Goal: Task Accomplishment & Management: Complete application form

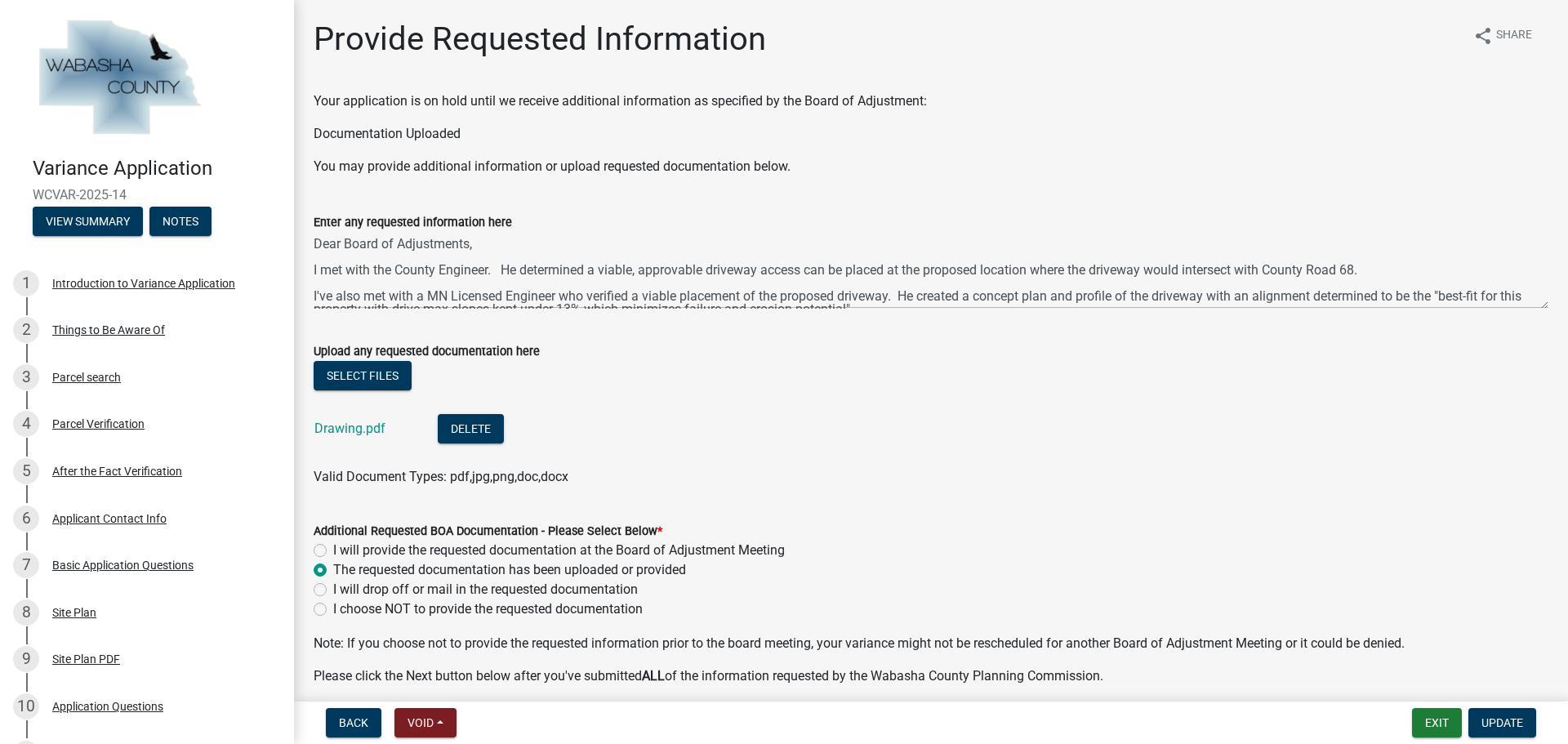
scroll to position [749, 0]
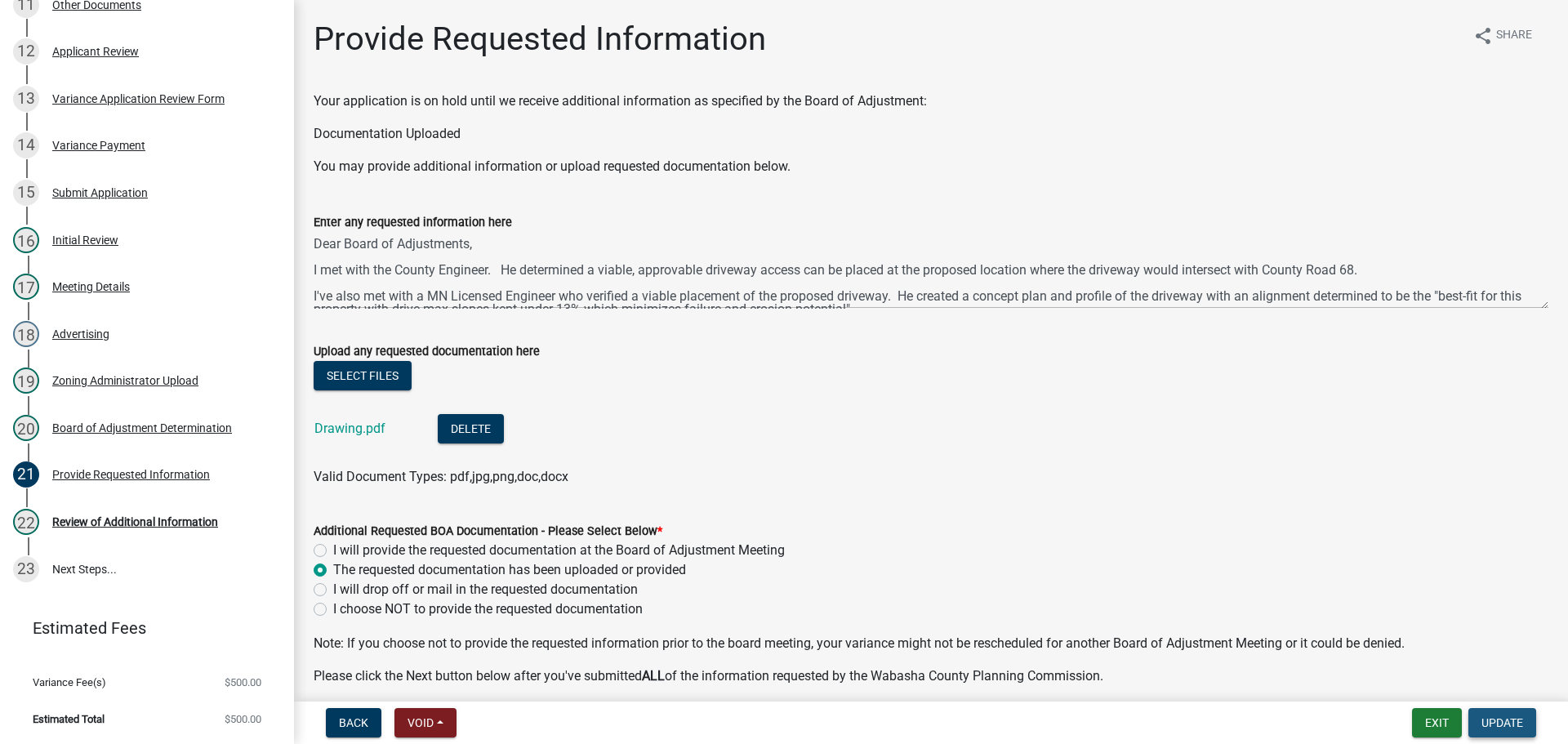
click at [1491, 723] on span "Update" at bounding box center [1502, 722] width 42 height 13
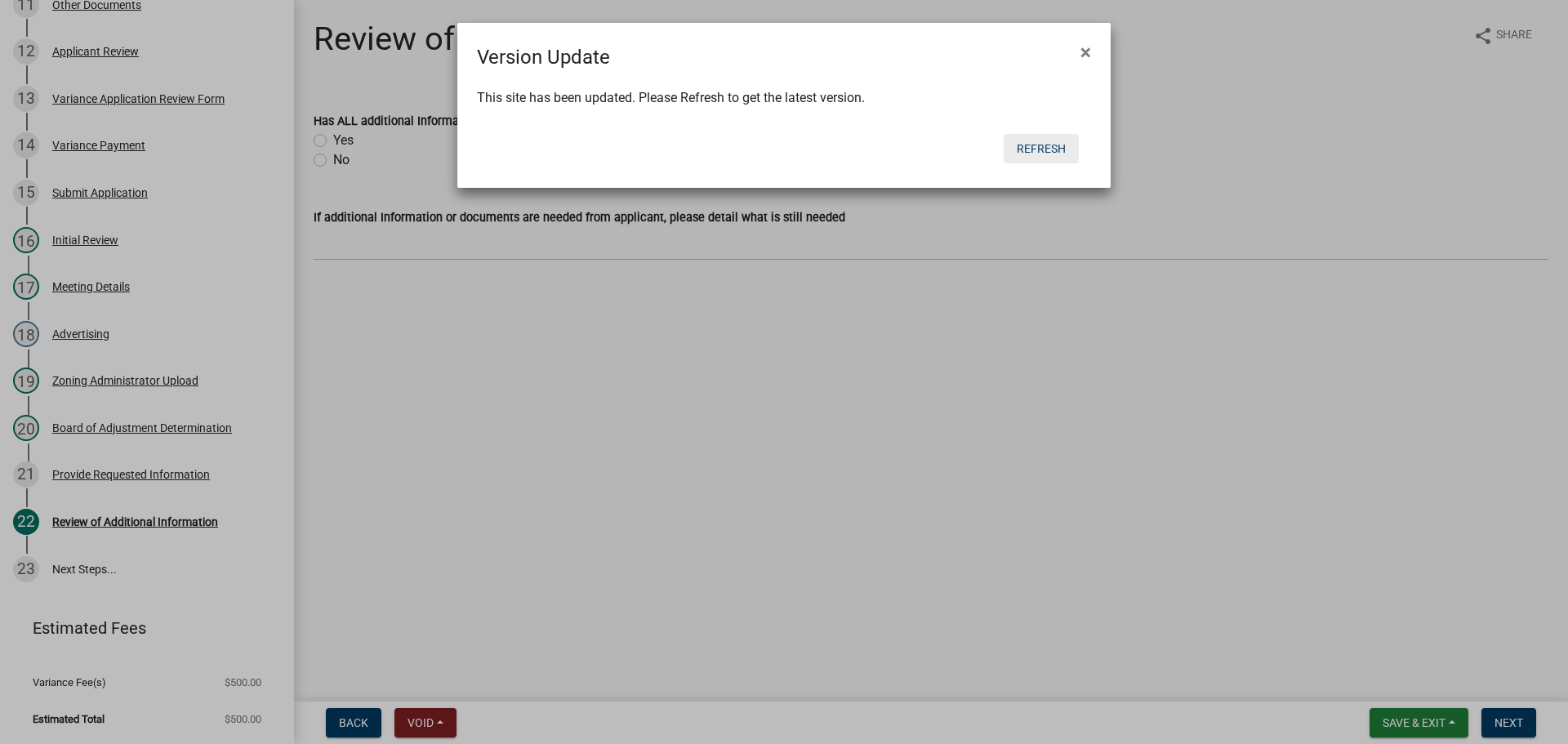
click at [1024, 147] on button "Refresh" at bounding box center [1041, 149] width 76 height 30
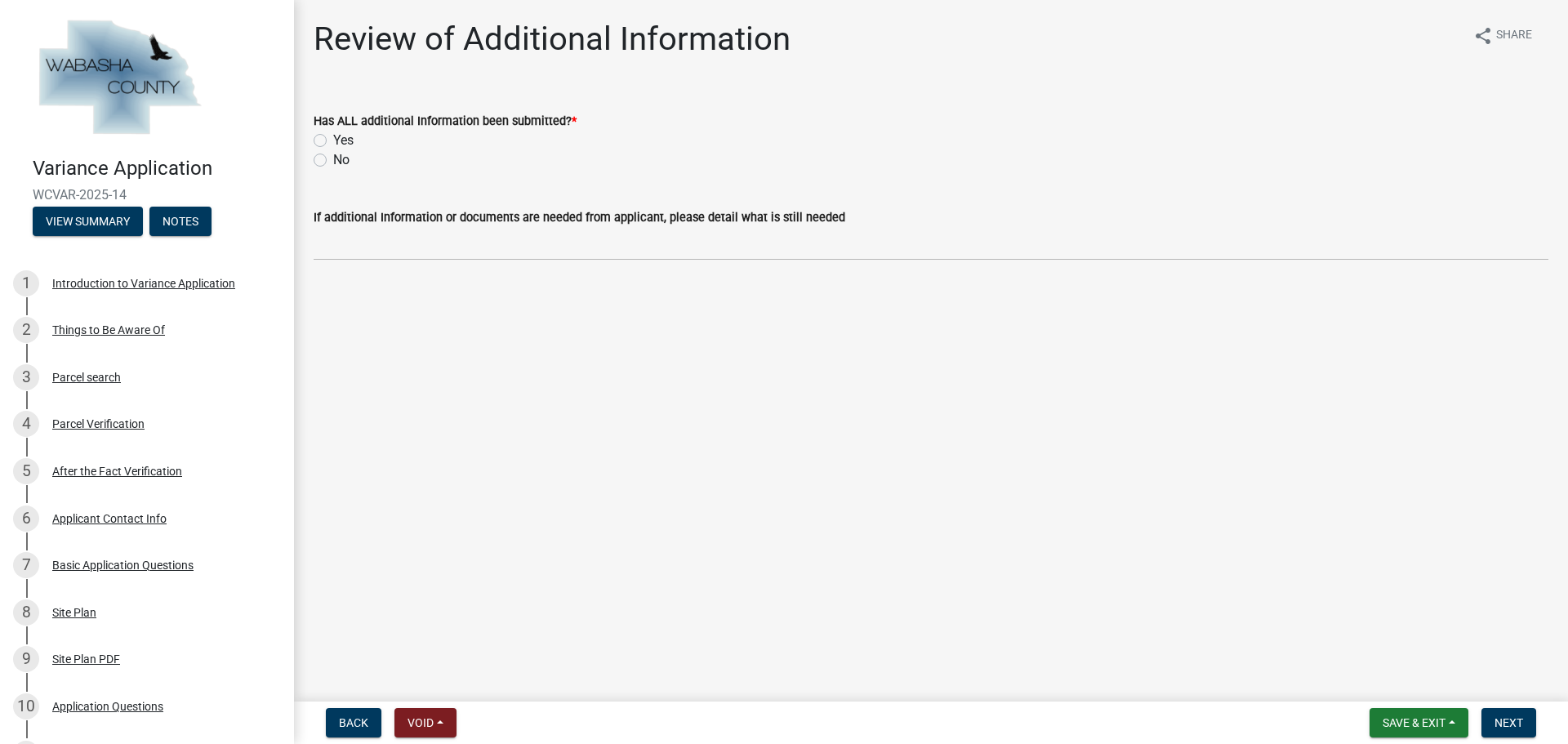
click at [333, 143] on label "Yes" at bounding box center [343, 140] width 21 height 20
click at [333, 141] on input "Yes" at bounding box center [338, 135] width 11 height 11
radio input "true"
click at [1512, 719] on span "Next" at bounding box center [1508, 722] width 29 height 13
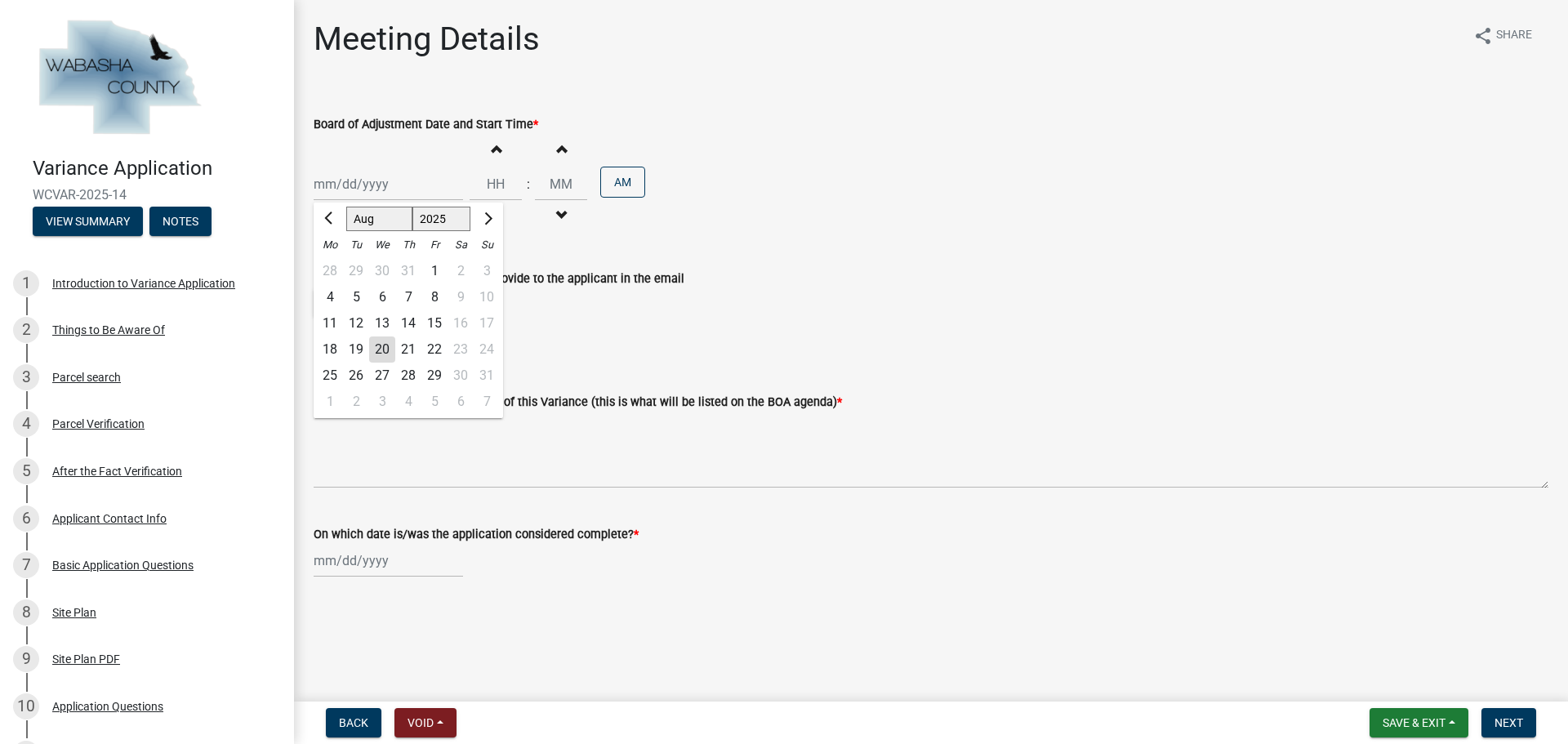
click at [396, 181] on input "Board of Adjustment Date and Start Time *" at bounding box center [389, 184] width 149 height 34
click at [494, 216] on button "Next month" at bounding box center [487, 219] width 20 height 26
select select "9"
click at [357, 299] on div "9" at bounding box center [356, 297] width 26 height 26
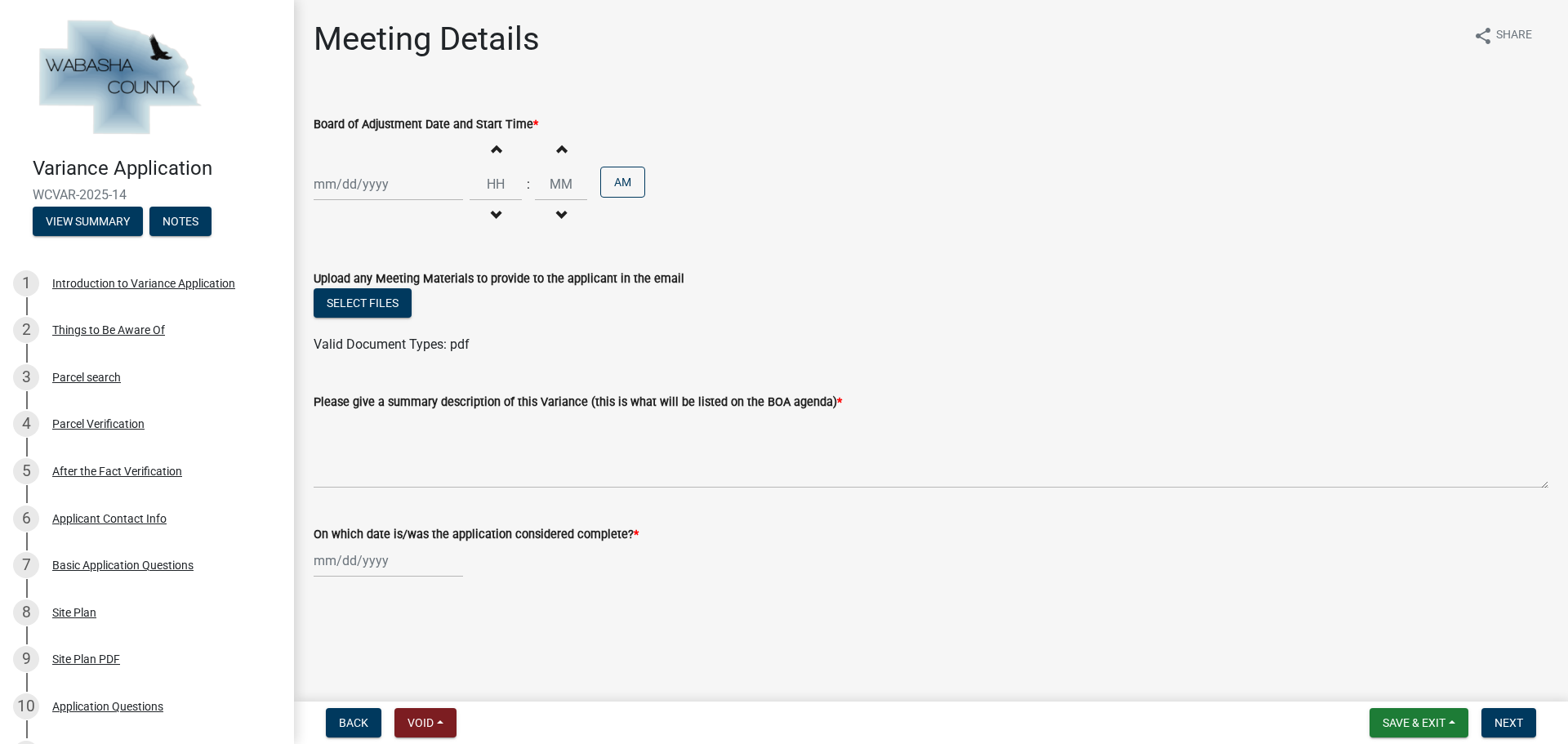
type input "09/09/2025"
click at [494, 184] on input "Hours" at bounding box center [495, 184] width 53 height 34
type input "07"
type input "00"
click at [551, 183] on input "00" at bounding box center [560, 184] width 53 height 34
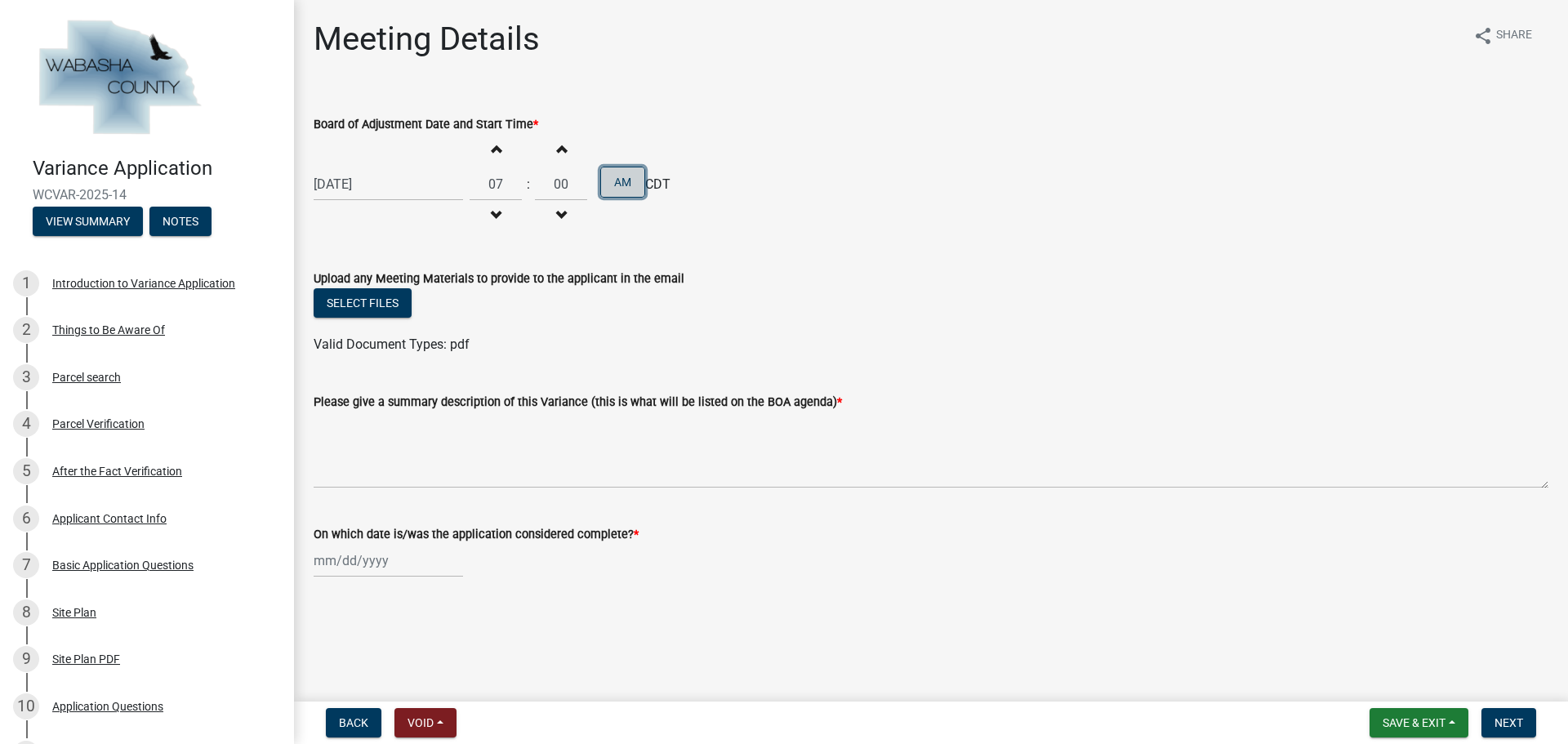
click at [617, 187] on button "AM" at bounding box center [622, 182] width 45 height 31
select select "8"
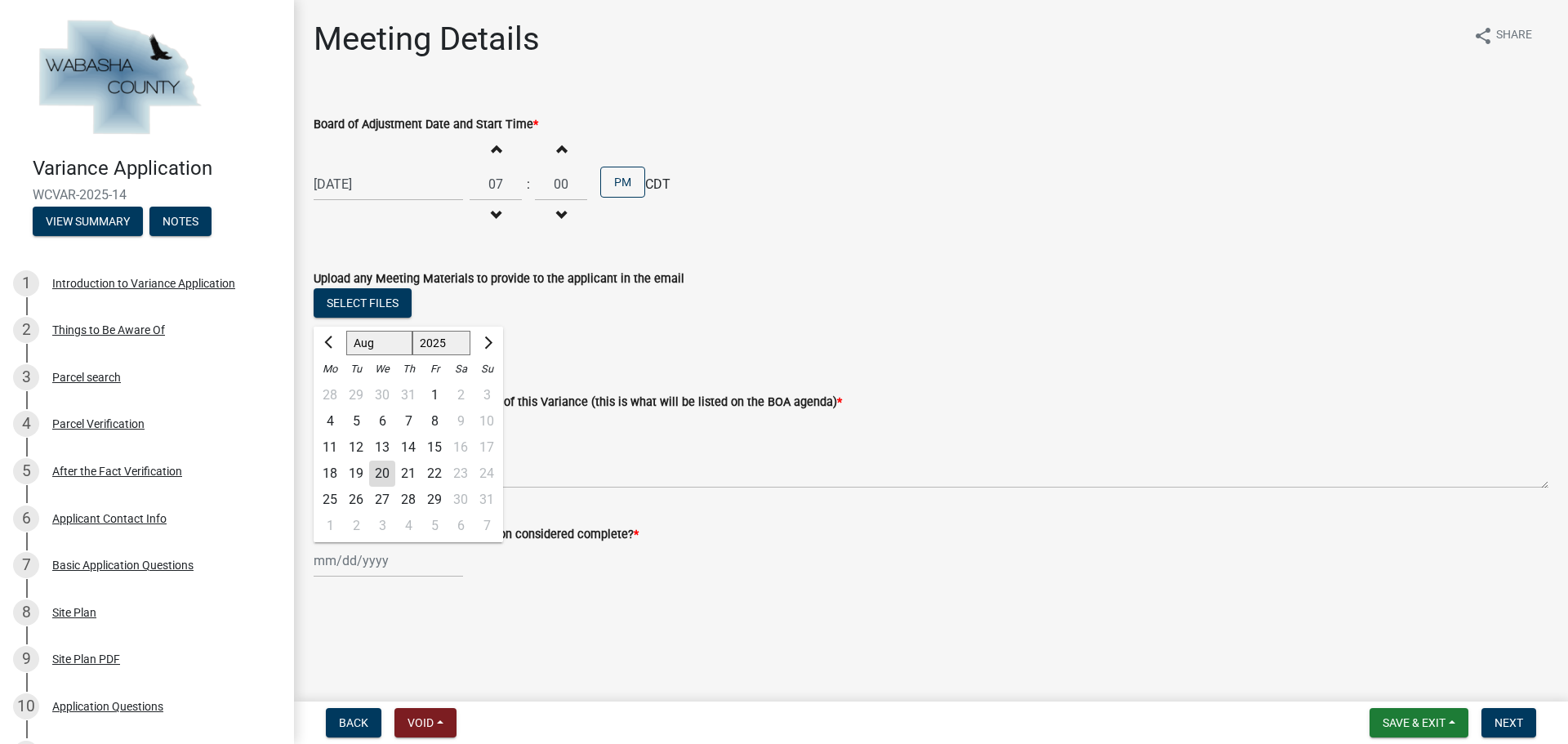
click at [391, 561] on div "Mar Apr May Jun Jul Aug Sep Oct Nov Dec 2025 2026 Mo Tu We Th Fr Sa Su 28 29 30…" at bounding box center [389, 560] width 149 height 34
click at [385, 466] on div "20" at bounding box center [382, 473] width 26 height 26
type input "08/20/2025"
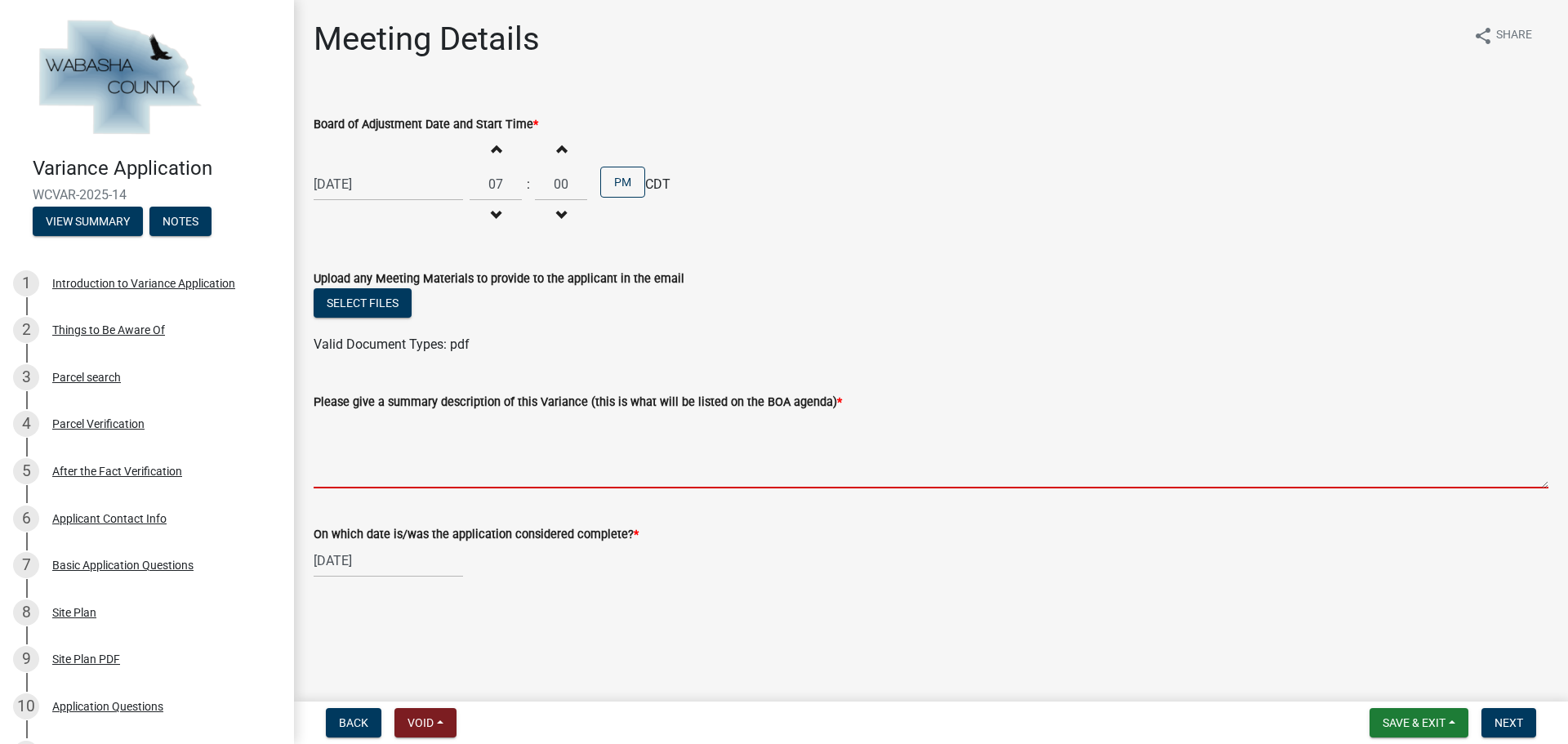
click at [362, 451] on textarea "Please give a summary description of this Variance (this is what will be listed…" at bounding box center [931, 449] width 1234 height 76
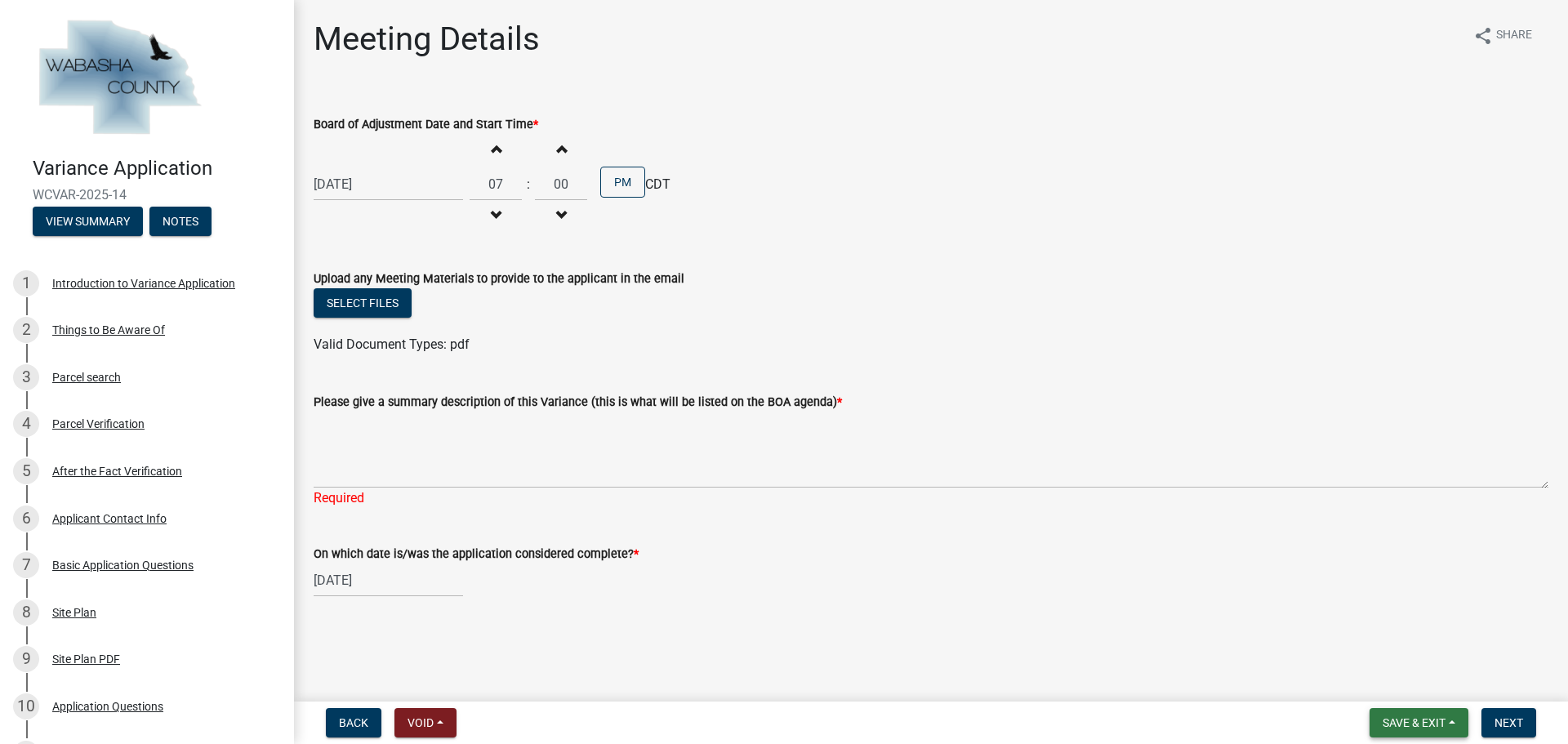
click at [1414, 723] on span "Save & Exit" at bounding box center [1413, 722] width 63 height 13
click at [1404, 678] on button "Save & Exit" at bounding box center [1402, 679] width 130 height 39
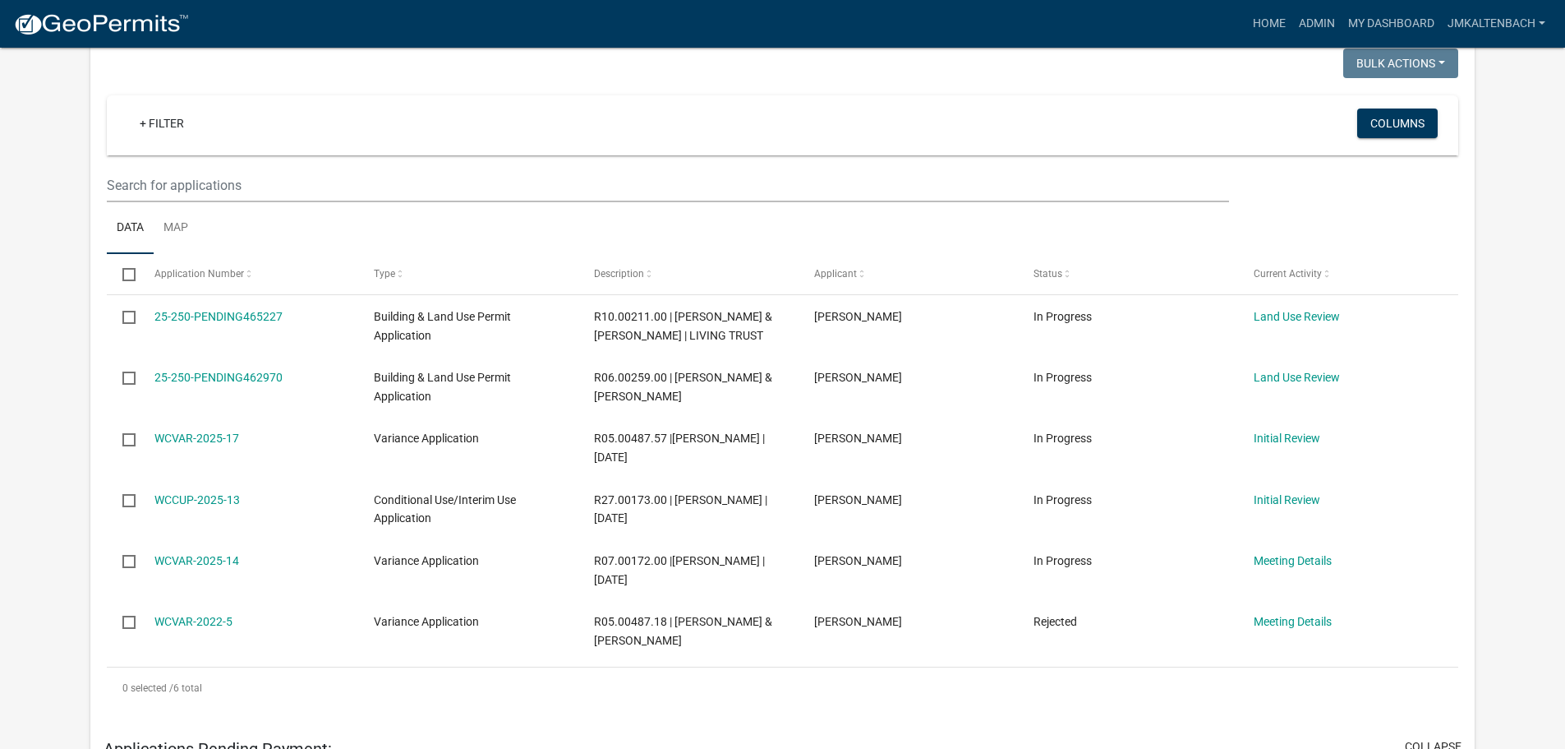
scroll to position [329, 0]
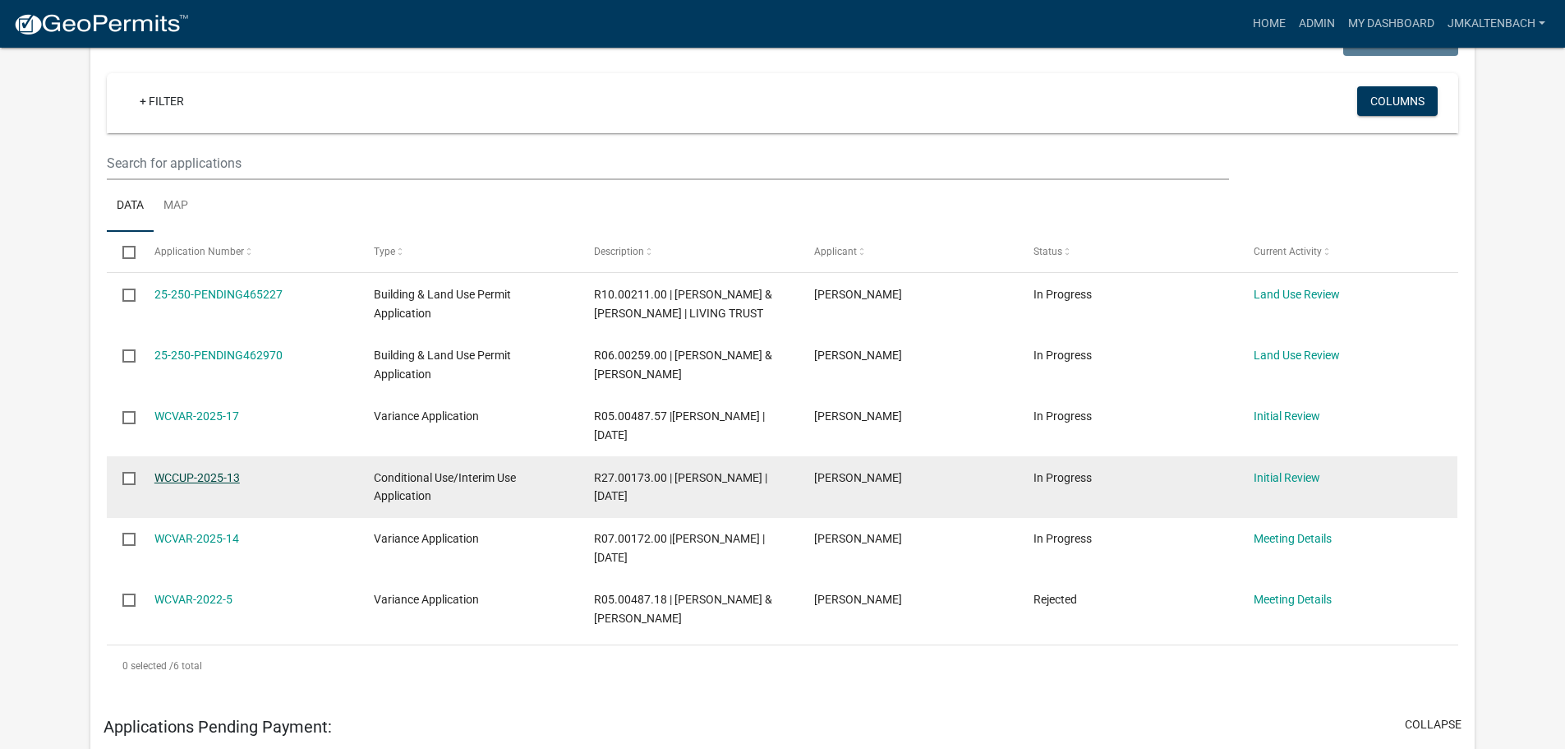
click at [204, 484] on link "WCCUP-2025-13" at bounding box center [196, 477] width 85 height 13
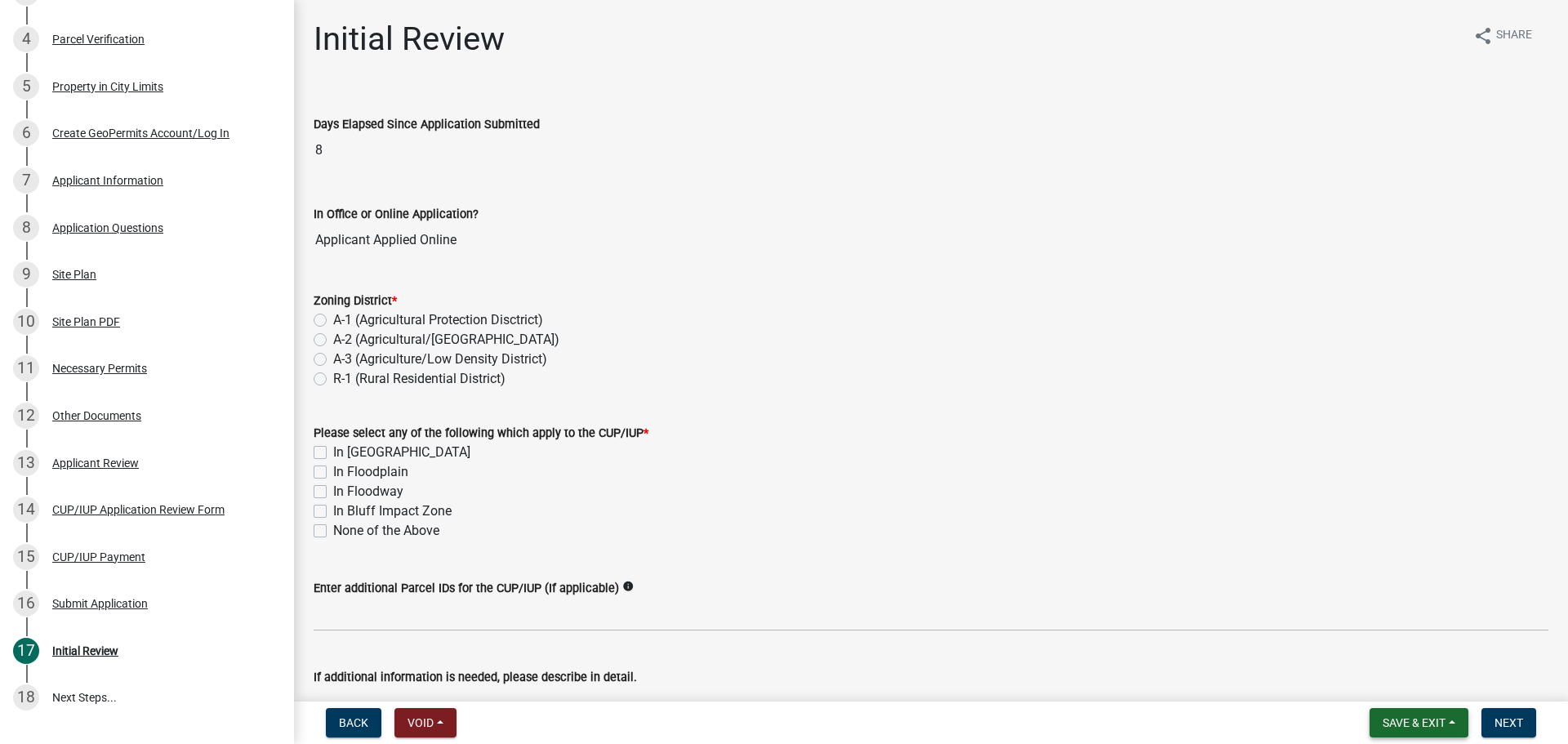
click at [1441, 716] on span "Save & Exit" at bounding box center [1413, 722] width 63 height 13
click at [1379, 681] on button "Save & Exit" at bounding box center [1402, 679] width 130 height 39
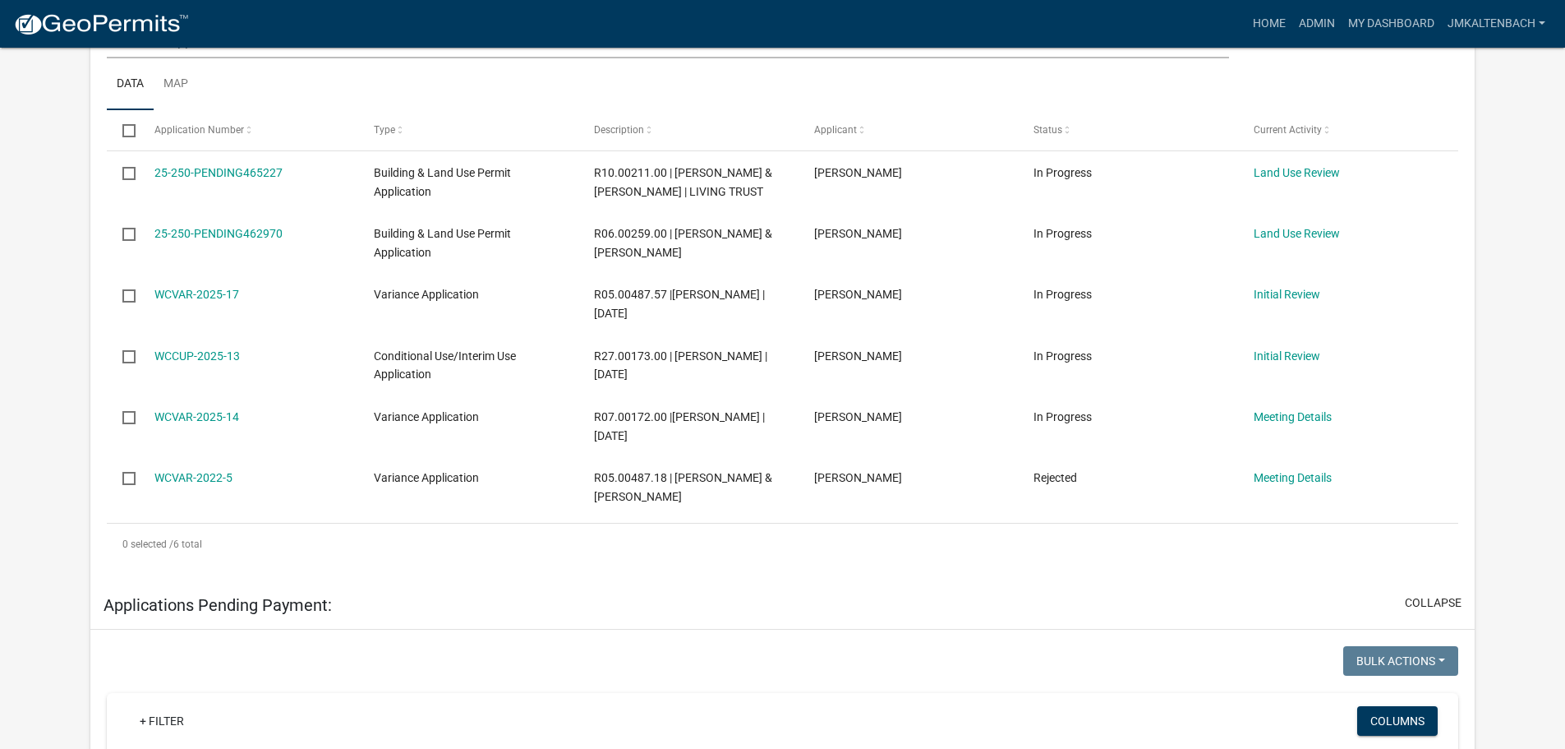
scroll to position [575, 0]
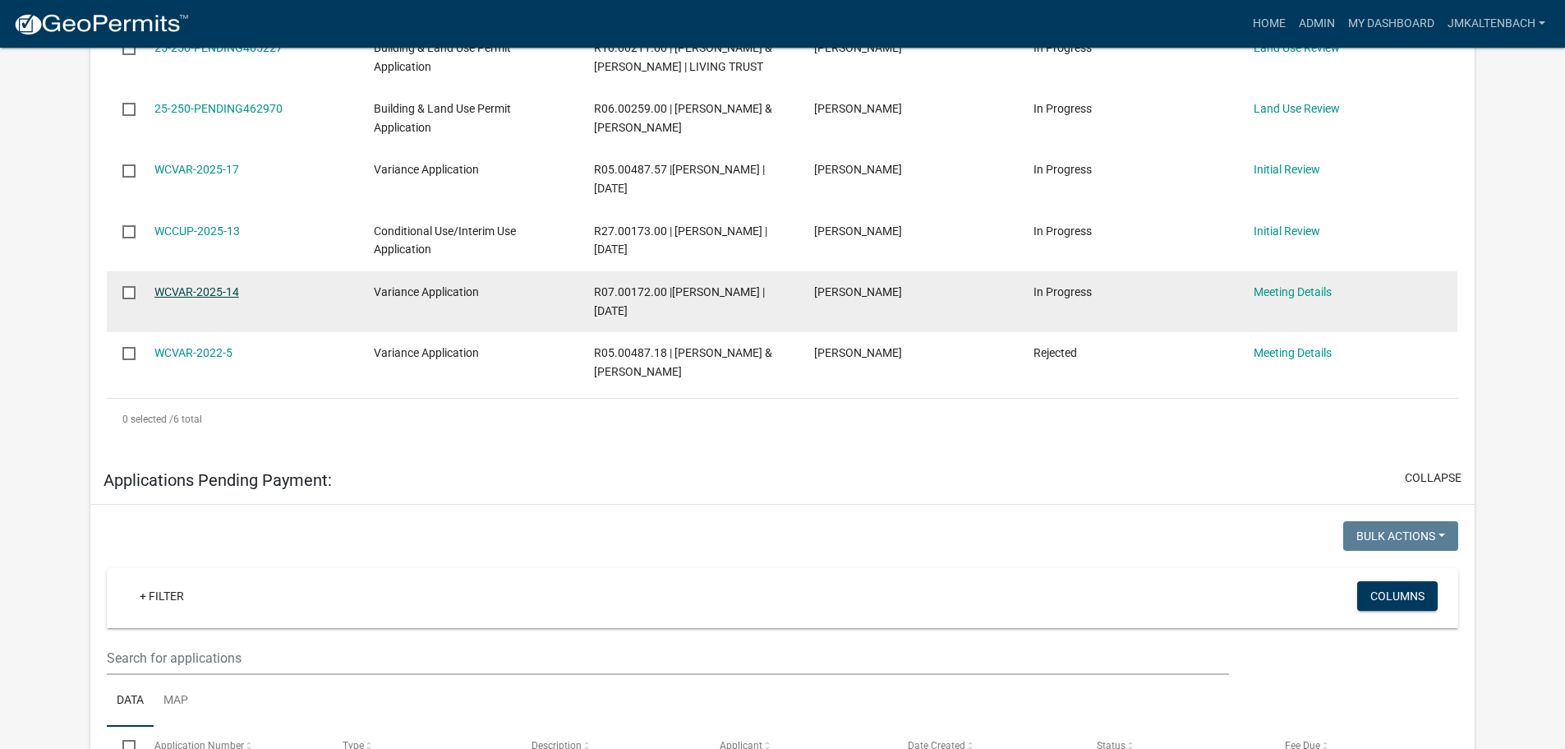
click at [208, 298] on link "WCVAR-2025-14" at bounding box center [196, 291] width 85 height 13
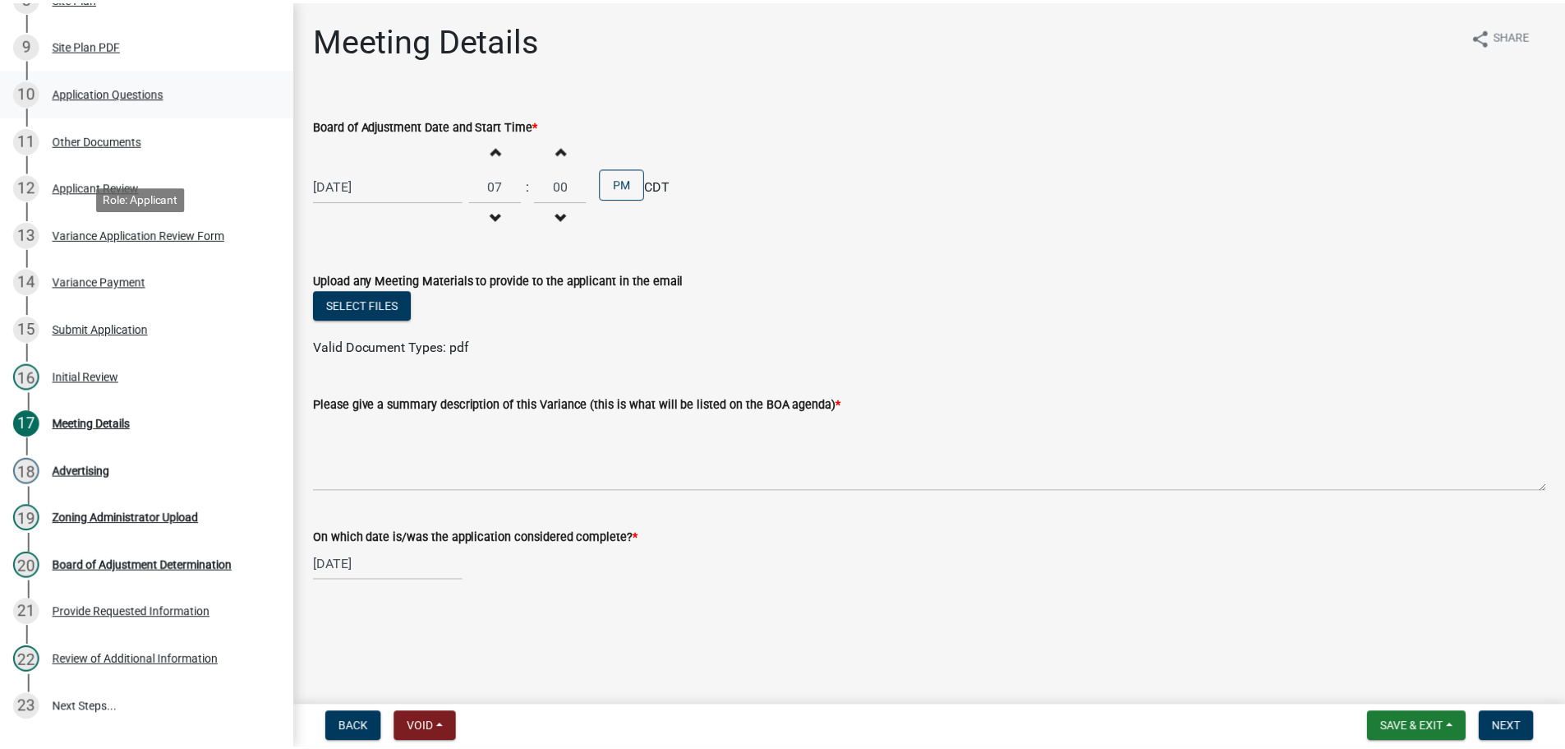
scroll to position [657, 0]
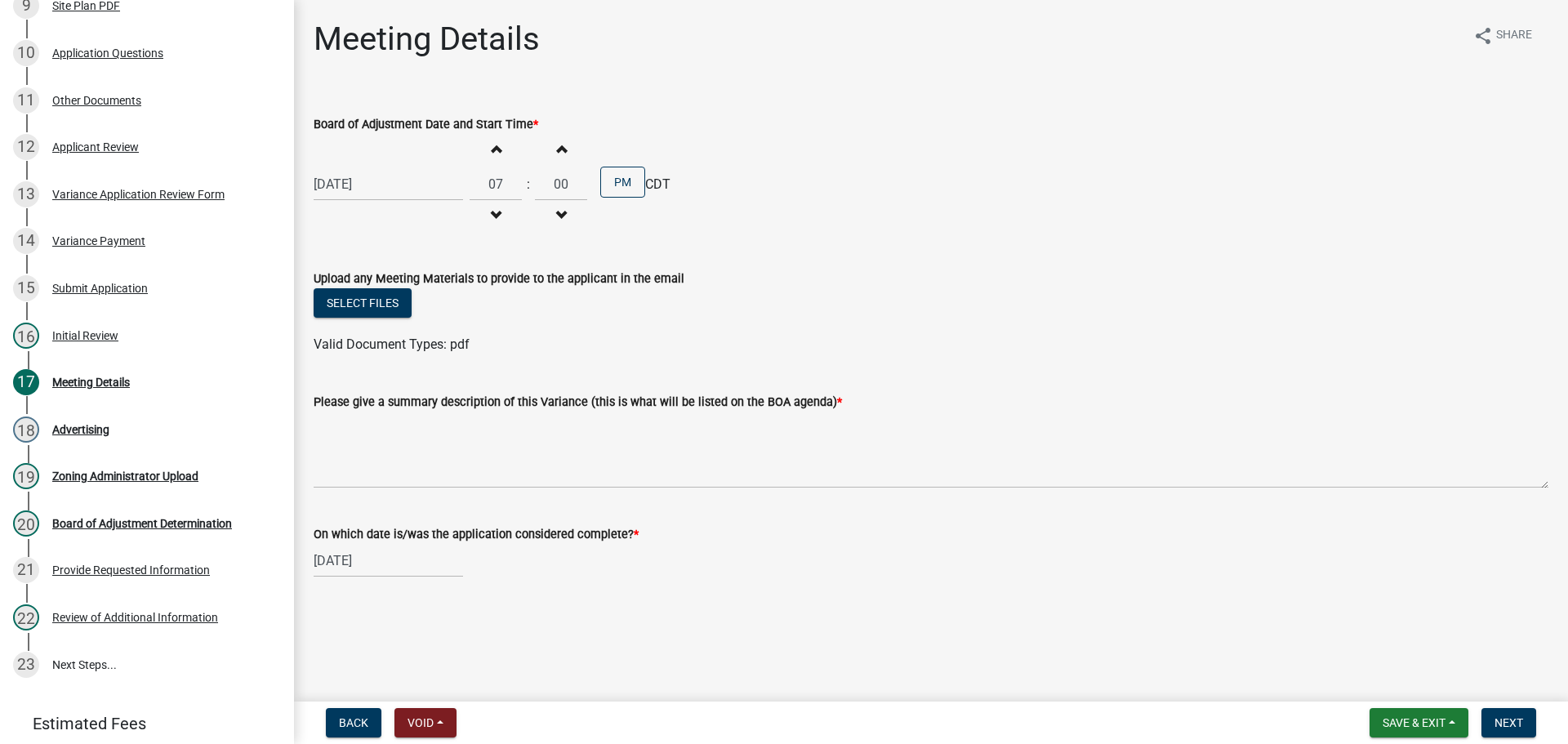
click at [936, 644] on main "Meeting Details share Share Board of Adjustment Date and Start Time * 09/09/202…" at bounding box center [931, 347] width 1274 height 694
click at [622, 719] on div "Back Void Withdraw Lock Expire Void Save & Exit Save Save & Exit Next" at bounding box center [931, 722] width 1248 height 30
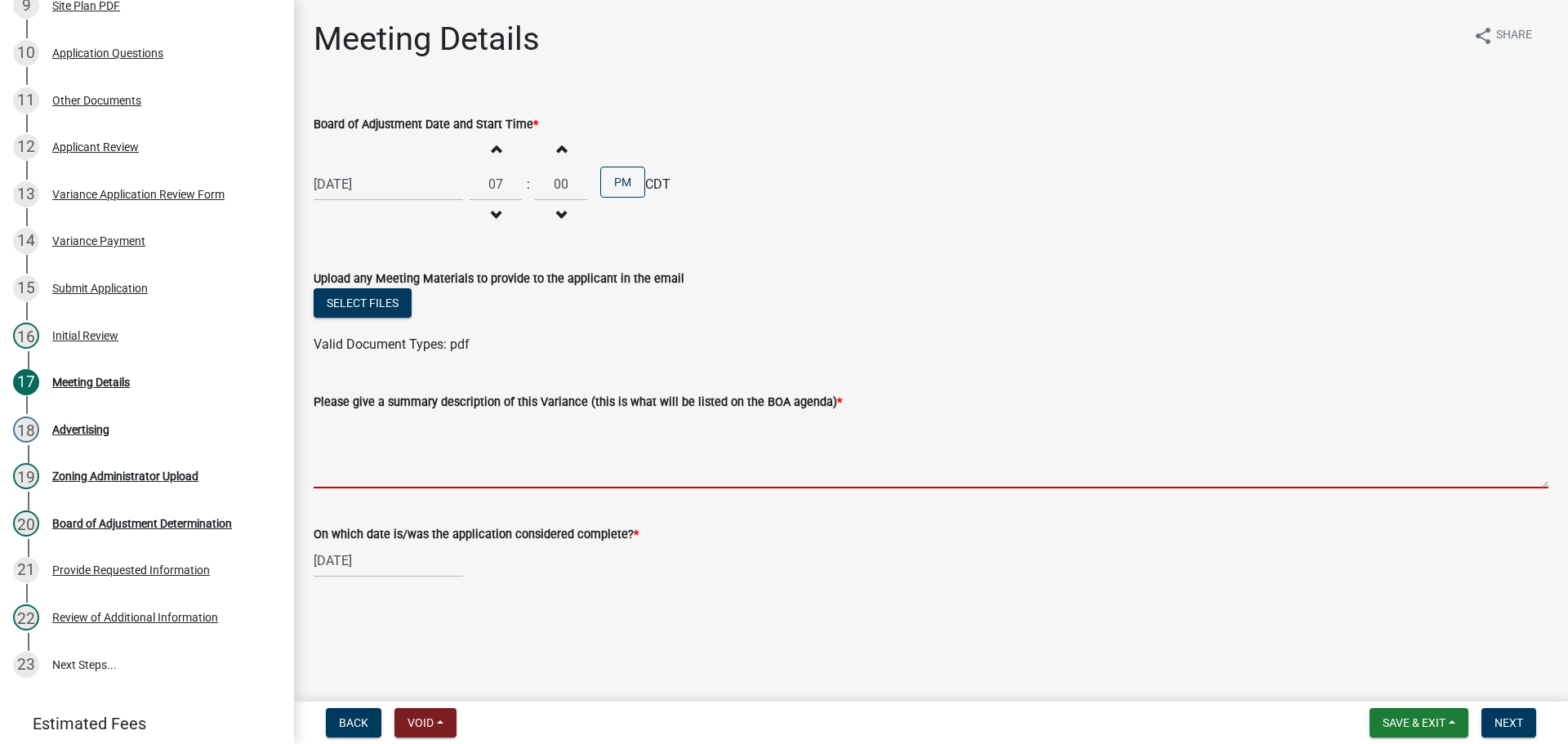
paste textarea "1) Public hearing on the application submitted by Shawn Conrad requesting a var…"
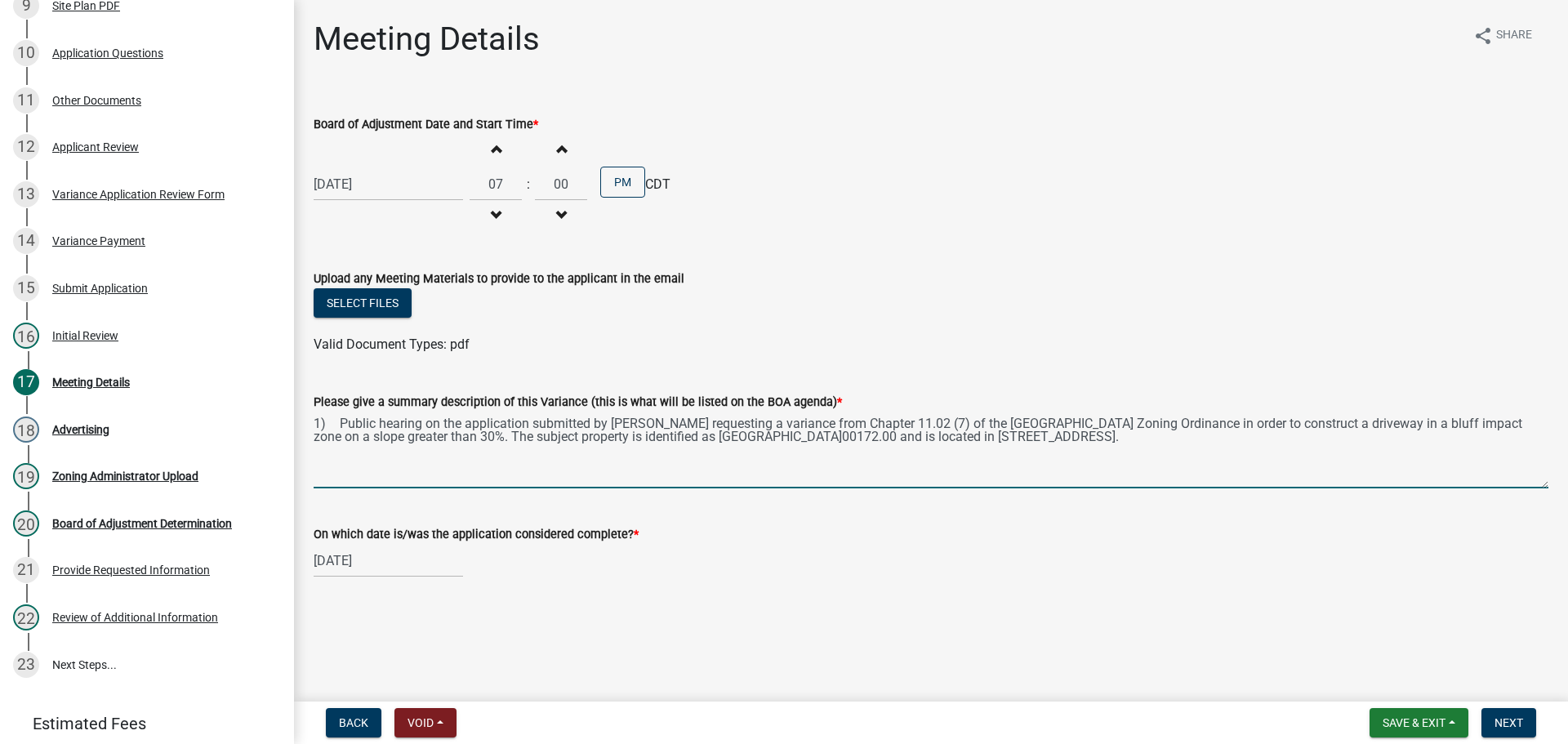
click at [341, 412] on textarea "1) Public hearing on the application submitted by Shawn Conrad requesting a var…" at bounding box center [931, 449] width 1234 height 76
type textarea "Continuation of a hearing on the application submitted by Shawn Conrad requesti…"
click at [1509, 719] on span "Next" at bounding box center [1508, 722] width 29 height 13
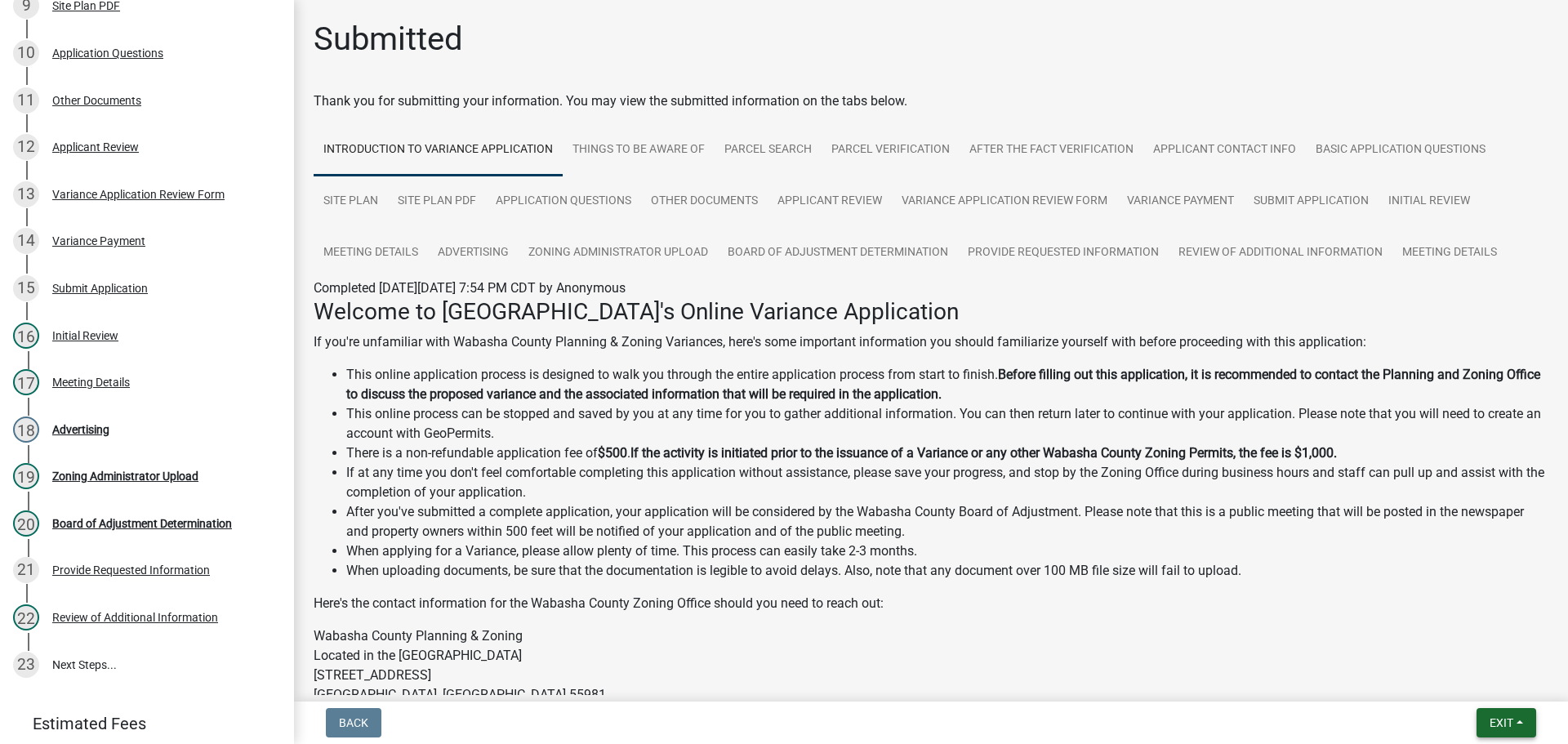
click at [1504, 725] on span "Exit" at bounding box center [1501, 722] width 24 height 13
click at [1451, 676] on button "Save & Exit" at bounding box center [1470, 679] width 130 height 39
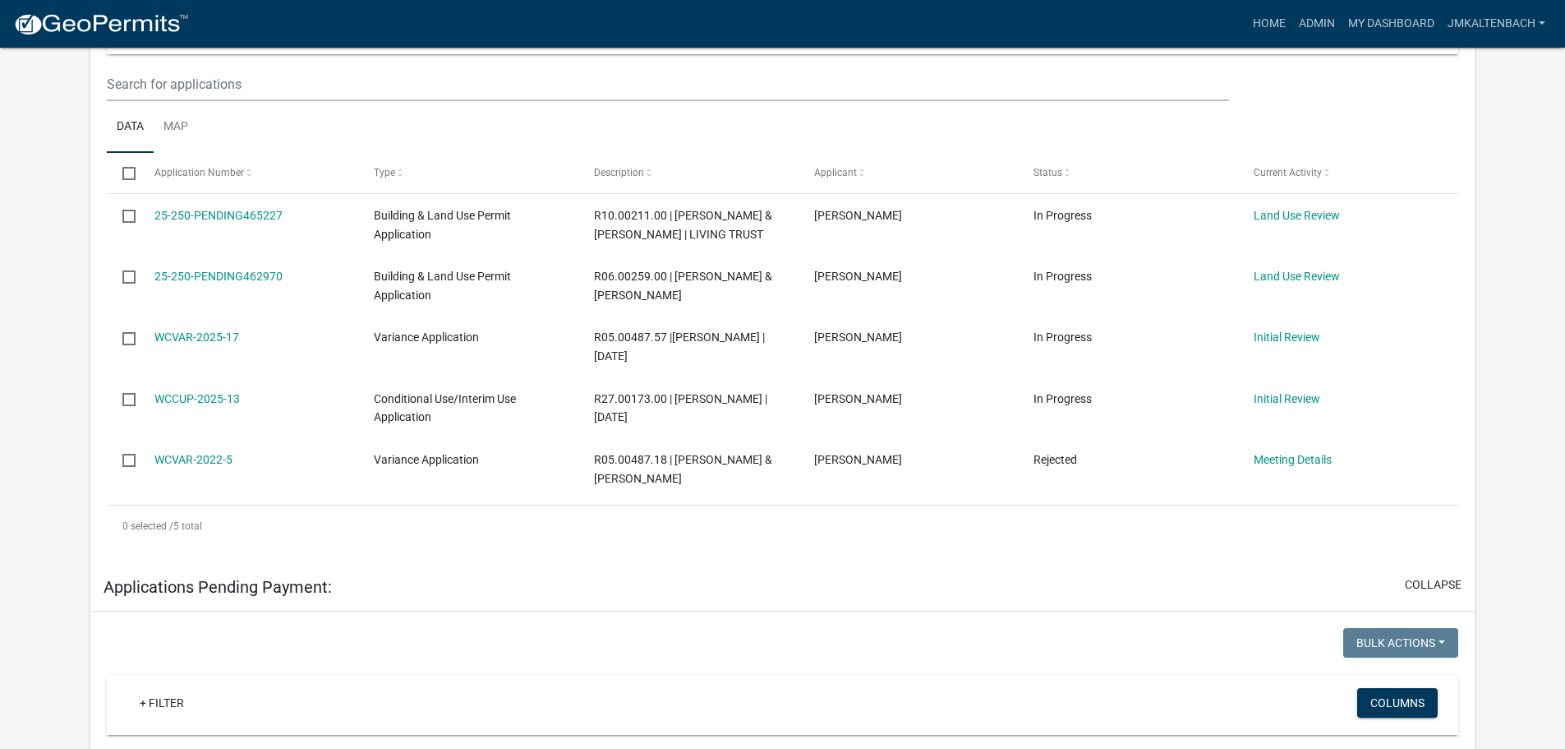
scroll to position [411, 0]
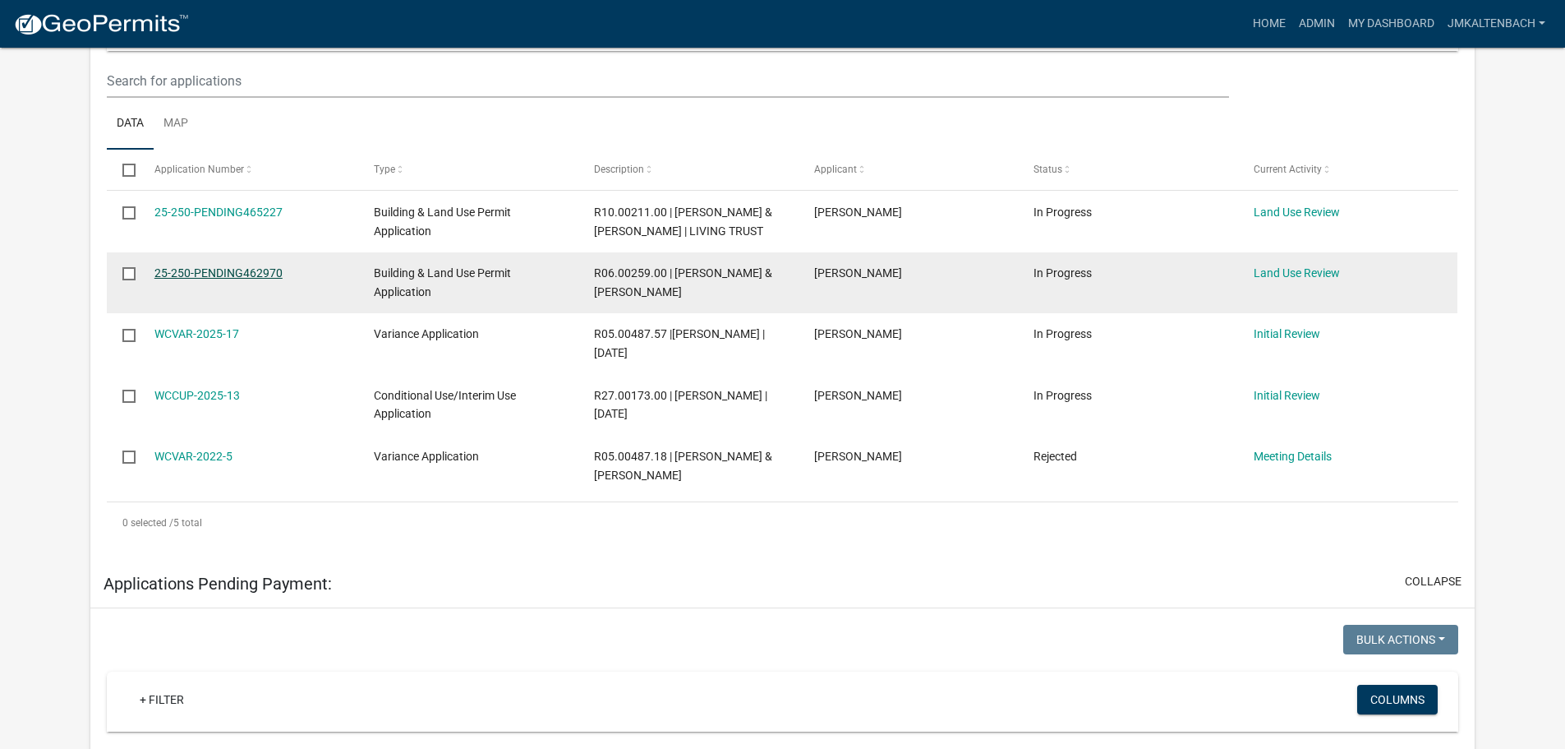
click at [217, 279] on link "25-250-PENDING462970" at bounding box center [218, 272] width 128 height 13
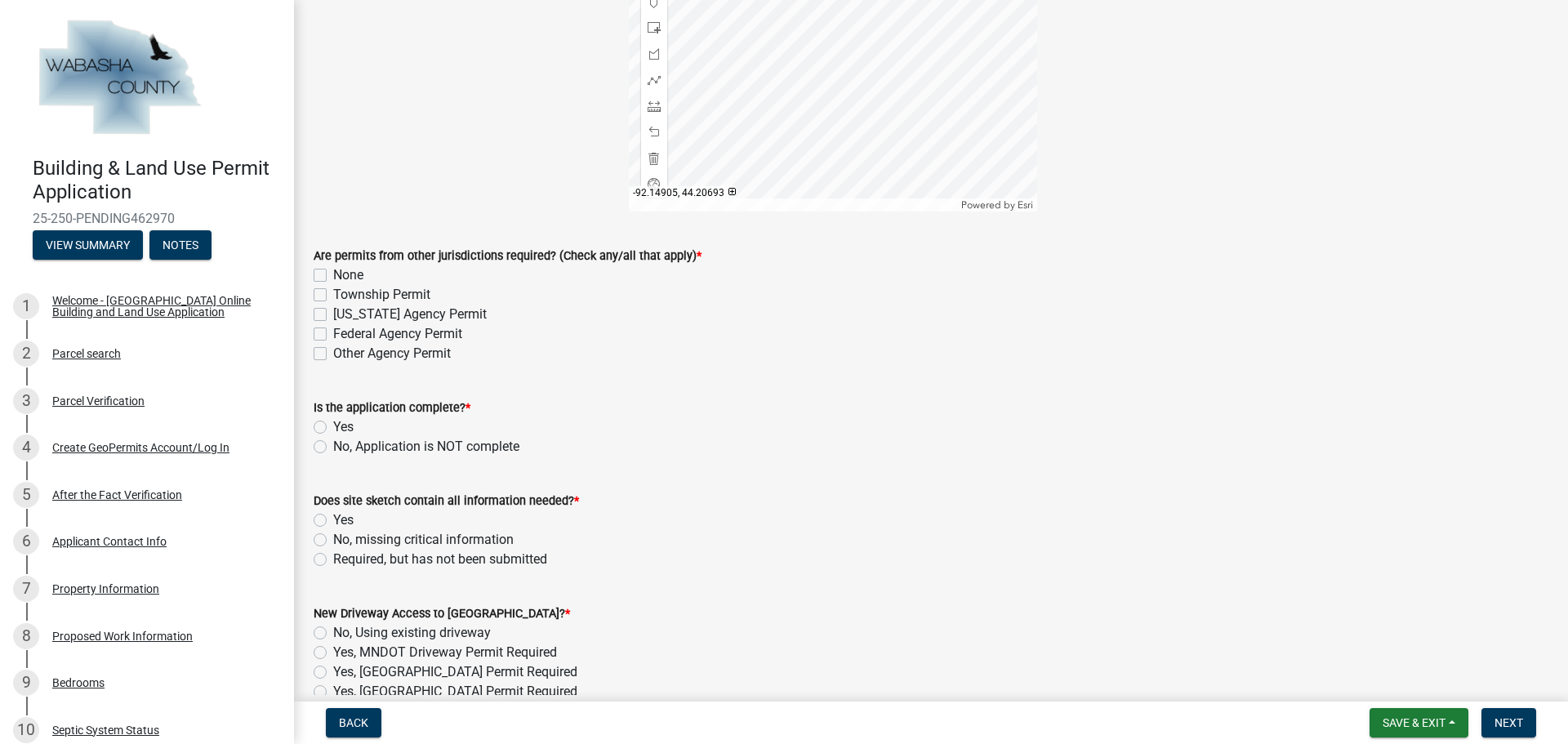
scroll to position [408, 0]
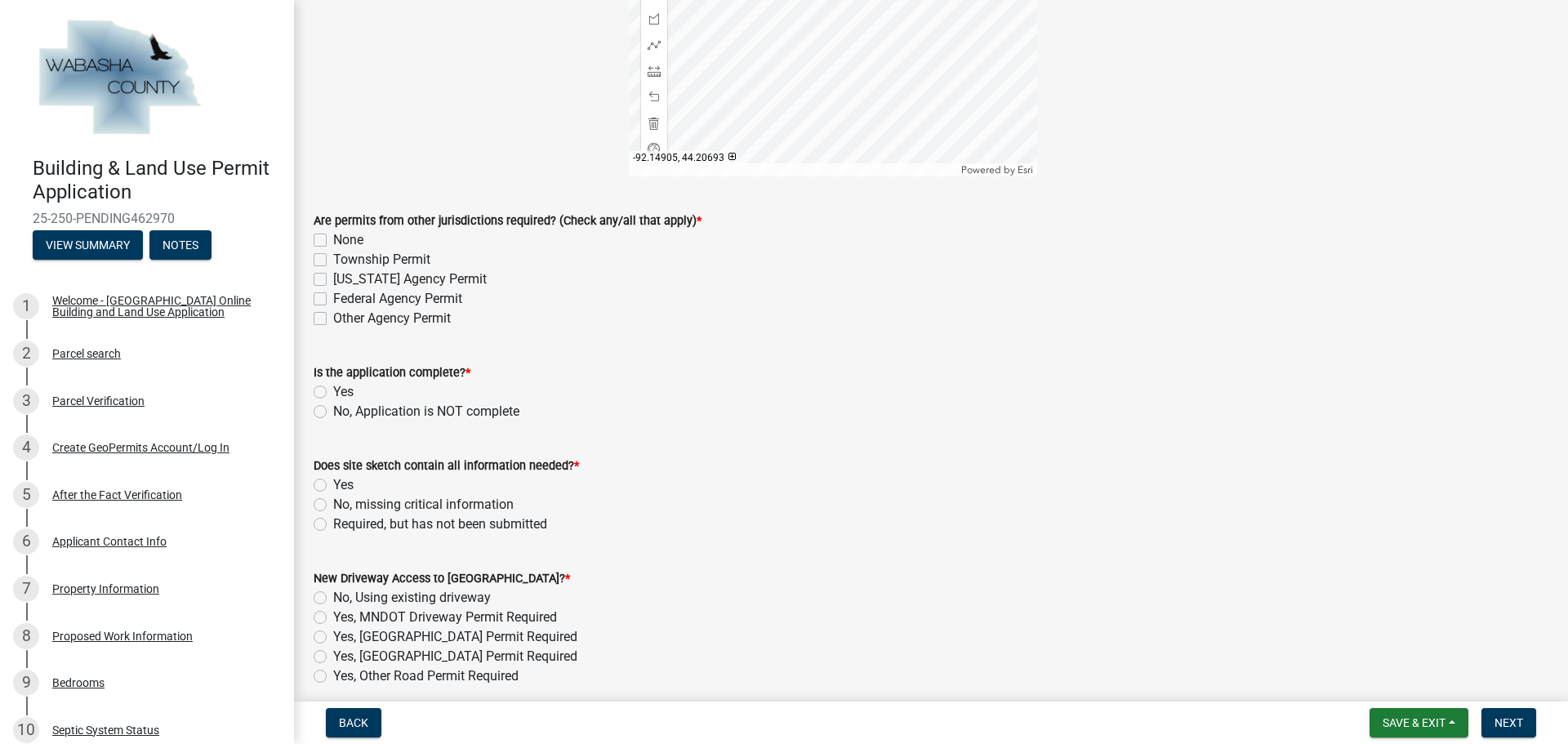
click at [333, 255] on label "Township Permit" at bounding box center [382, 259] width 97 height 20
click at [333, 255] on input "Township Permit" at bounding box center [338, 254] width 11 height 11
checkbox input "true"
checkbox input "false"
checkbox input "true"
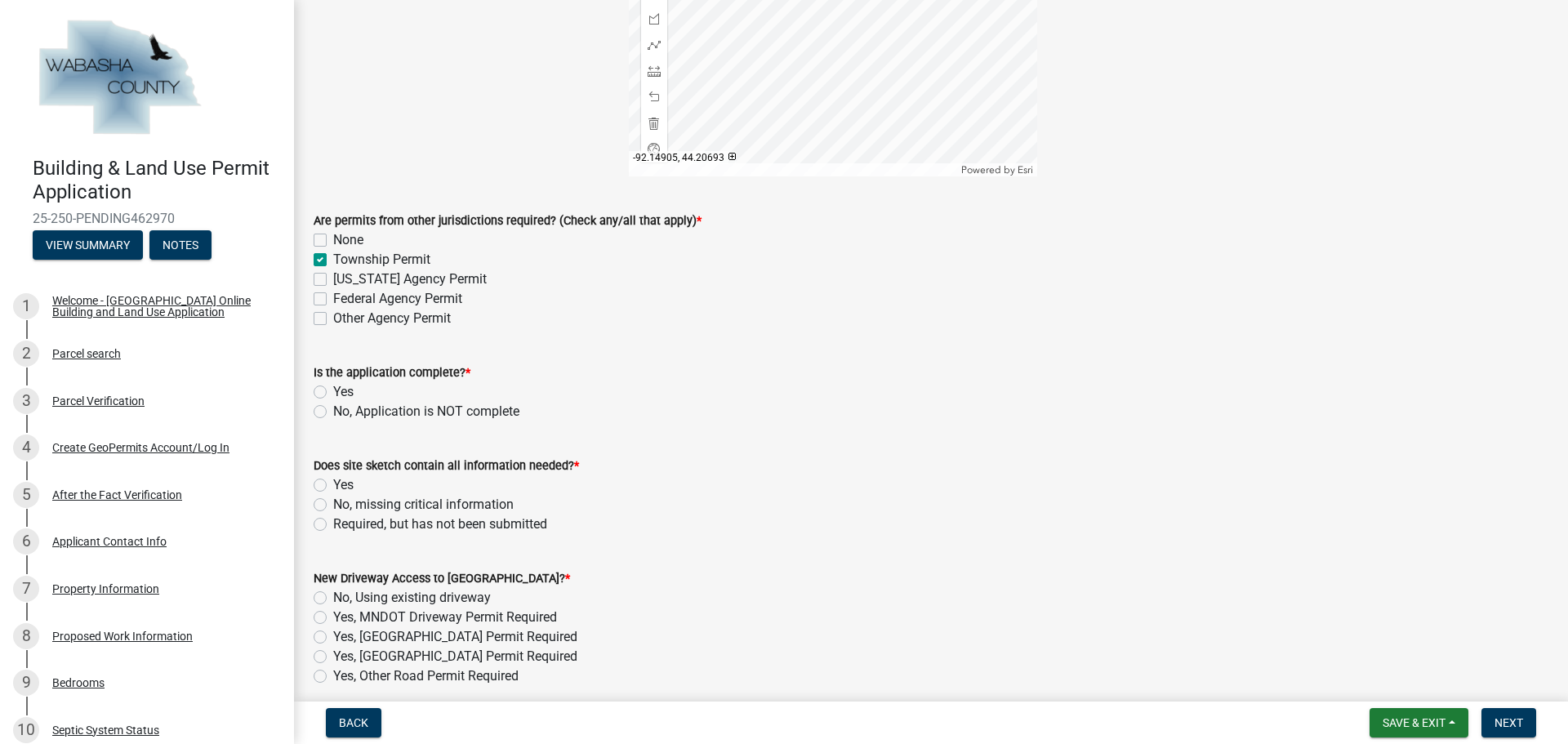
checkbox input "false"
click at [333, 391] on label "Yes" at bounding box center [343, 392] width 21 height 20
click at [333, 391] on input "Yes" at bounding box center [338, 387] width 11 height 11
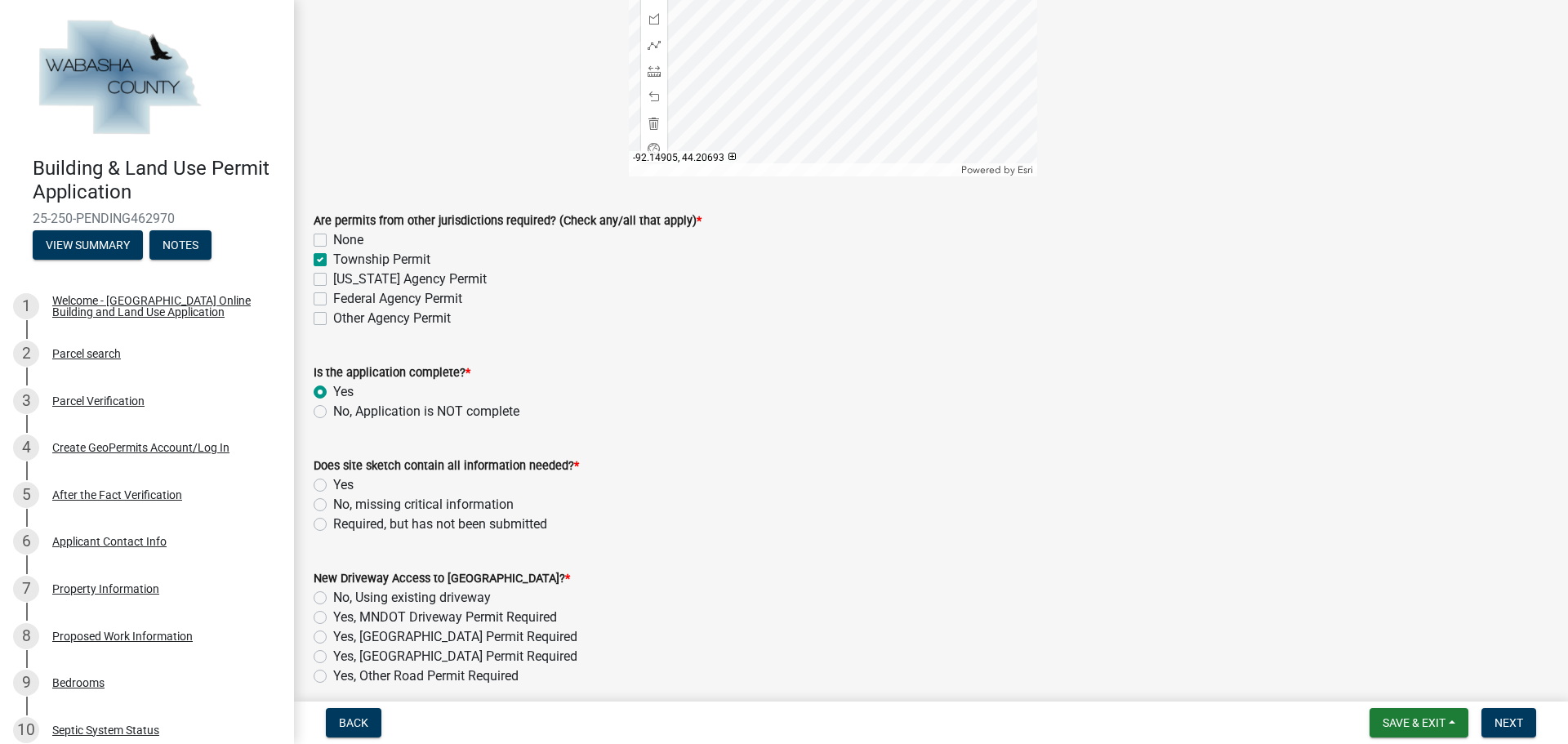
radio input "true"
click at [333, 482] on label "Yes" at bounding box center [343, 485] width 21 height 20
click at [333, 482] on input "Yes" at bounding box center [338, 480] width 11 height 11
radio input "true"
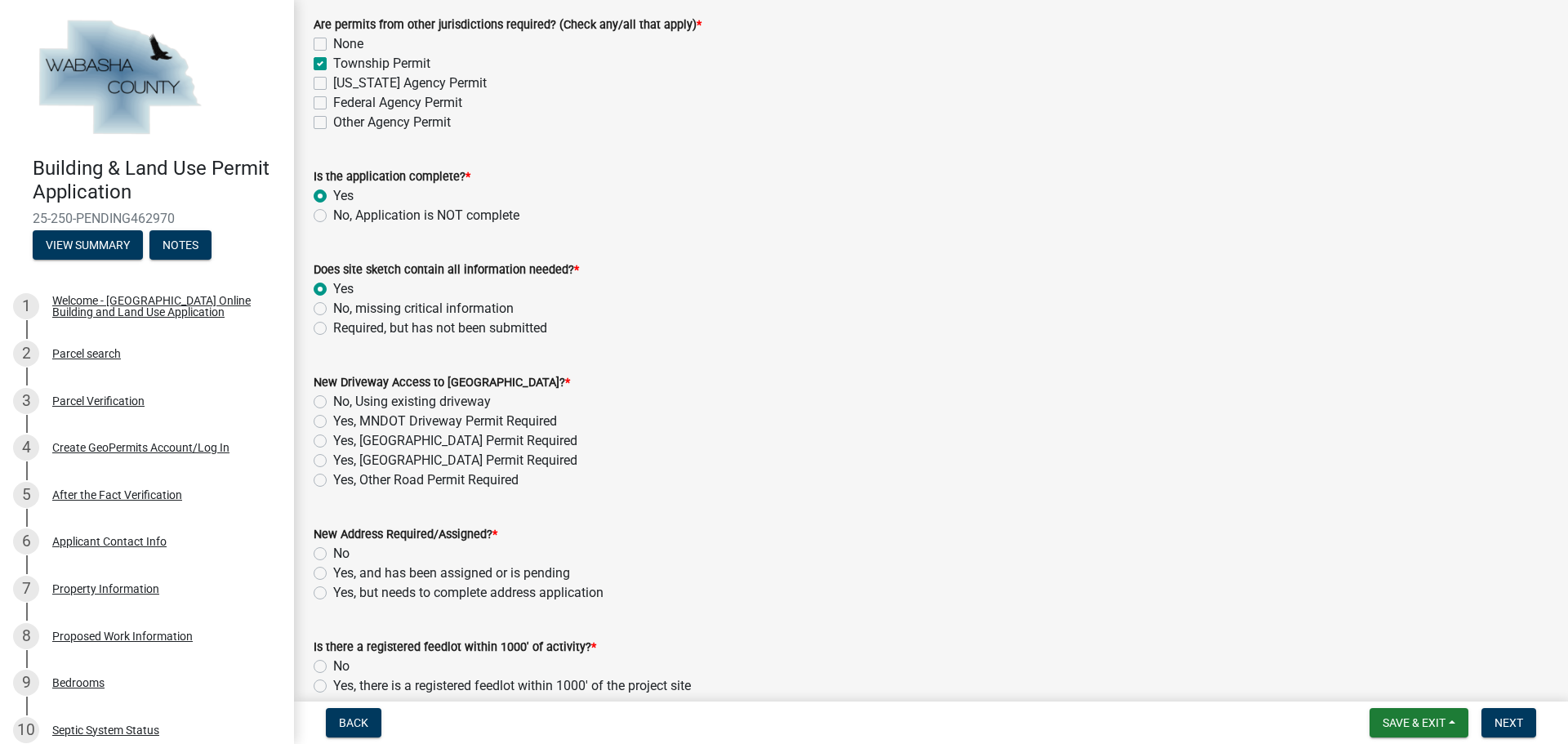
scroll to position [653, 0]
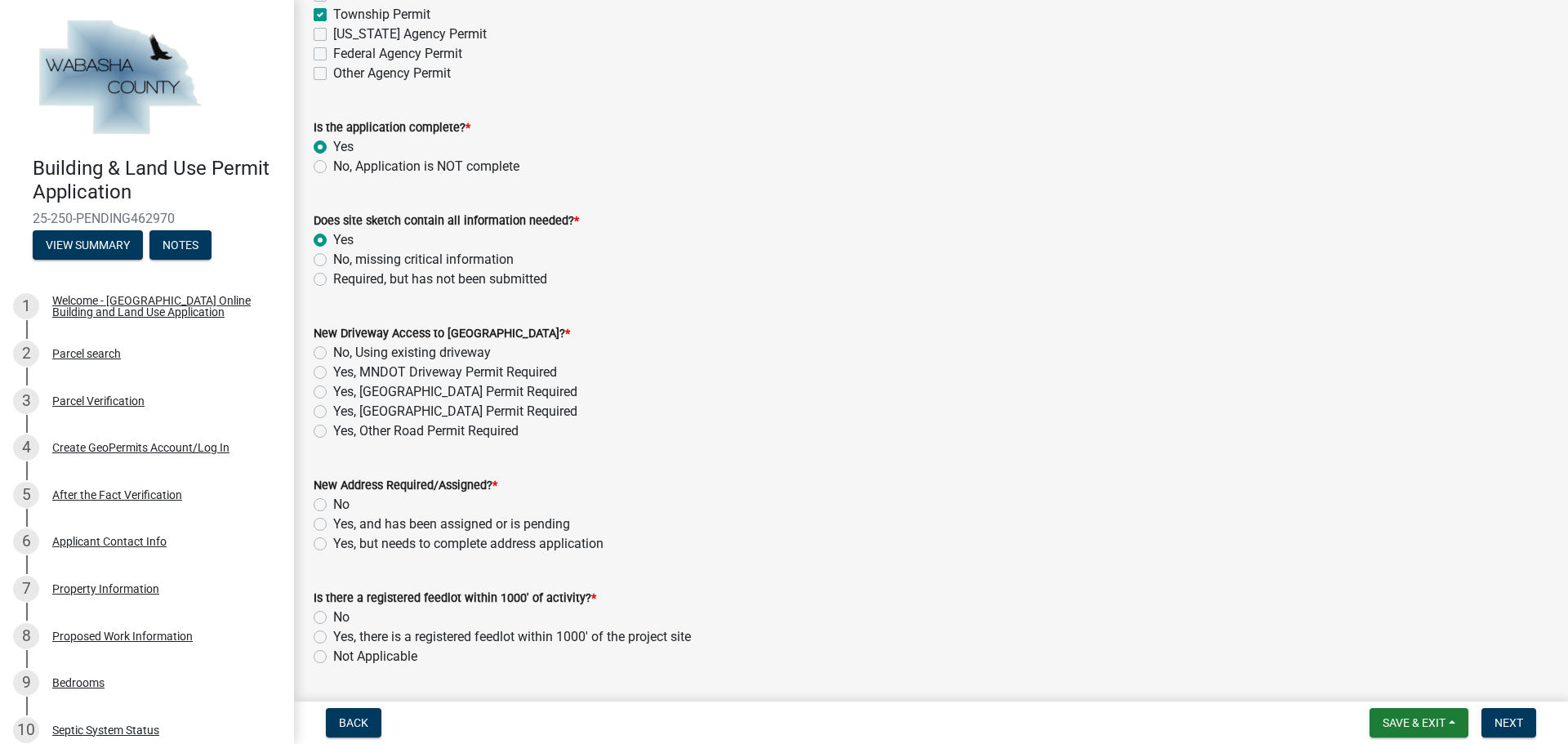
click at [333, 355] on label "No, Using existing driveway" at bounding box center [411, 353] width 158 height 20
click at [333, 354] on input "No, Using existing driveway" at bounding box center [338, 348] width 11 height 11
radio input "true"
click at [333, 504] on label "No" at bounding box center [341, 505] width 16 height 20
click at [333, 504] on input "No" at bounding box center [338, 500] width 11 height 11
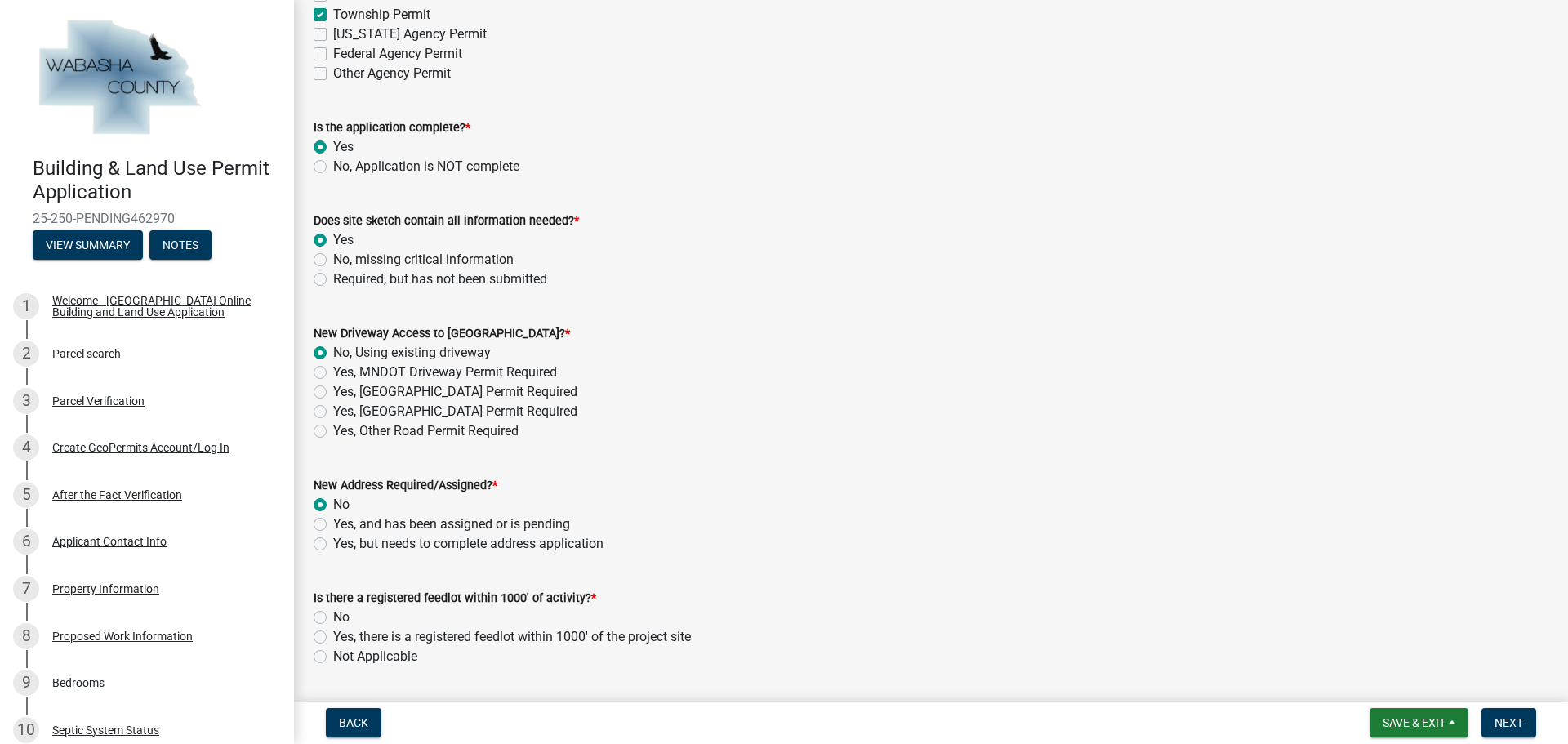
radio input "true"
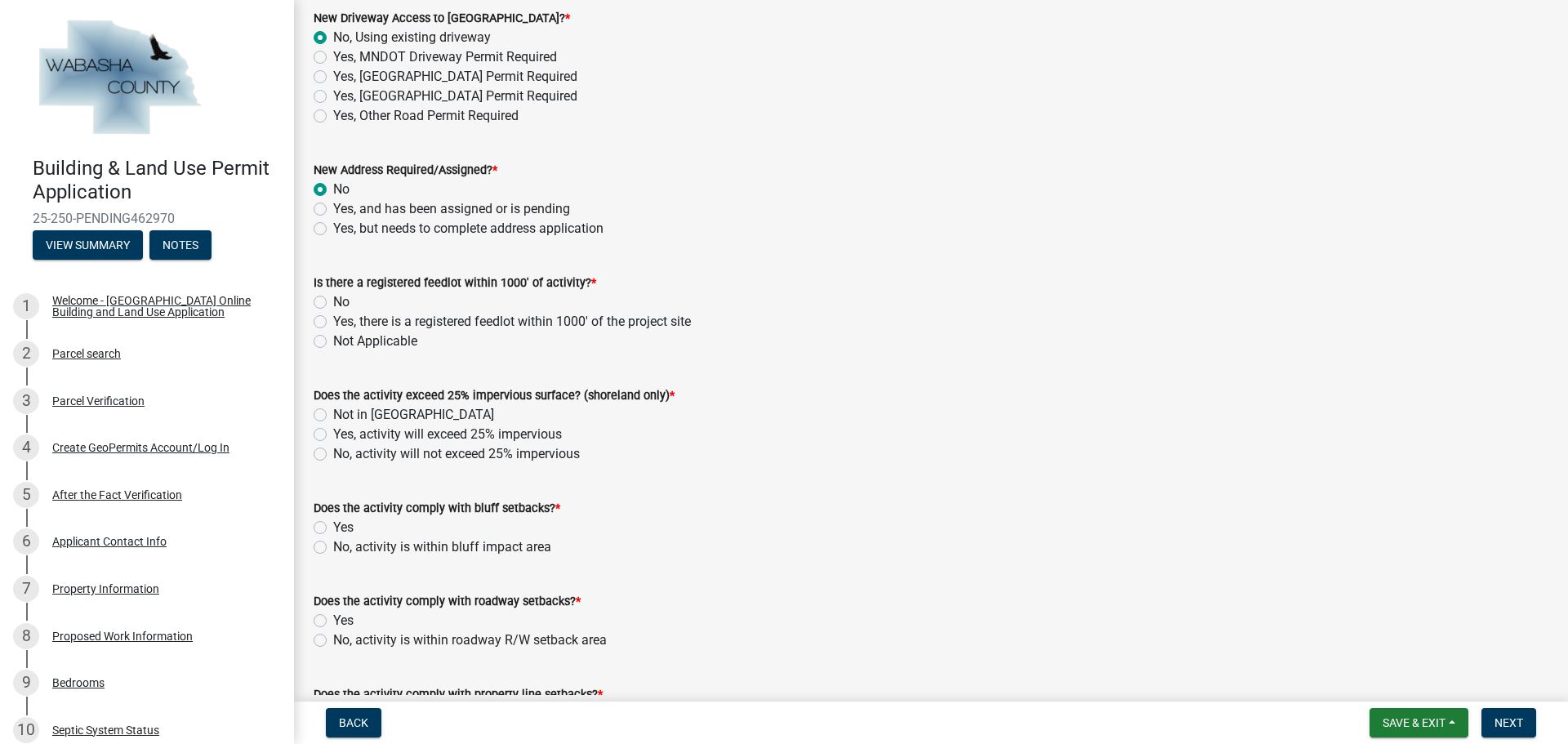
scroll to position [979, 0]
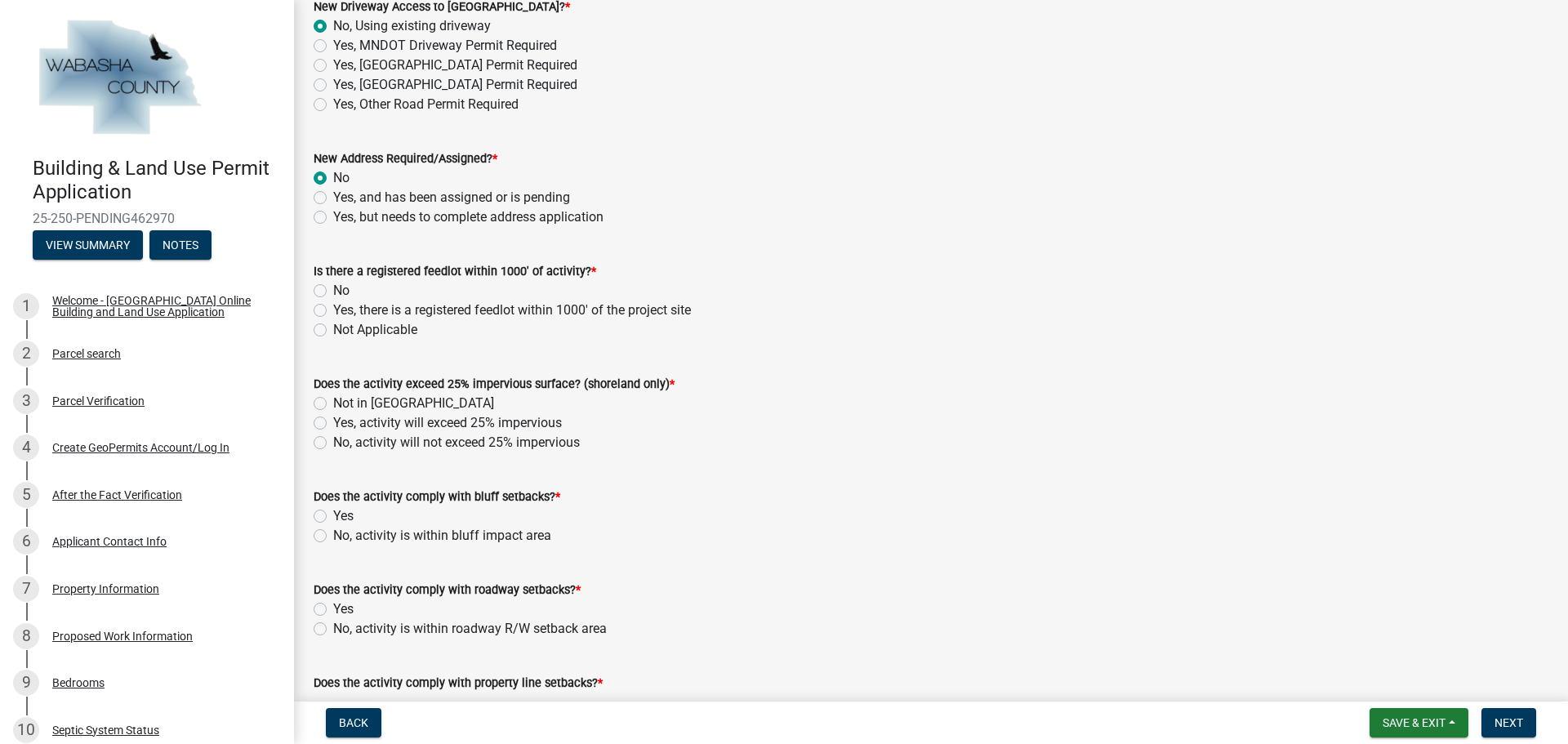
drag, startPoint x: 322, startPoint y: 334, endPoint x: 582, endPoint y: 400, distance: 268.2
click at [582, 400] on wm-data-entity-input-list "Use the map below to review and verify land use. Be sure to answer all question…" at bounding box center [931, 184] width 1234 height 2145
click at [671, 415] on div "Yes, activity will exceed 25% impervious" at bounding box center [931, 423] width 1234 height 20
click at [333, 332] on label "Not Applicable" at bounding box center [375, 330] width 84 height 20
click at [333, 331] on input "Not Applicable" at bounding box center [338, 325] width 11 height 11
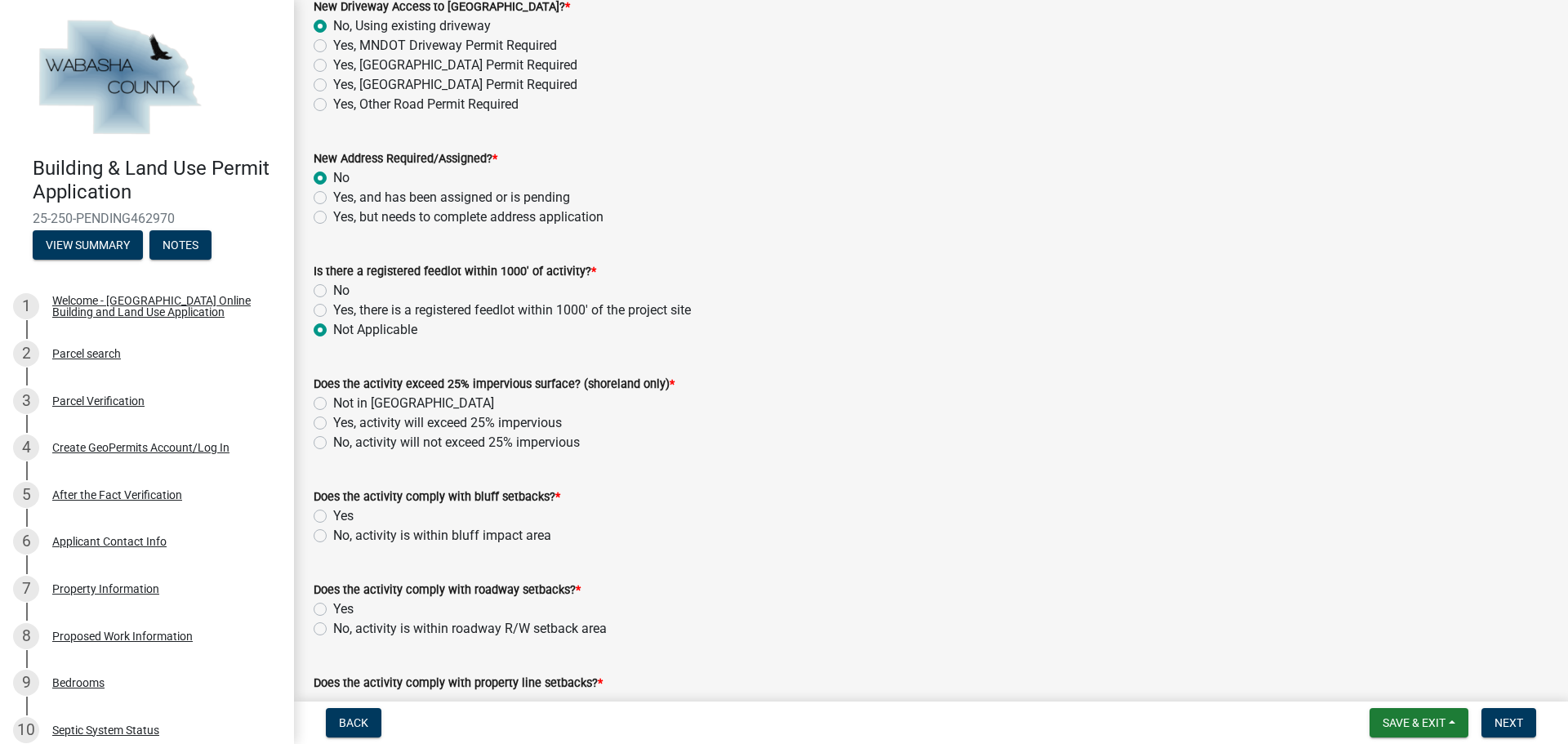
radio input "true"
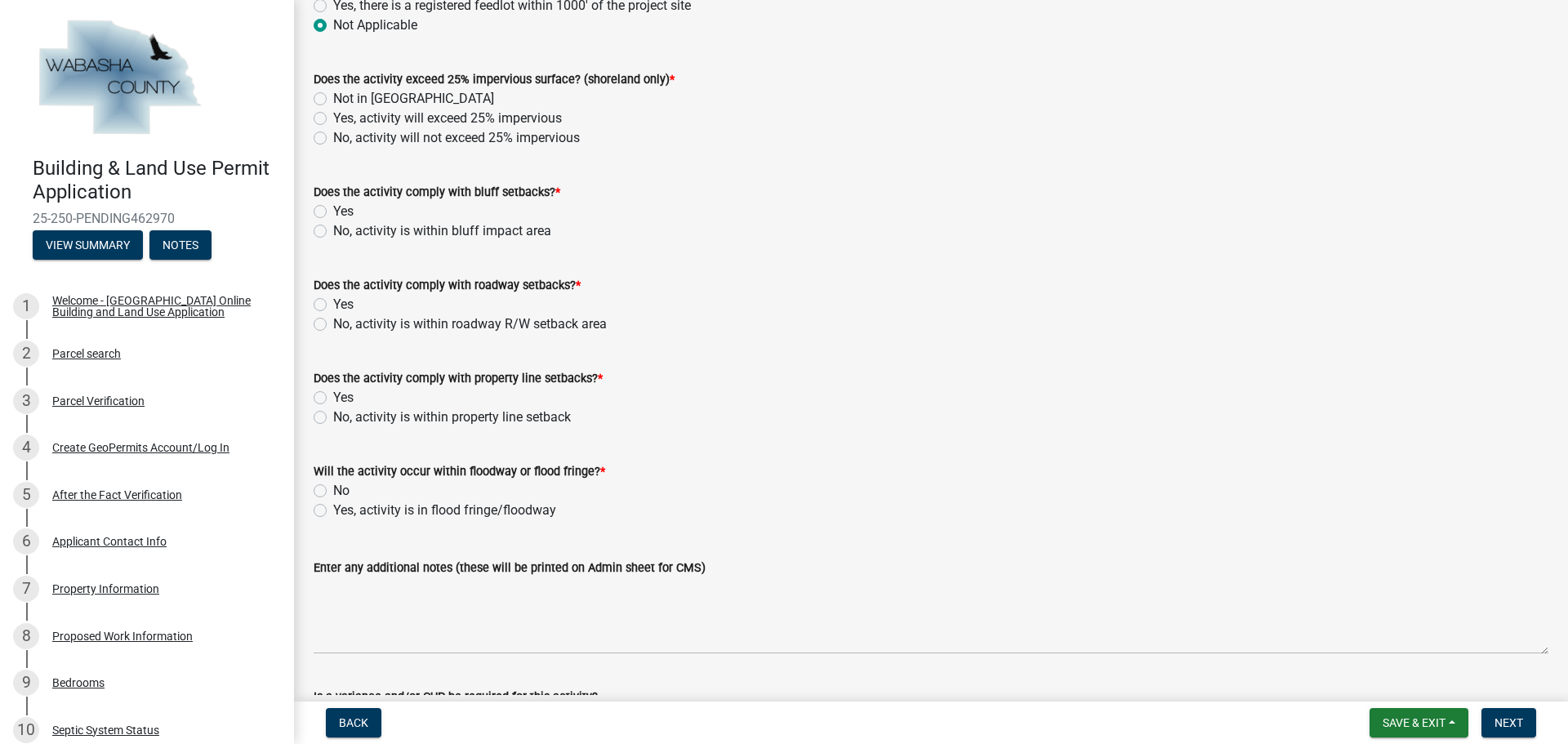
scroll to position [1306, 0]
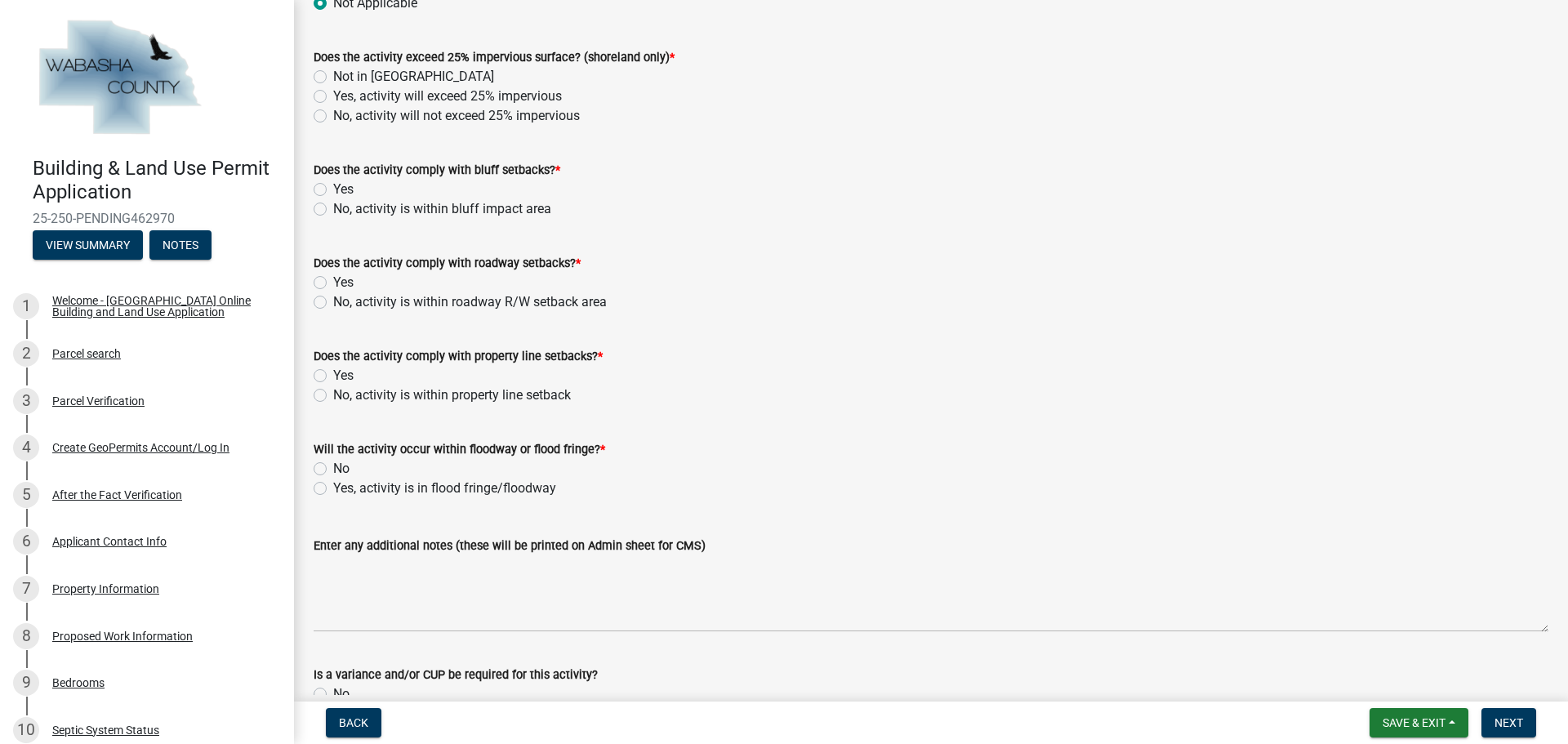
click at [333, 75] on label "Not in Shoreland" at bounding box center [413, 76] width 161 height 20
click at [333, 75] on input "Not in Shoreland" at bounding box center [338, 72] width 11 height 11
radio input "true"
click at [333, 186] on label "Yes" at bounding box center [343, 190] width 21 height 20
click at [333, 186] on input "Yes" at bounding box center [338, 185] width 11 height 11
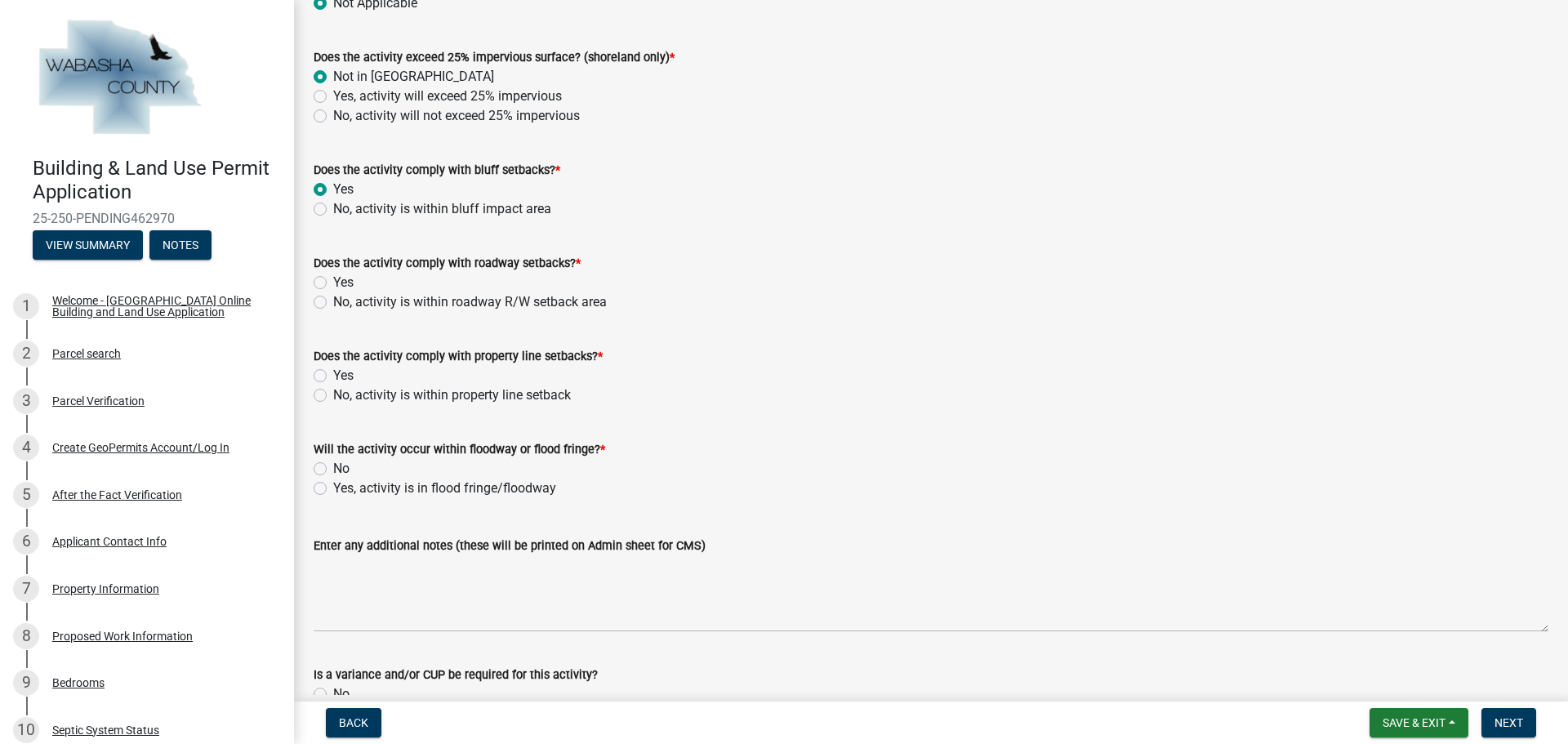
radio input "true"
click at [333, 283] on label "Yes" at bounding box center [343, 282] width 21 height 20
click at [333, 283] on input "Yes" at bounding box center [338, 277] width 11 height 11
radio input "true"
click at [333, 369] on label "Yes" at bounding box center [343, 375] width 21 height 20
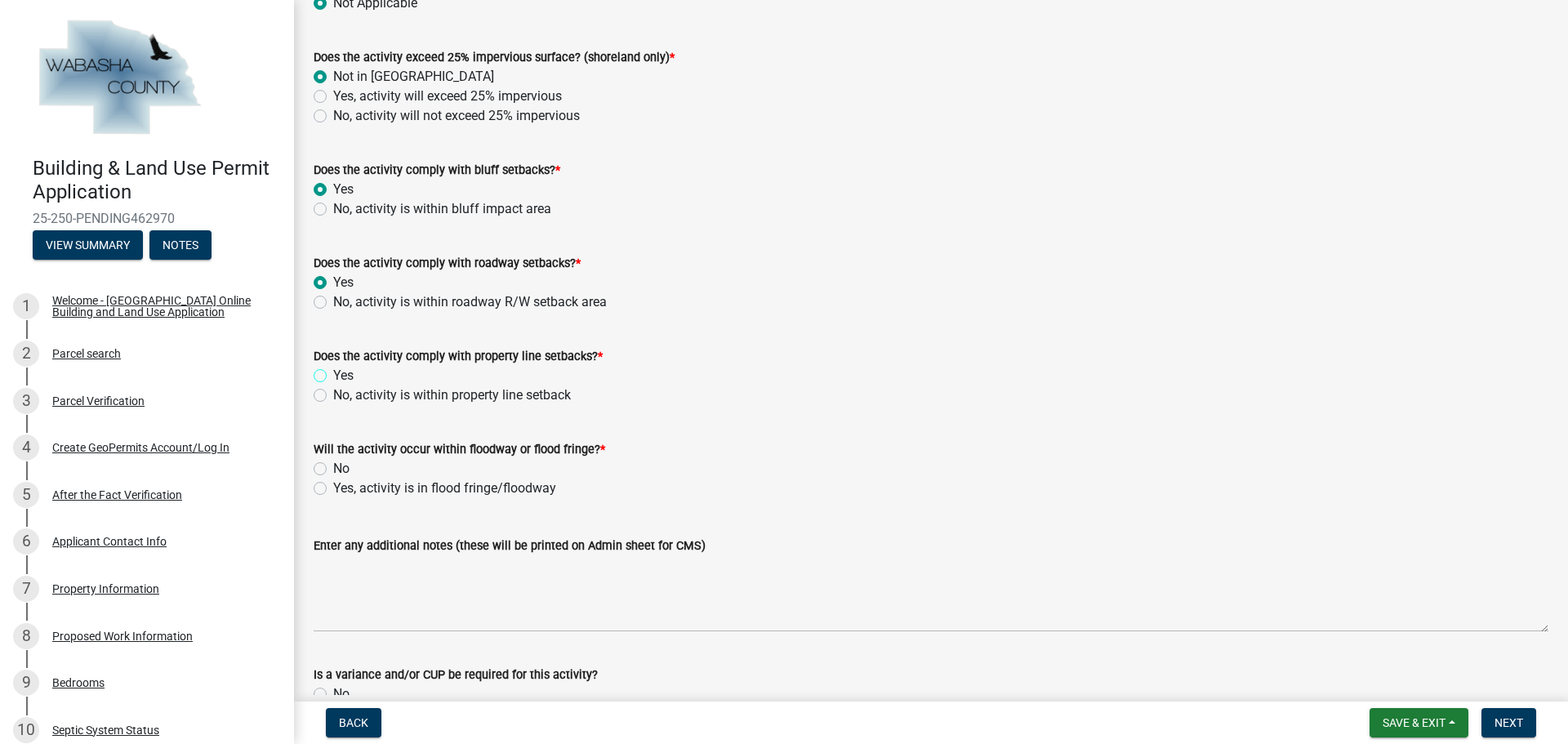
click at [333, 369] on input "Yes" at bounding box center [338, 371] width 11 height 11
radio input "true"
click at [333, 469] on label "No" at bounding box center [341, 469] width 16 height 20
click at [333, 469] on input "No" at bounding box center [338, 464] width 11 height 11
radio input "true"
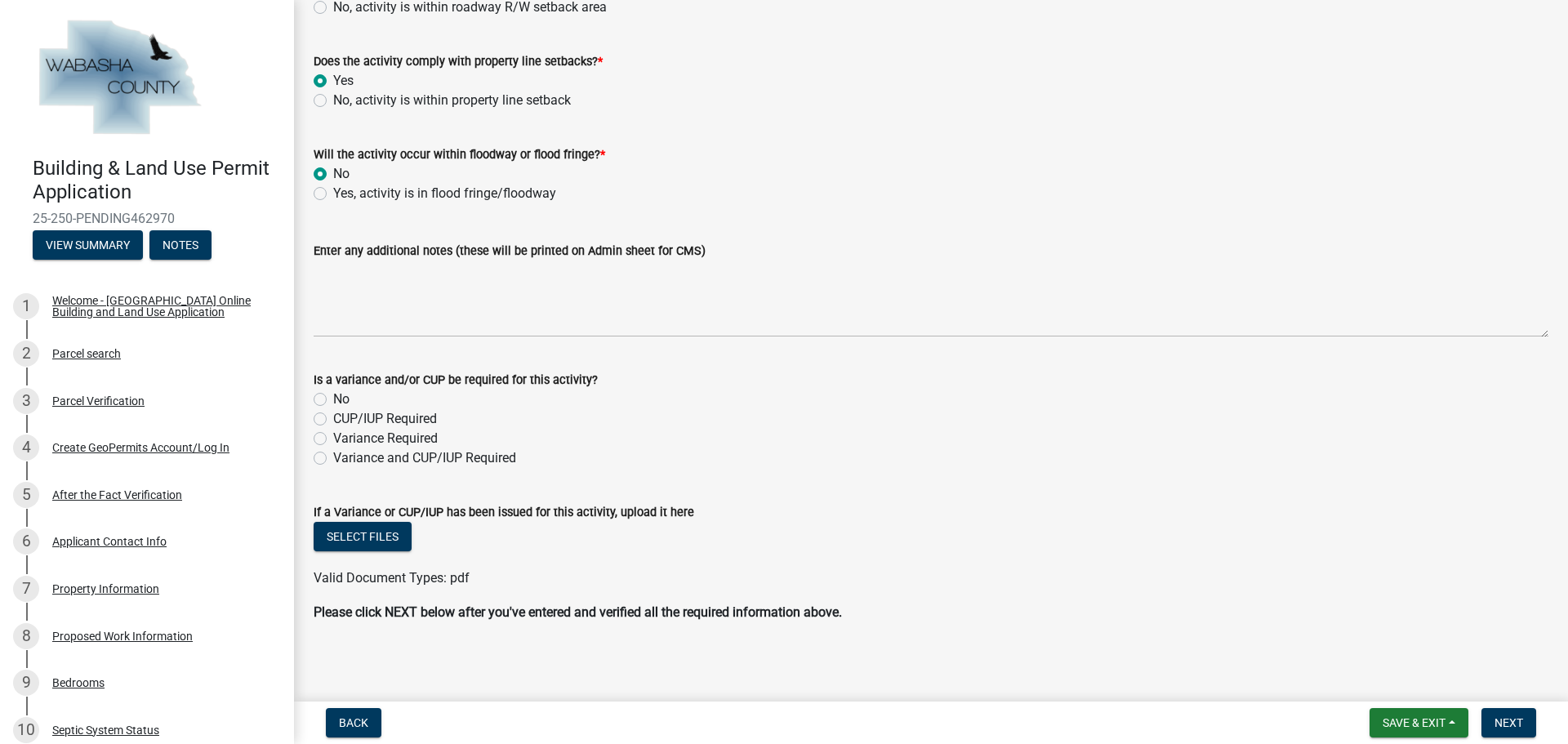
scroll to position [1604, 0]
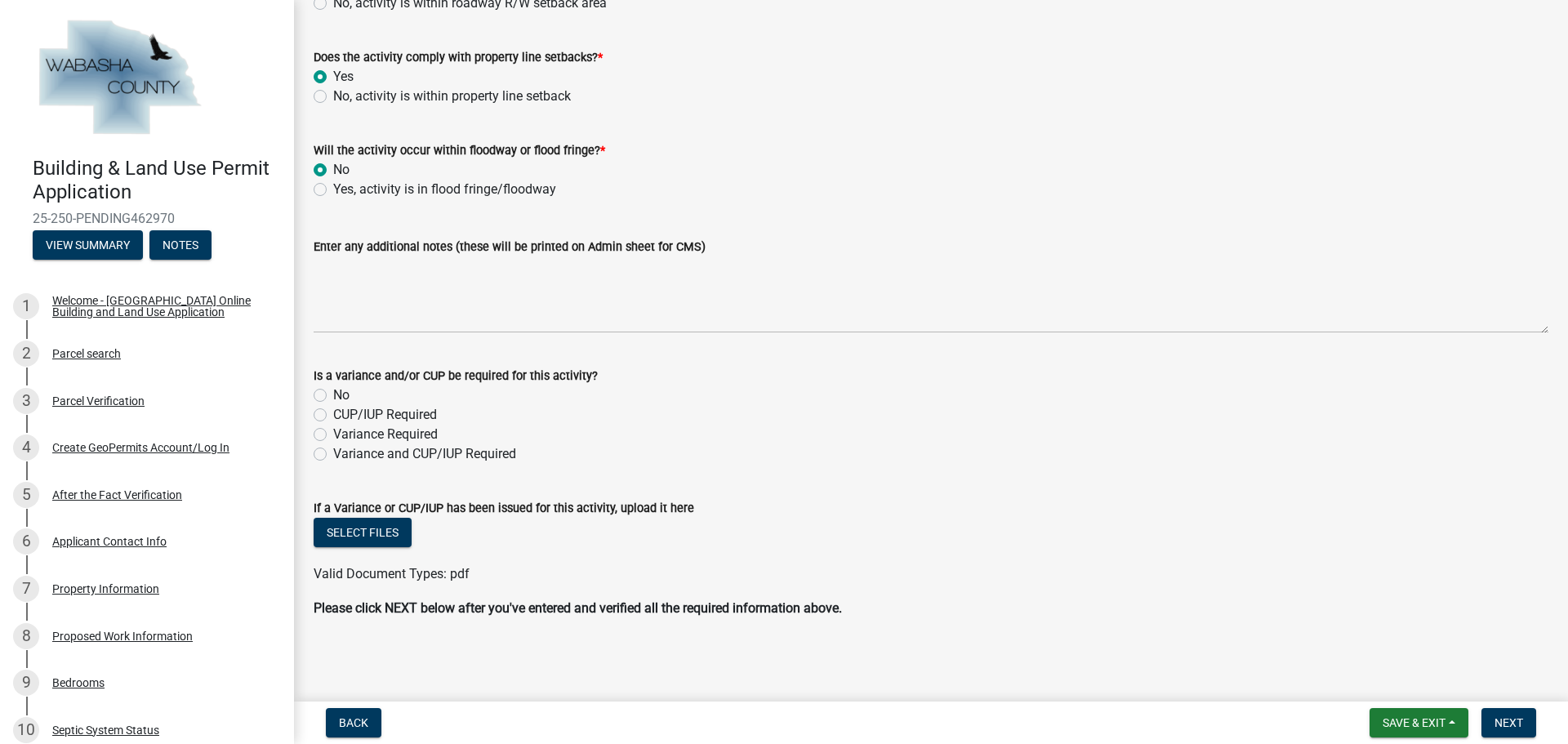
click at [333, 394] on label "No" at bounding box center [341, 395] width 16 height 20
click at [333, 394] on input "No" at bounding box center [338, 390] width 11 height 11
radio input "true"
click at [1512, 716] on span "Next" at bounding box center [1508, 722] width 29 height 13
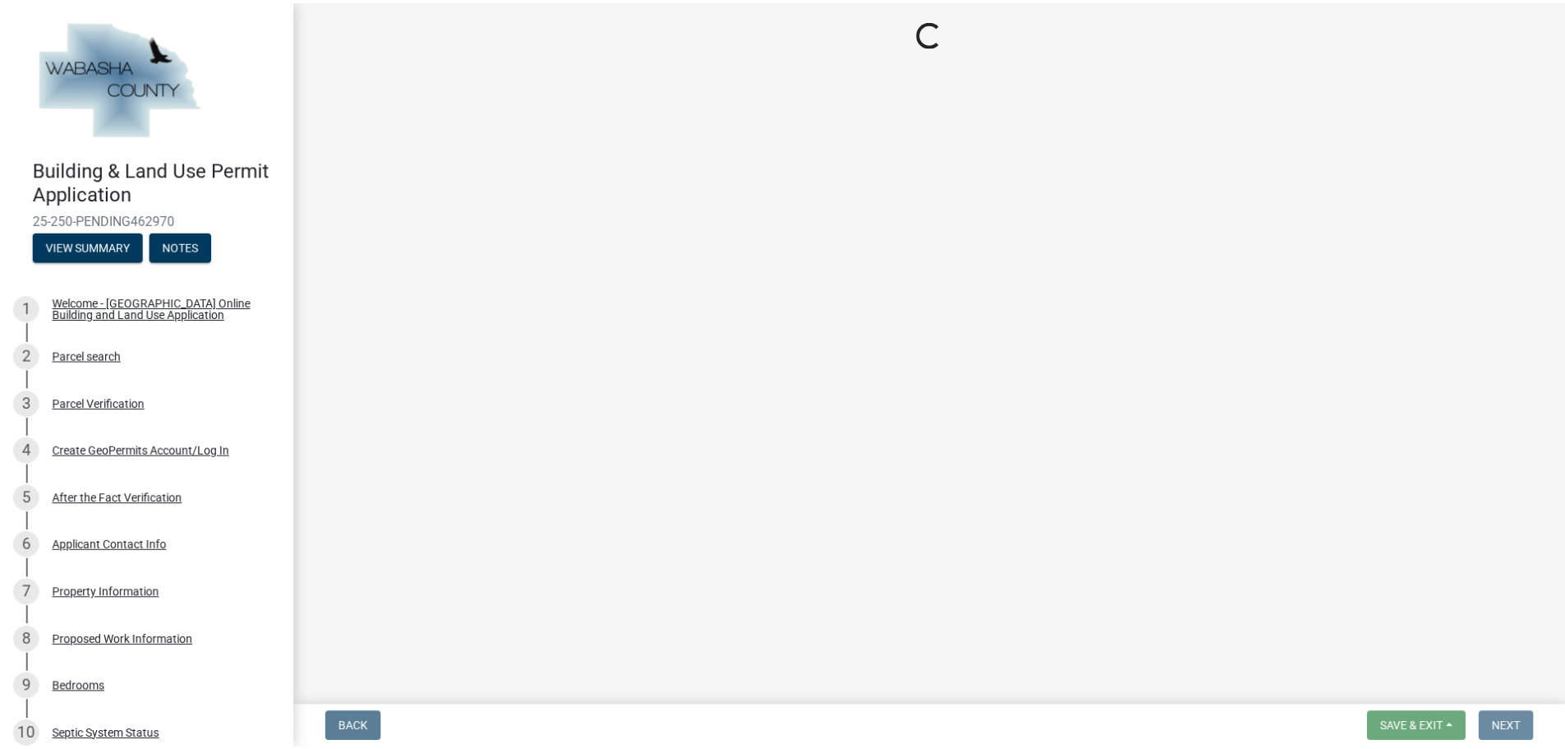
scroll to position [0, 0]
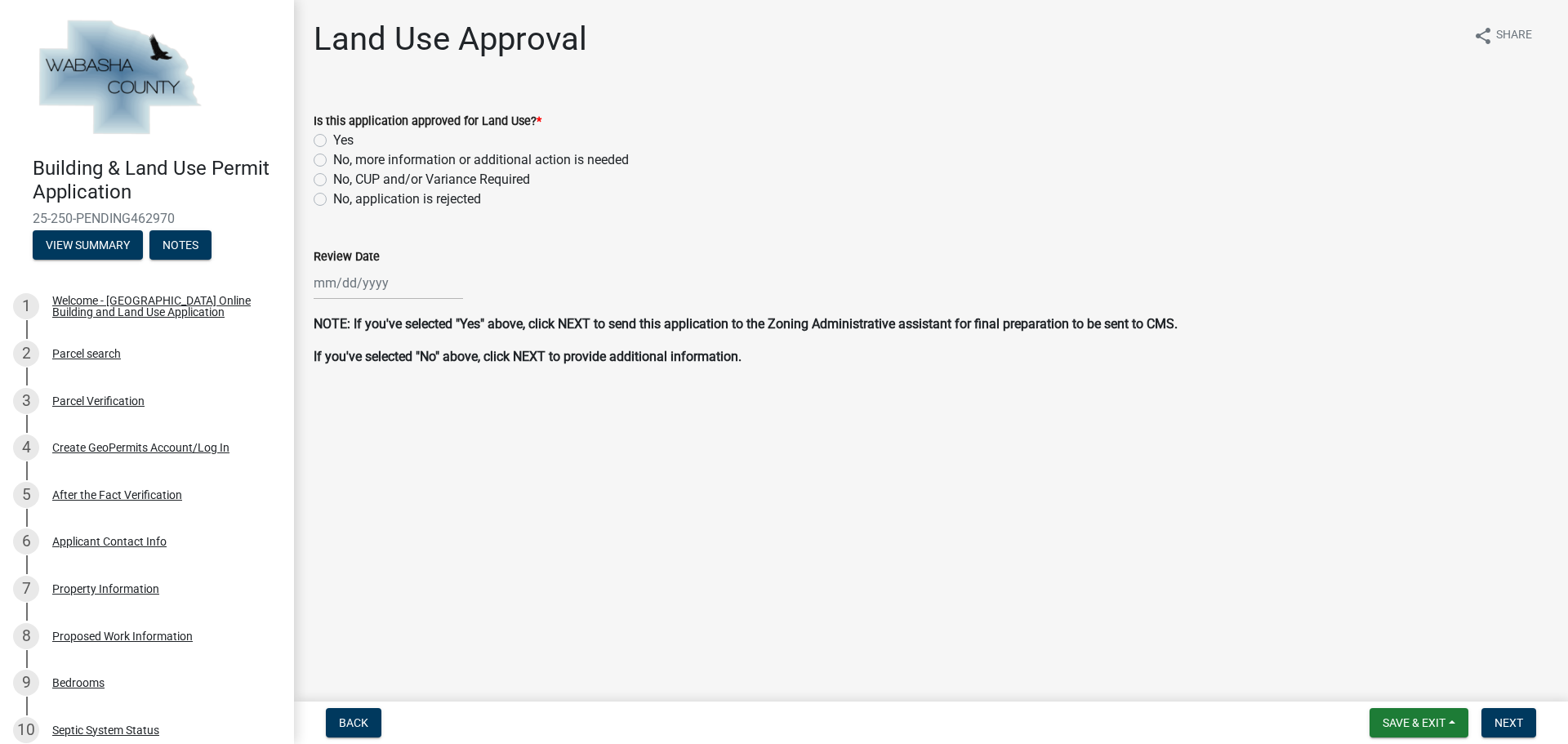
click at [327, 138] on div "Yes" at bounding box center [931, 140] width 1234 height 20
click at [333, 141] on label "Yes" at bounding box center [343, 140] width 21 height 20
click at [333, 141] on input "Yes" at bounding box center [338, 135] width 11 height 11
radio input "true"
click at [383, 276] on div at bounding box center [389, 283] width 149 height 34
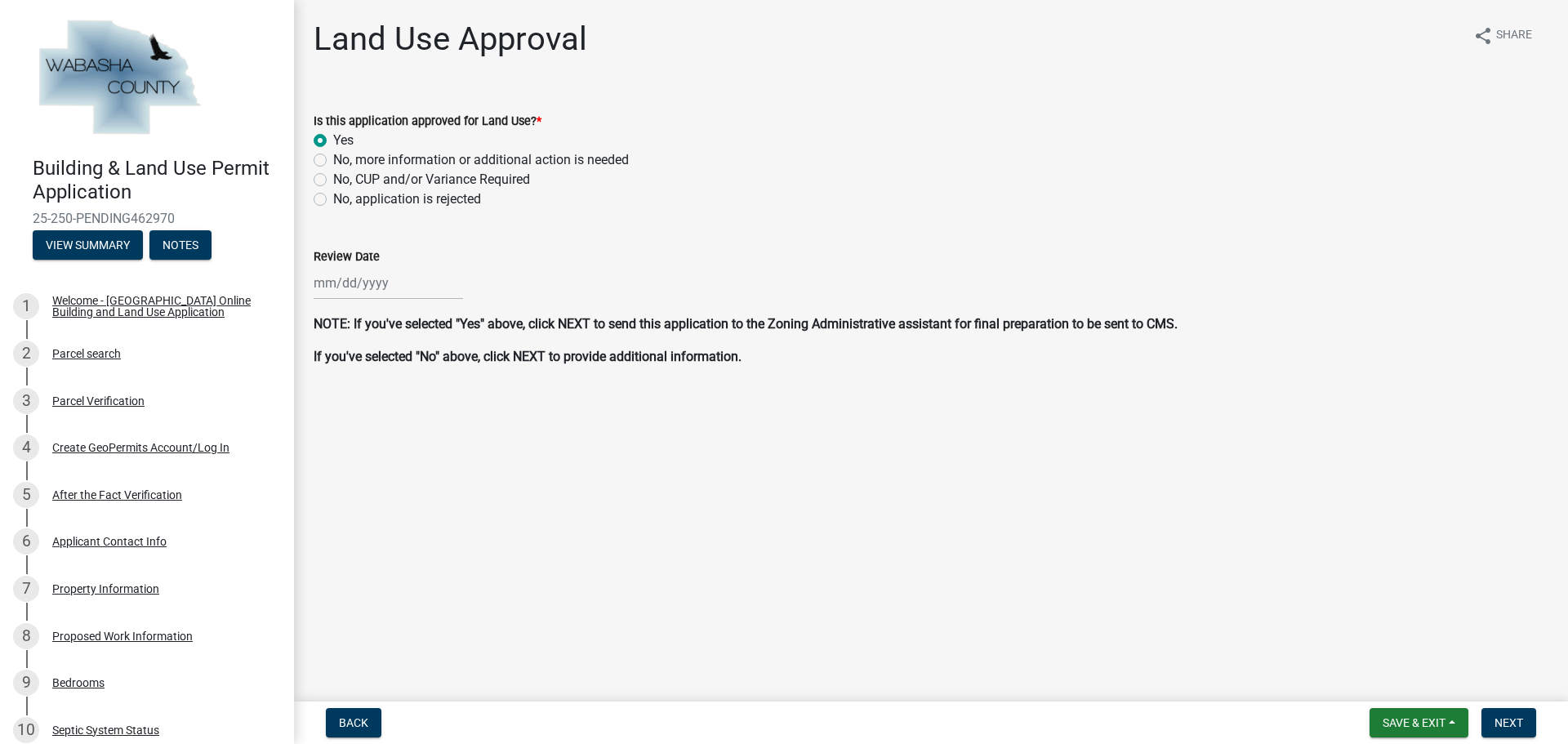
select select "8"
select select "2025"
click at [383, 444] on div "20" at bounding box center [382, 448] width 26 height 26
type input "08/20/2025"
click at [1521, 721] on span "Next" at bounding box center [1508, 722] width 29 height 13
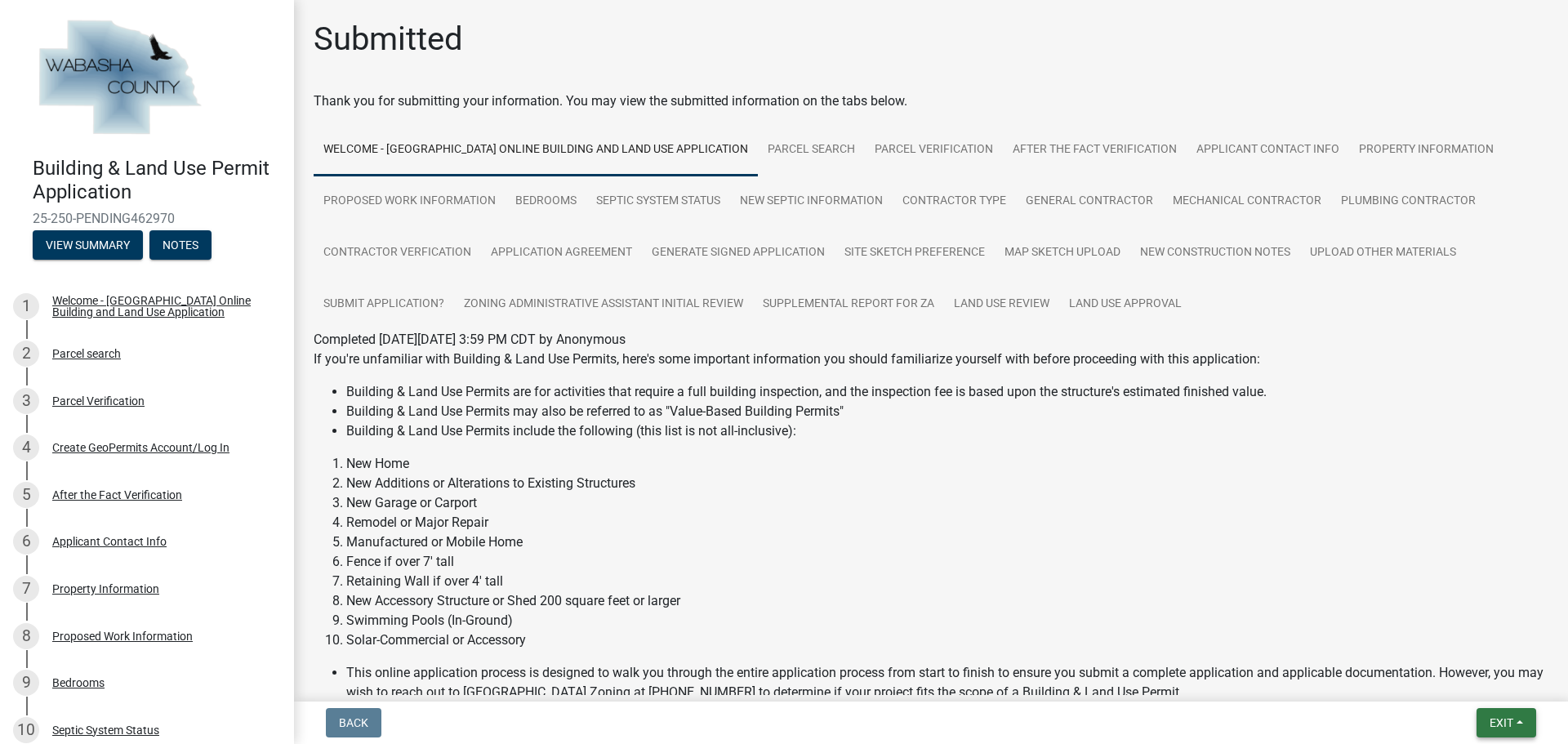
click at [1518, 727] on button "Exit" at bounding box center [1506, 722] width 60 height 30
click at [1436, 677] on button "Save & Exit" at bounding box center [1470, 679] width 130 height 39
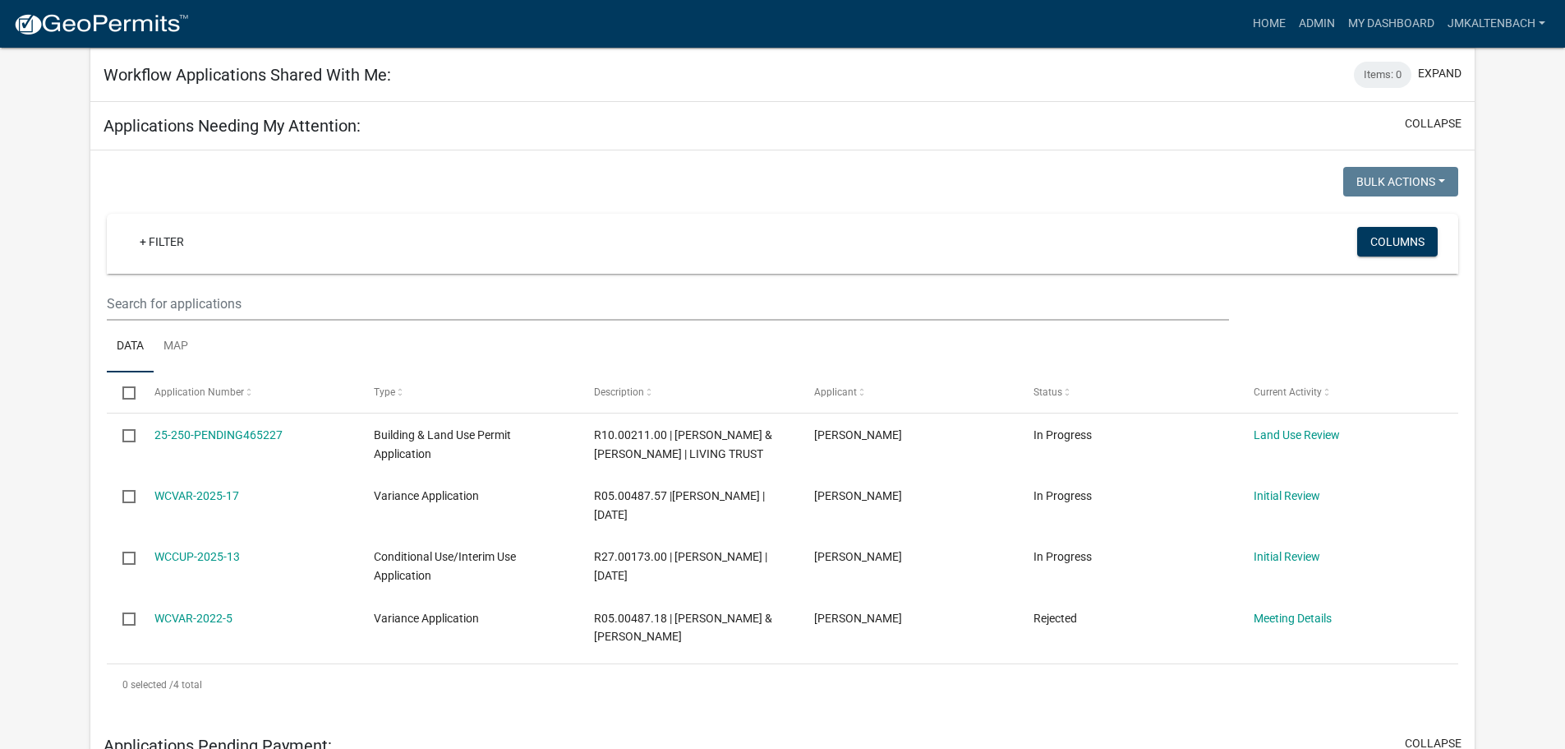
scroll to position [247, 0]
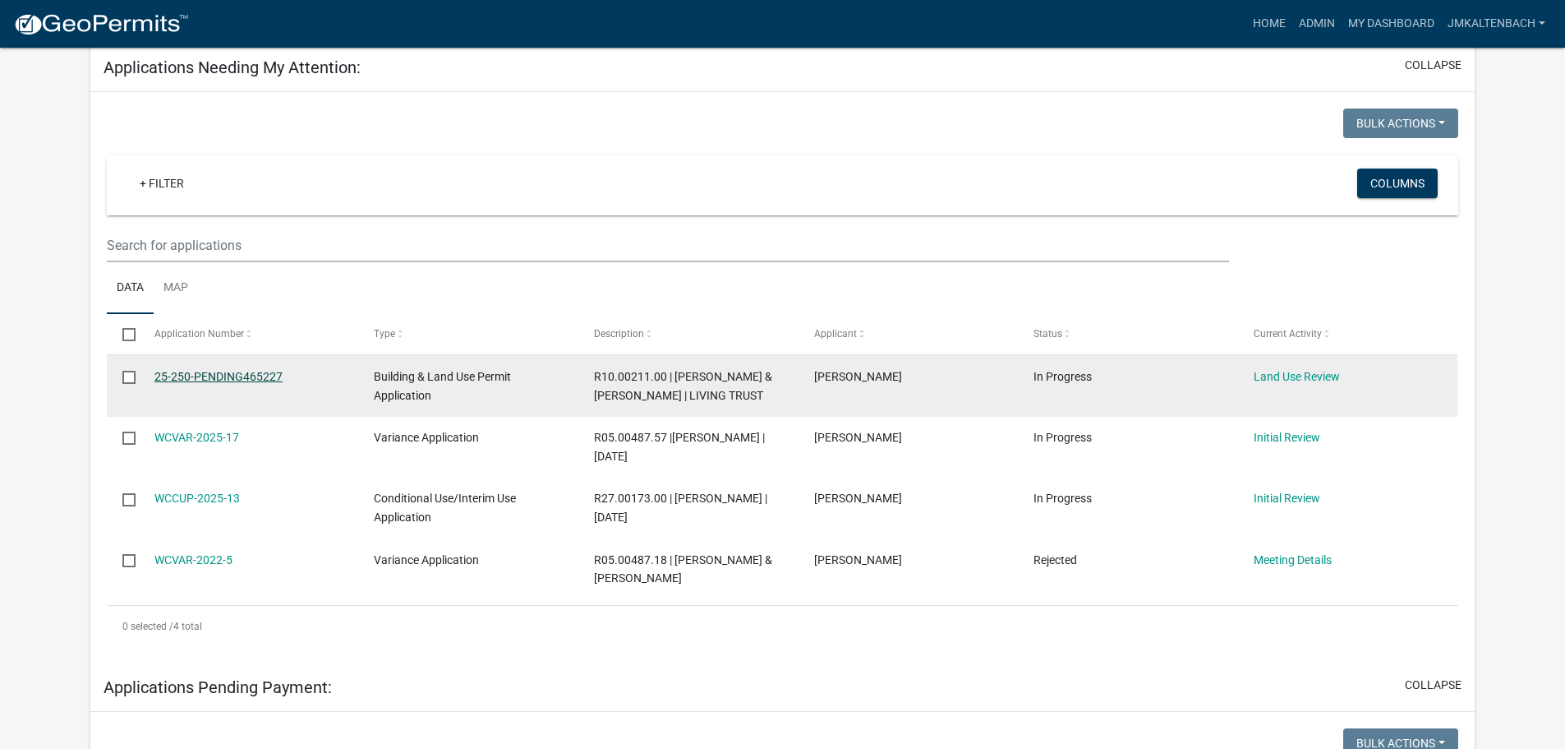
click at [205, 379] on link "25-250-PENDING465227" at bounding box center [218, 376] width 128 height 13
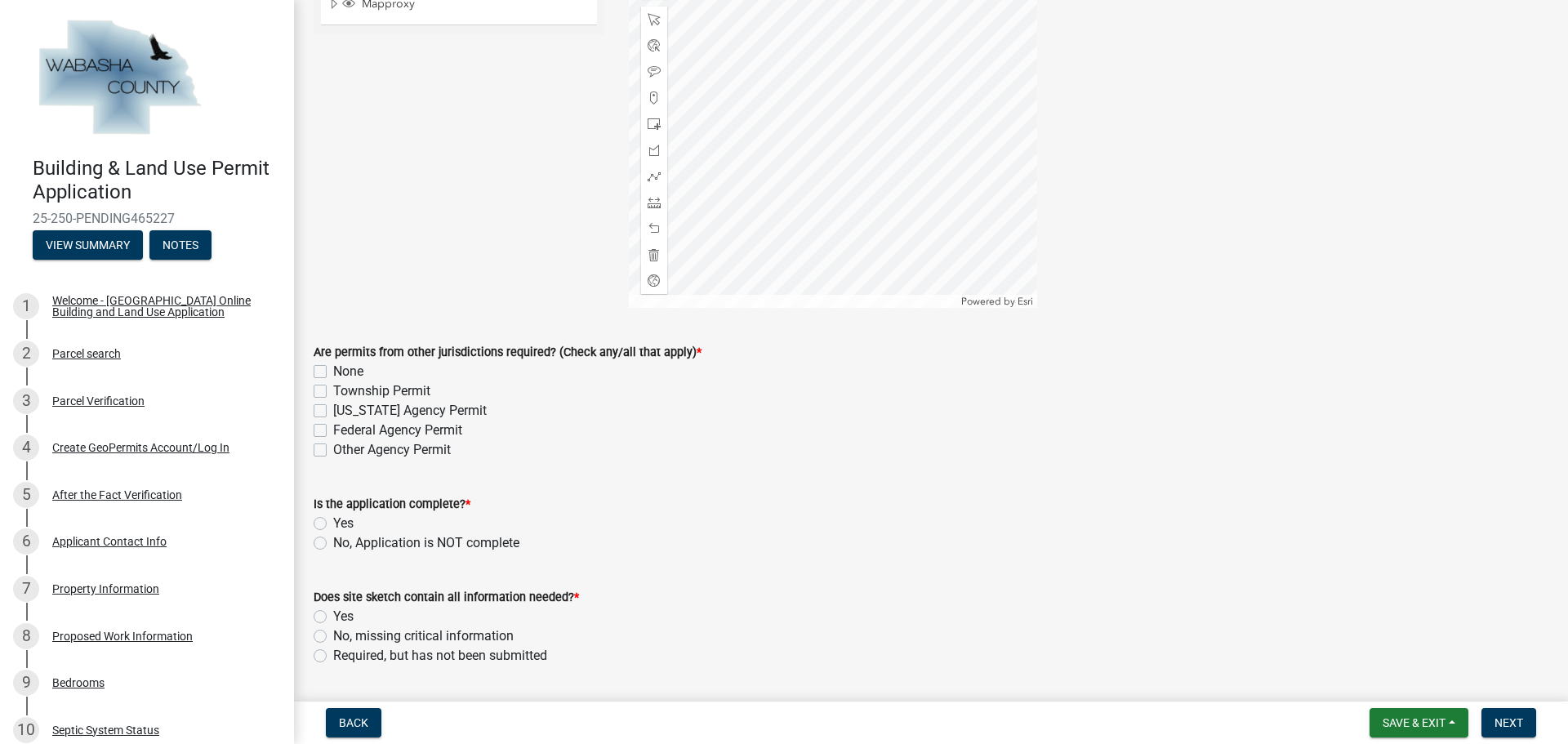
scroll to position [327, 0]
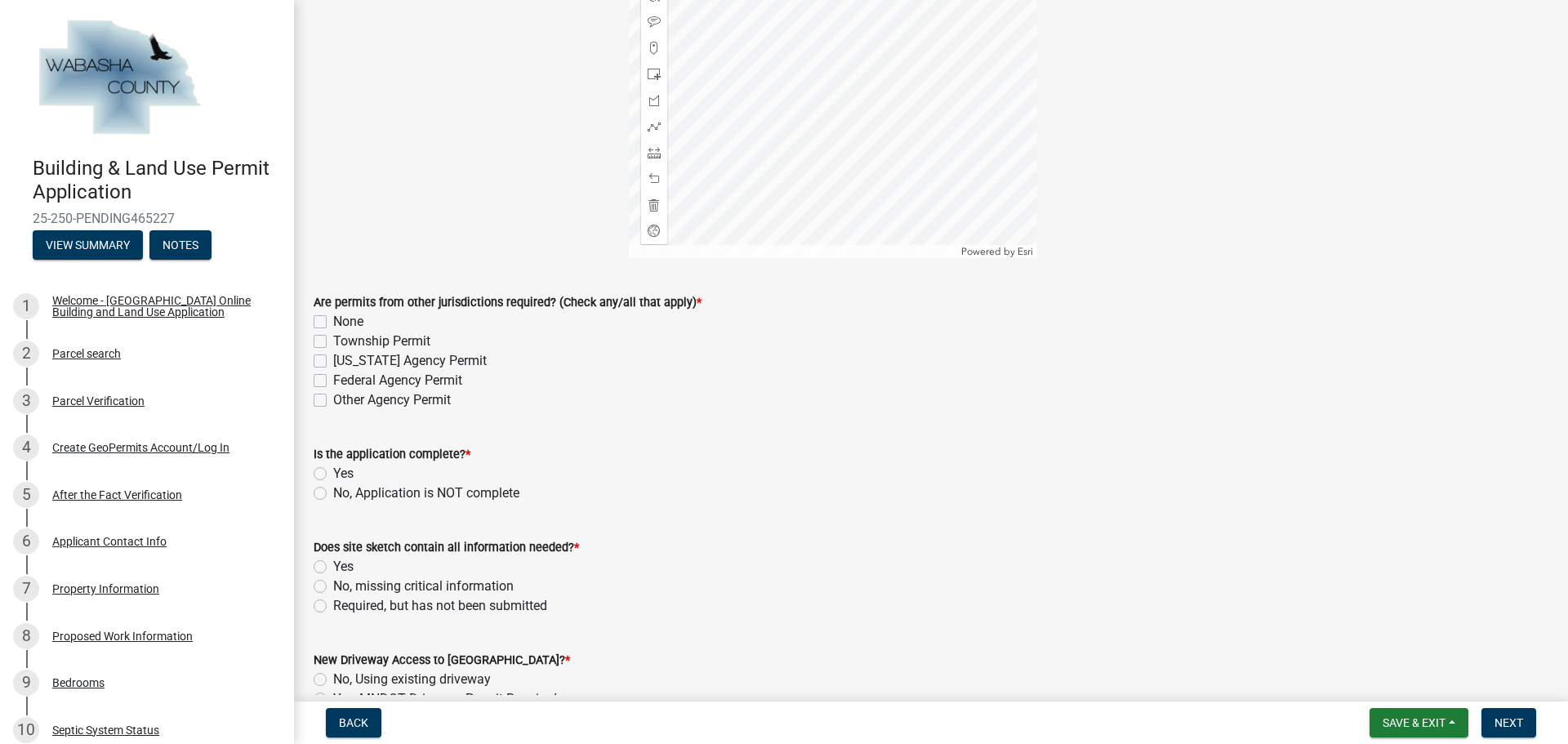
click at [333, 322] on label "None" at bounding box center [348, 322] width 30 height 20
click at [333, 322] on input "None" at bounding box center [338, 317] width 11 height 11
checkbox input "true"
checkbox input "false"
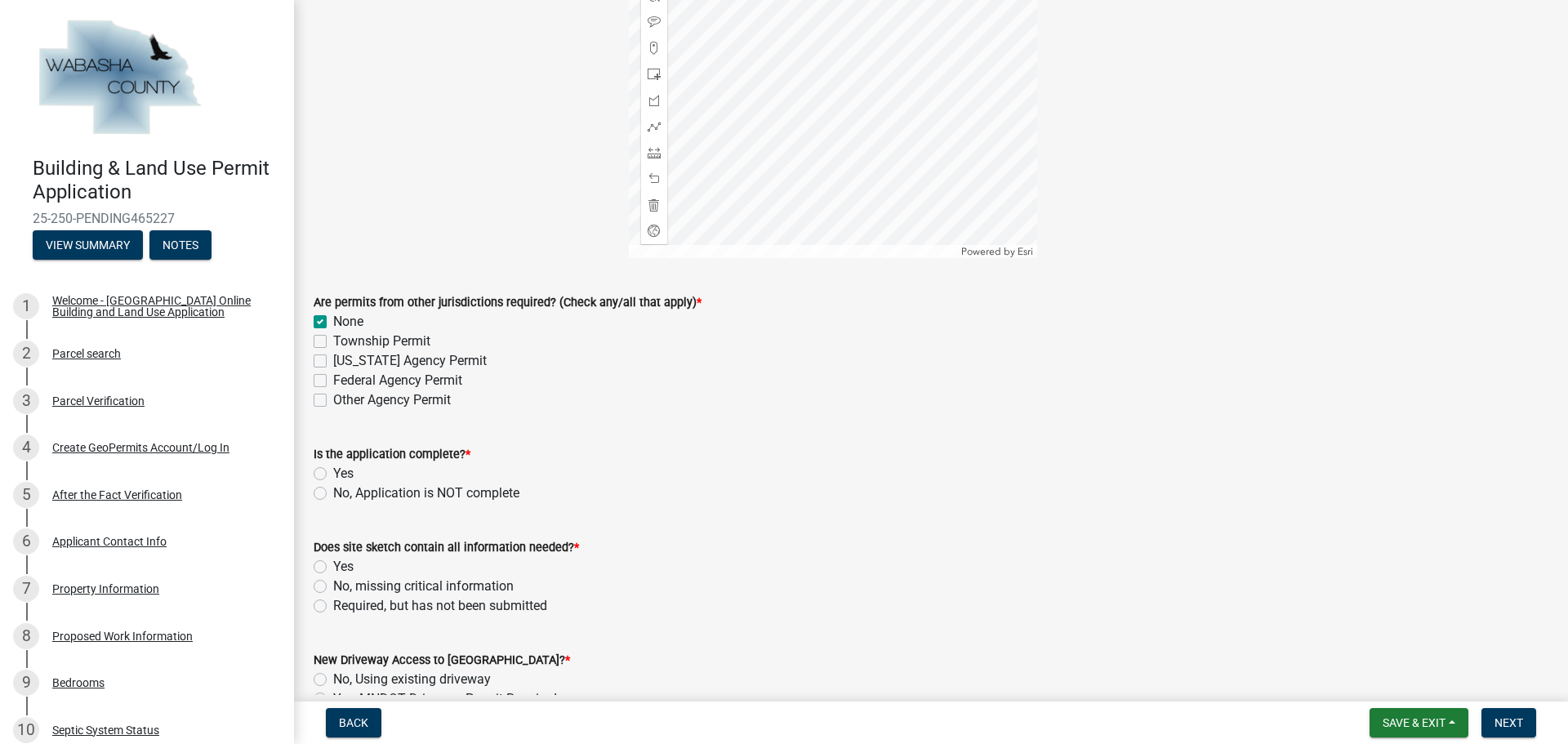
checkbox input "false"
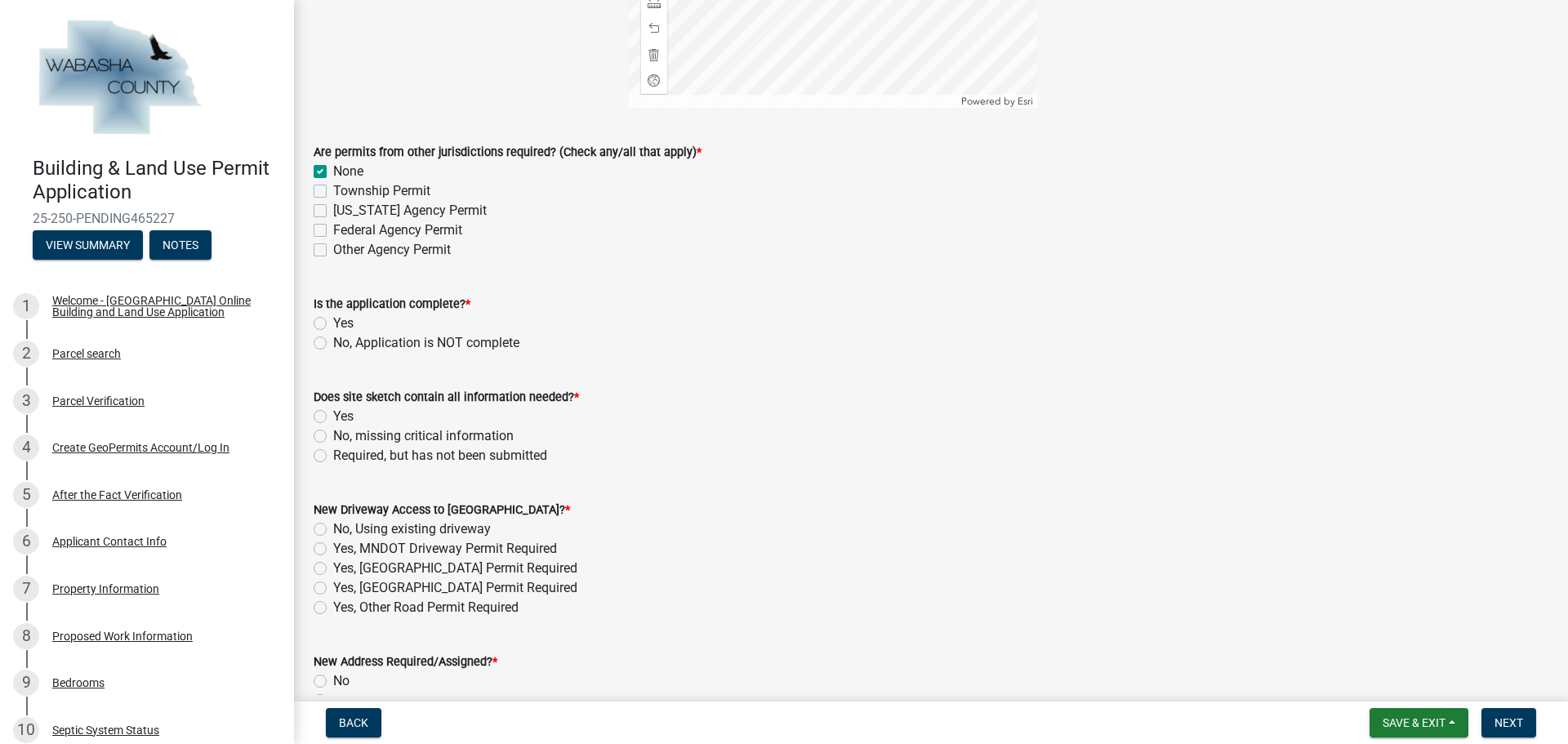
scroll to position [490, 0]
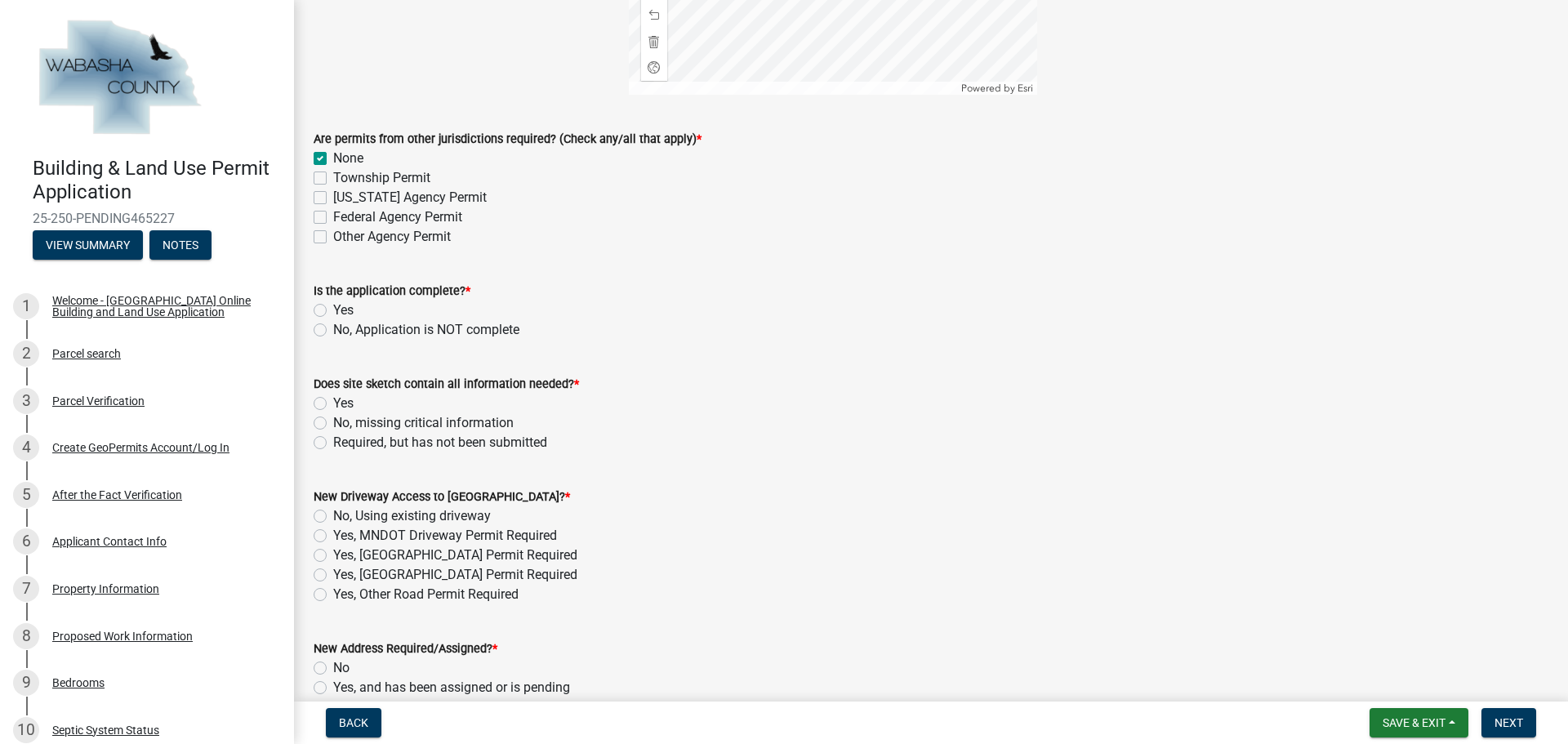
click at [333, 309] on label "Yes" at bounding box center [343, 310] width 21 height 20
click at [333, 309] on input "Yes" at bounding box center [338, 305] width 11 height 11
radio input "true"
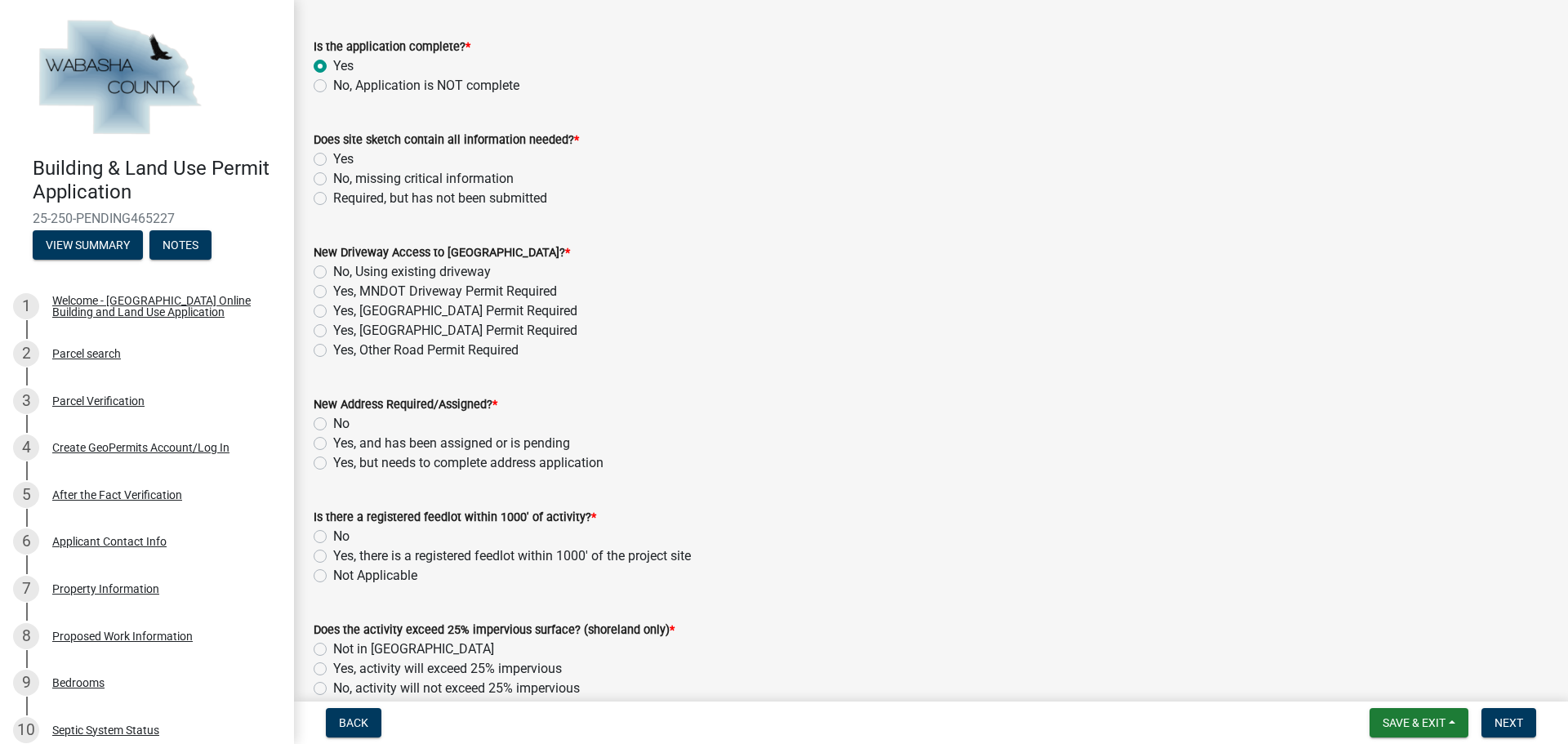
scroll to position [735, 0]
click at [333, 154] on label "Yes" at bounding box center [343, 159] width 21 height 20
click at [333, 154] on input "Yes" at bounding box center [338, 154] width 11 height 11
radio input "true"
click at [333, 269] on label "No, Using existing driveway" at bounding box center [411, 271] width 158 height 20
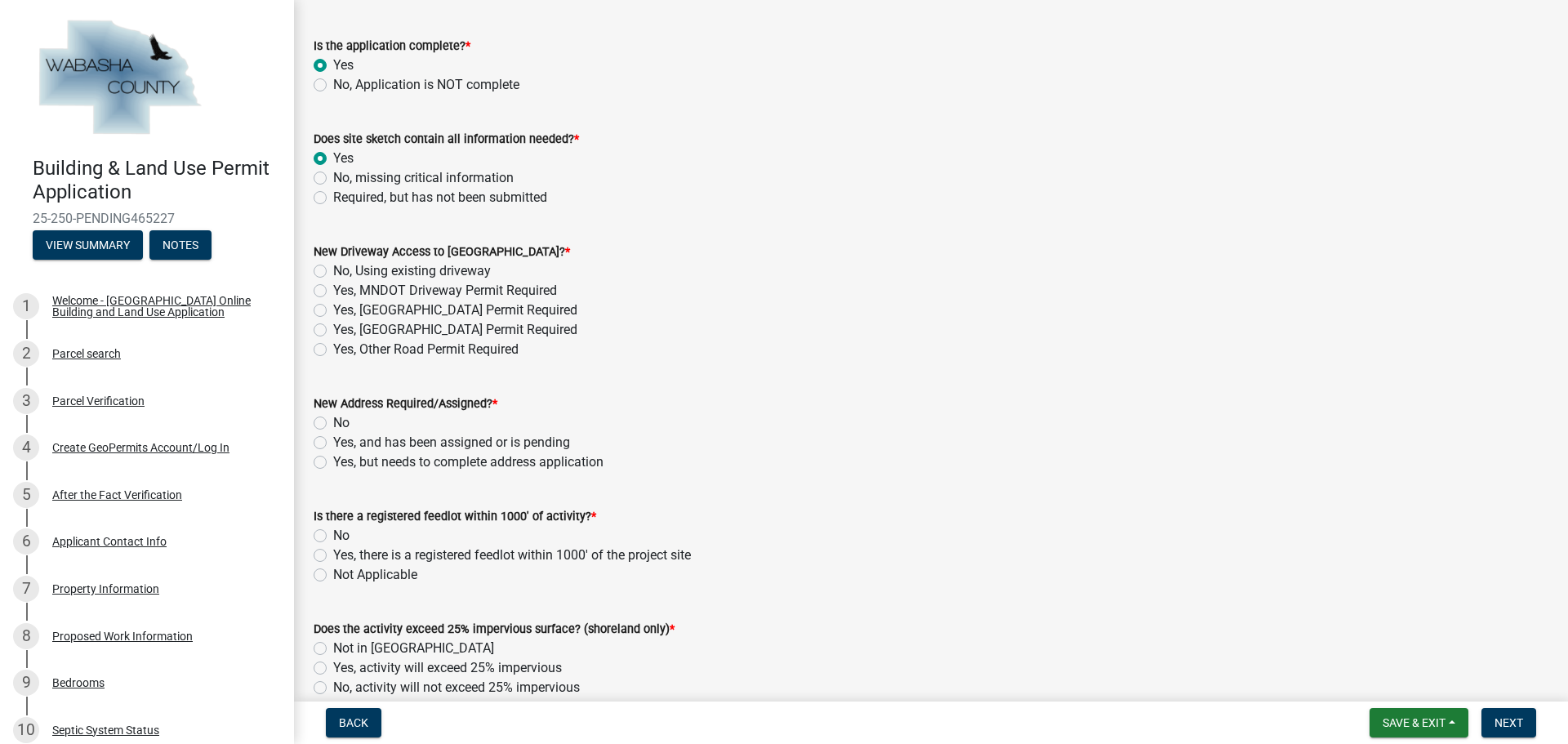
click at [333, 269] on input "No, Using existing driveway" at bounding box center [338, 266] width 11 height 11
radio input "true"
click at [333, 420] on label "No" at bounding box center [341, 423] width 16 height 20
click at [333, 420] on input "No" at bounding box center [338, 418] width 11 height 11
radio input "true"
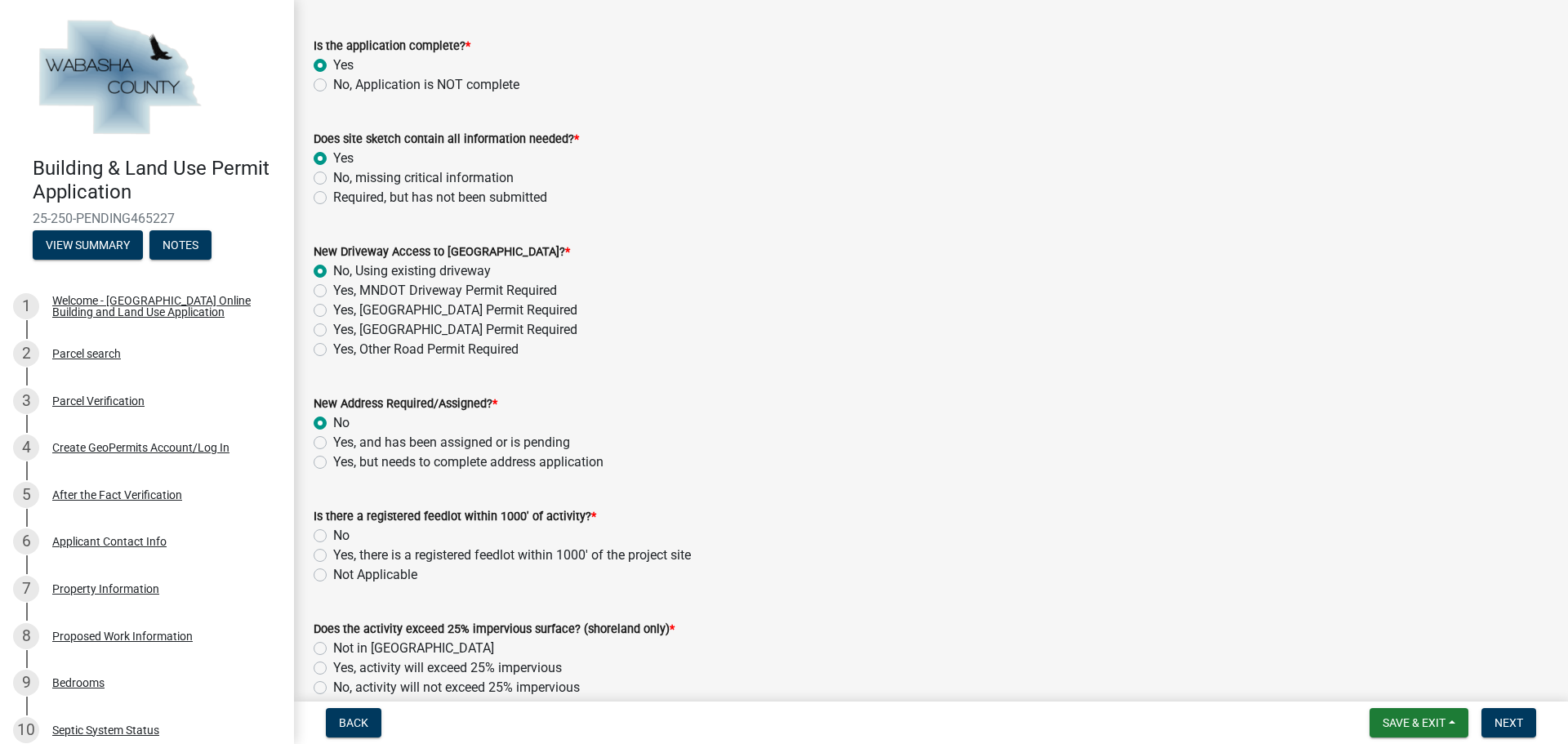
click at [333, 425] on label "No" at bounding box center [341, 423] width 16 height 20
click at [333, 423] on input "No" at bounding box center [338, 418] width 11 height 11
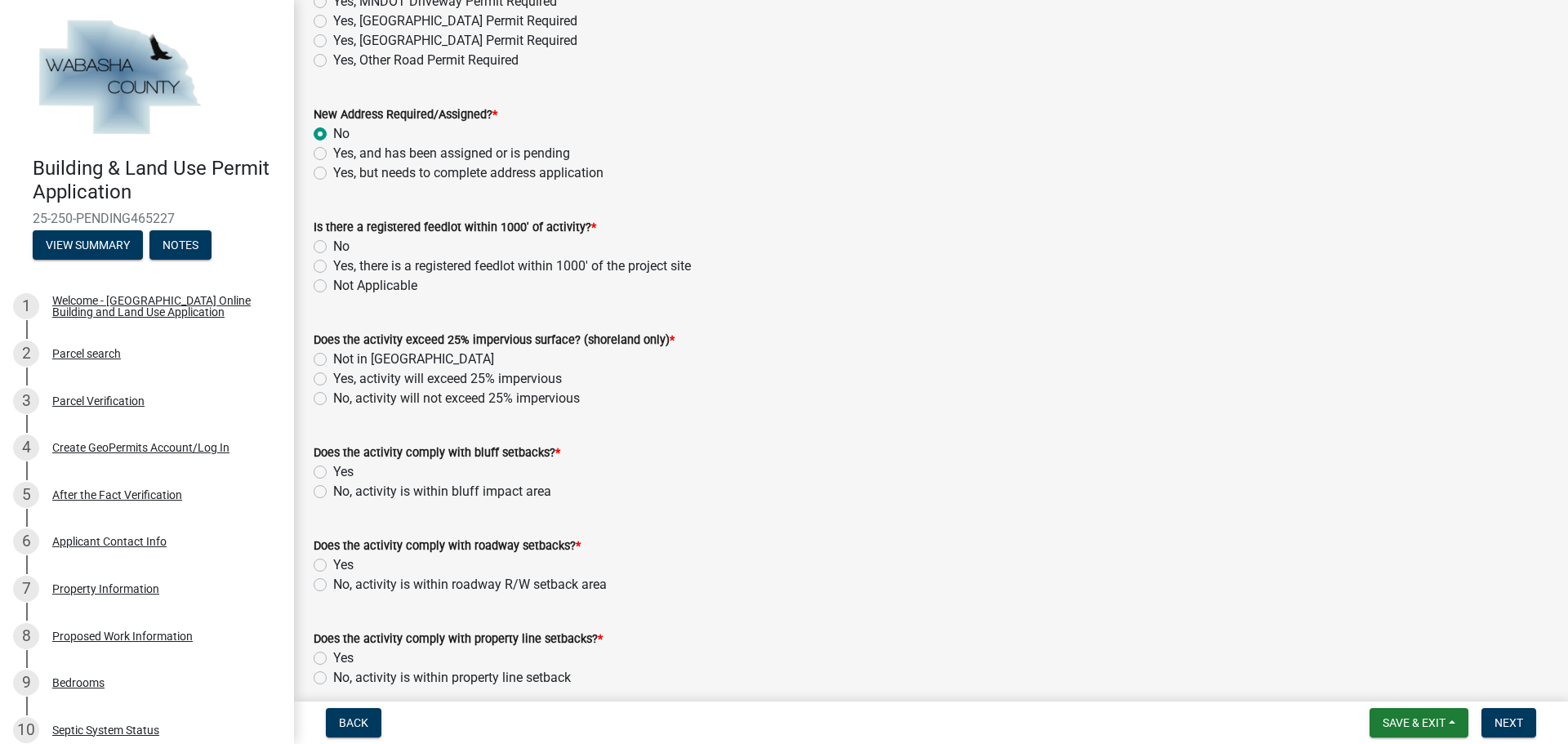
scroll to position [1061, 0]
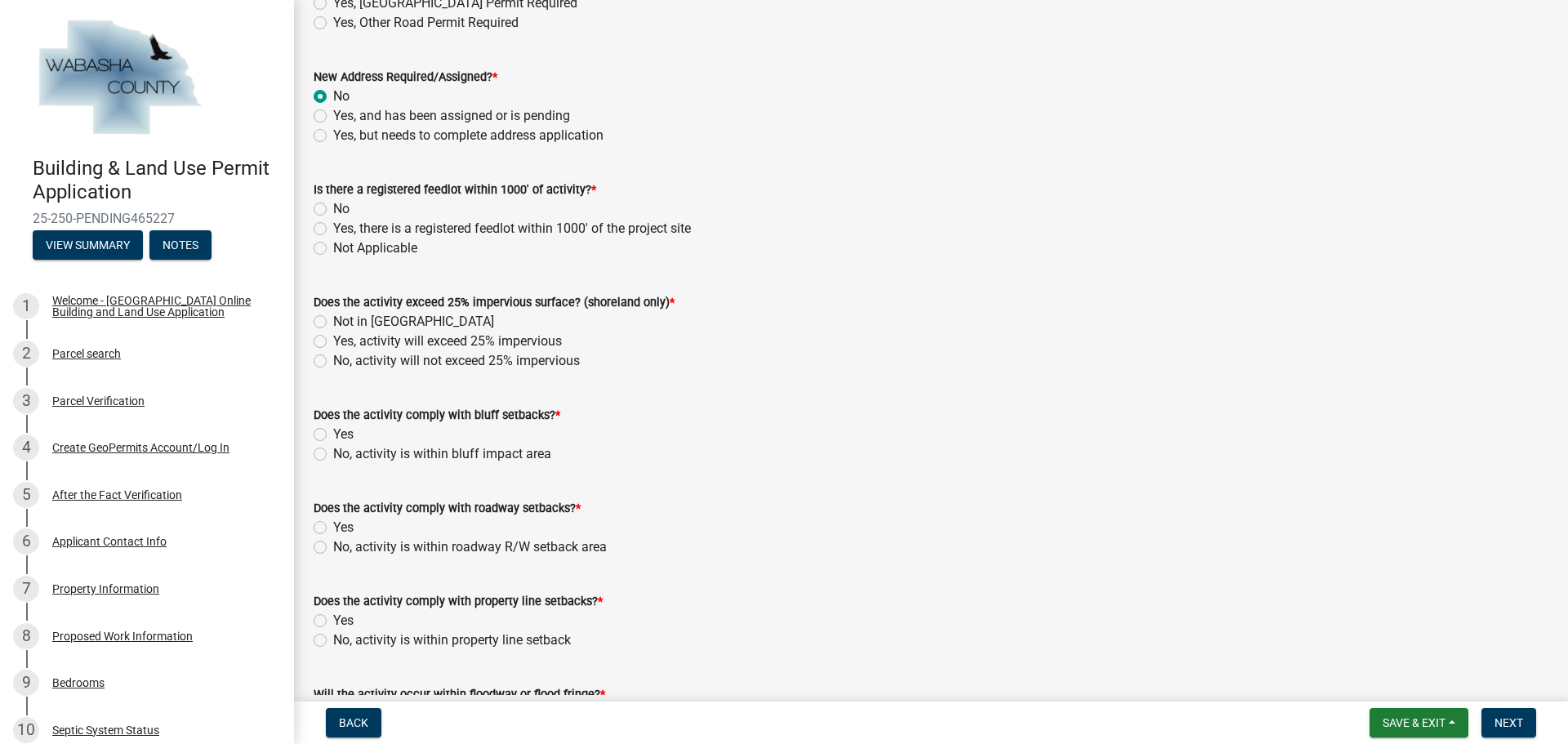
click at [333, 208] on label "No" at bounding box center [341, 209] width 16 height 20
click at [333, 208] on input "No" at bounding box center [338, 204] width 11 height 11
radio input "true"
click at [333, 359] on label "No, activity will not exceed 25% impervious" at bounding box center [456, 361] width 246 height 20
click at [333, 359] on input "No, activity will not exceed 25% impervious" at bounding box center [338, 356] width 11 height 11
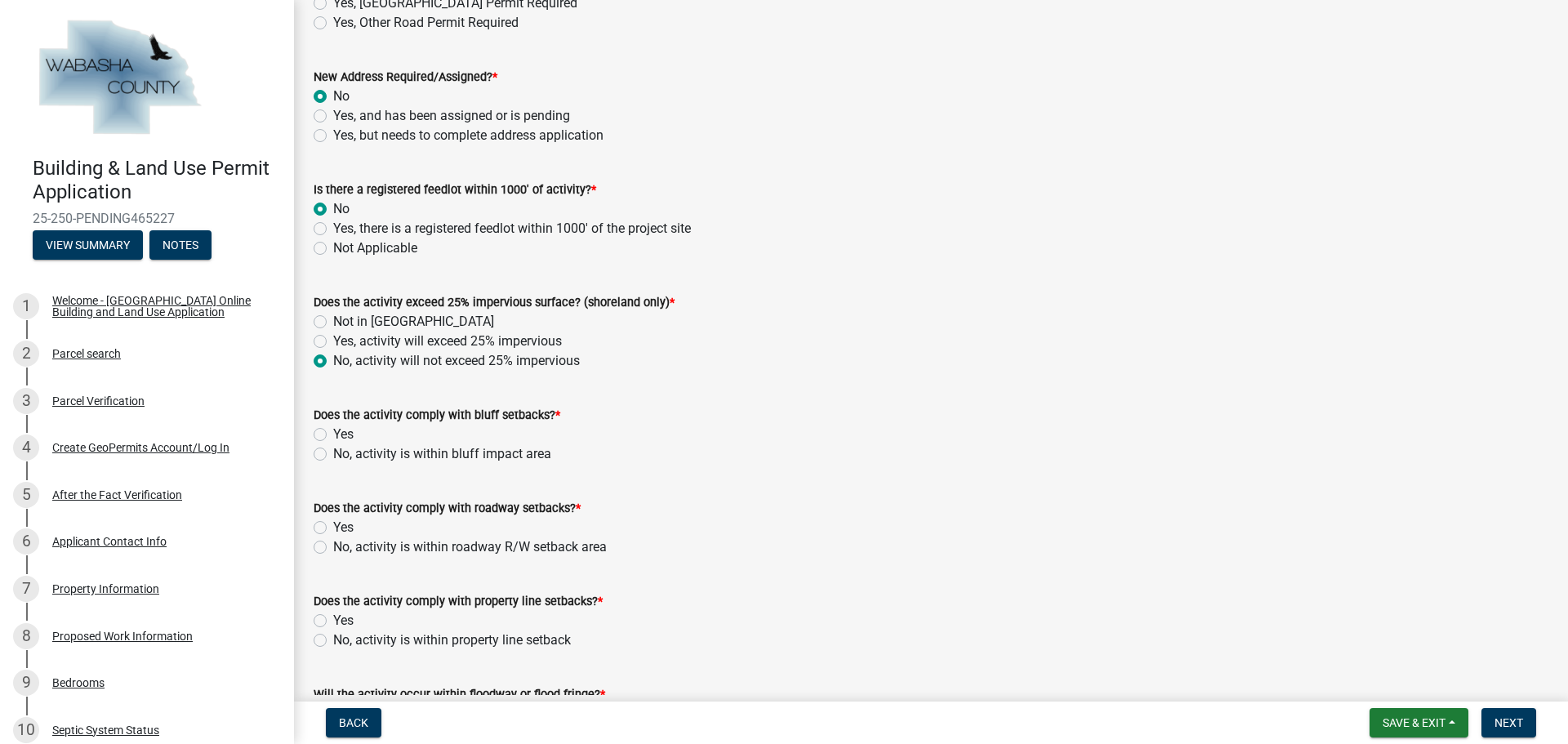
radio input "true"
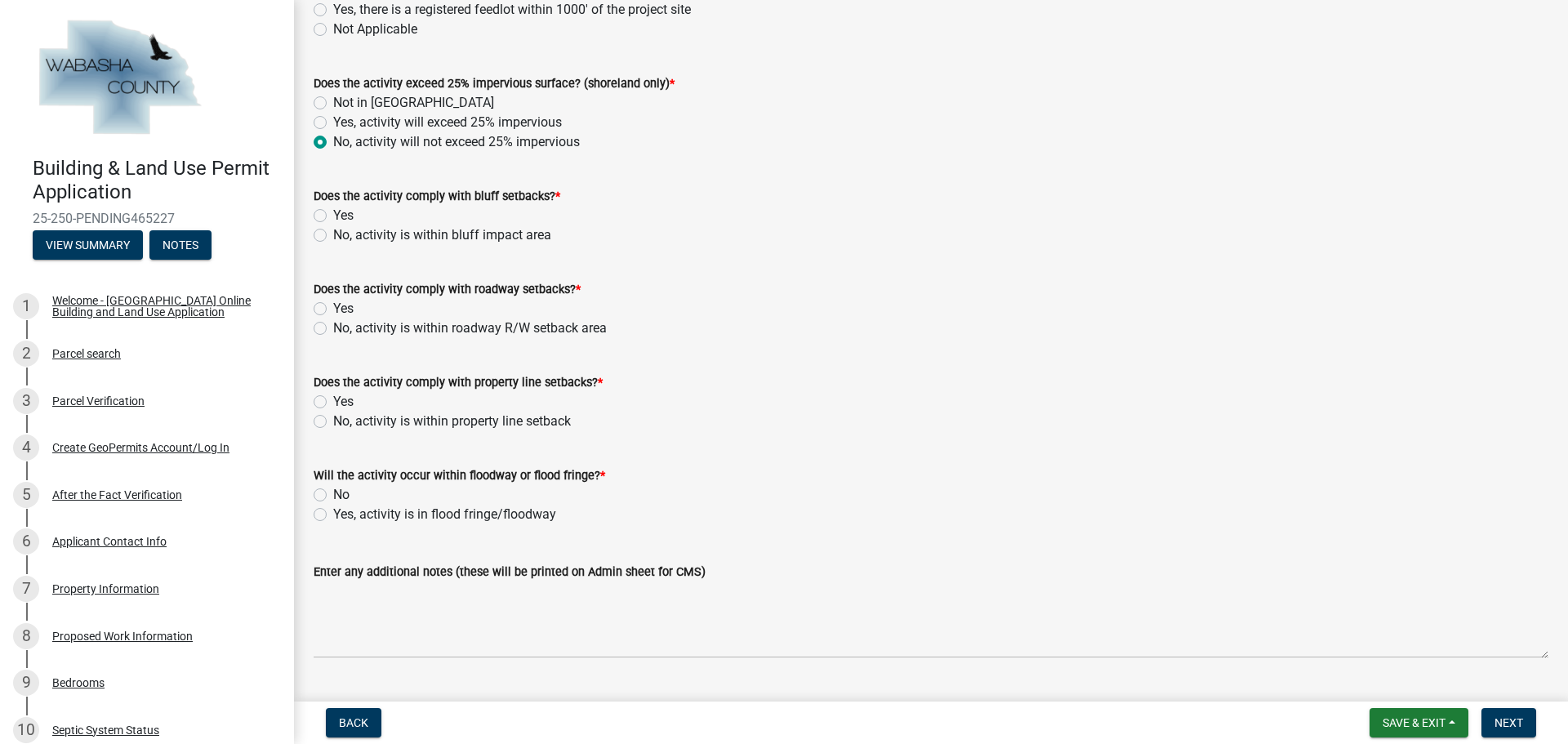
scroll to position [1306, 0]
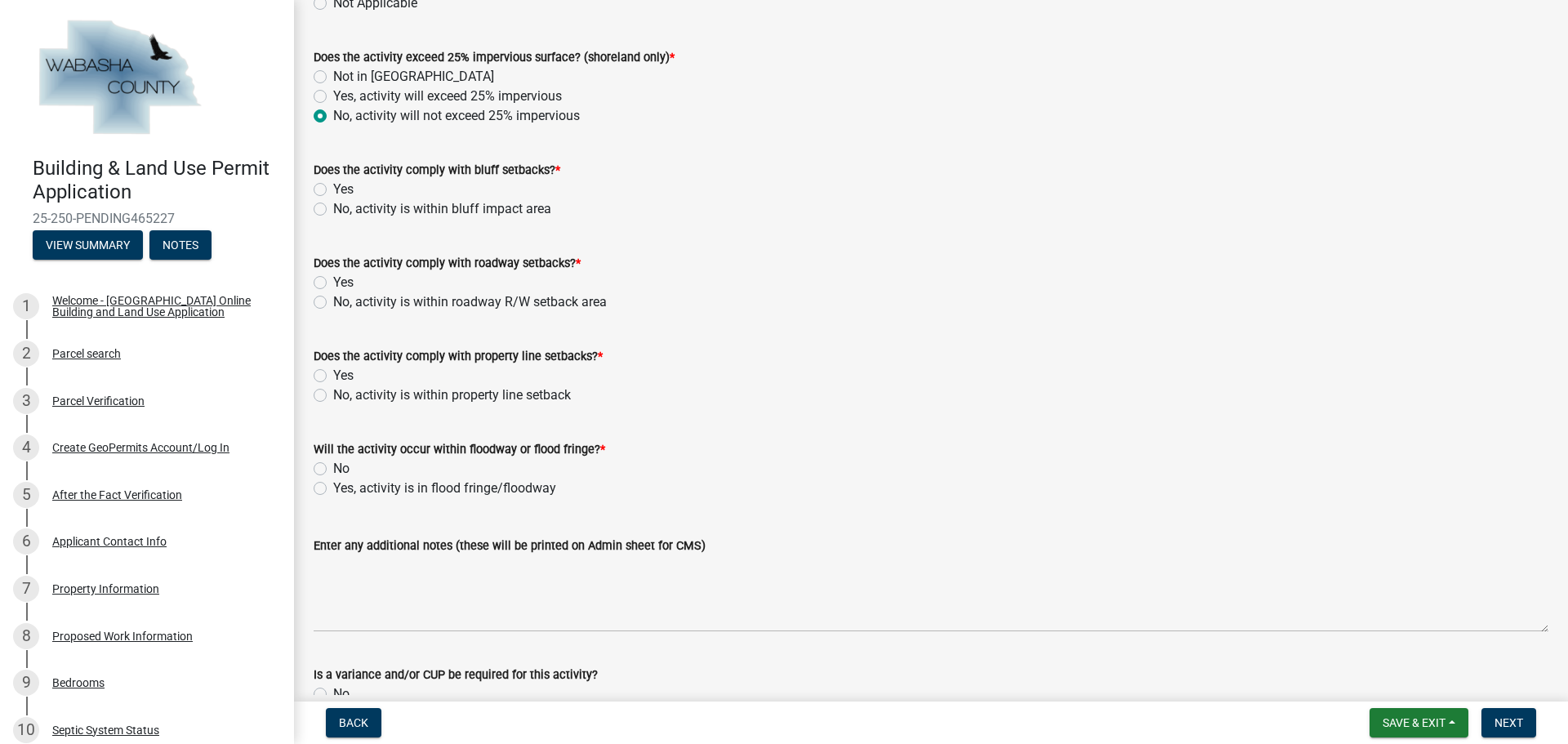
click at [333, 189] on label "Yes" at bounding box center [343, 190] width 21 height 20
click at [333, 189] on input "Yes" at bounding box center [338, 185] width 11 height 11
radio input "true"
click at [333, 286] on label "Yes" at bounding box center [343, 282] width 21 height 20
click at [333, 283] on input "Yes" at bounding box center [338, 277] width 11 height 11
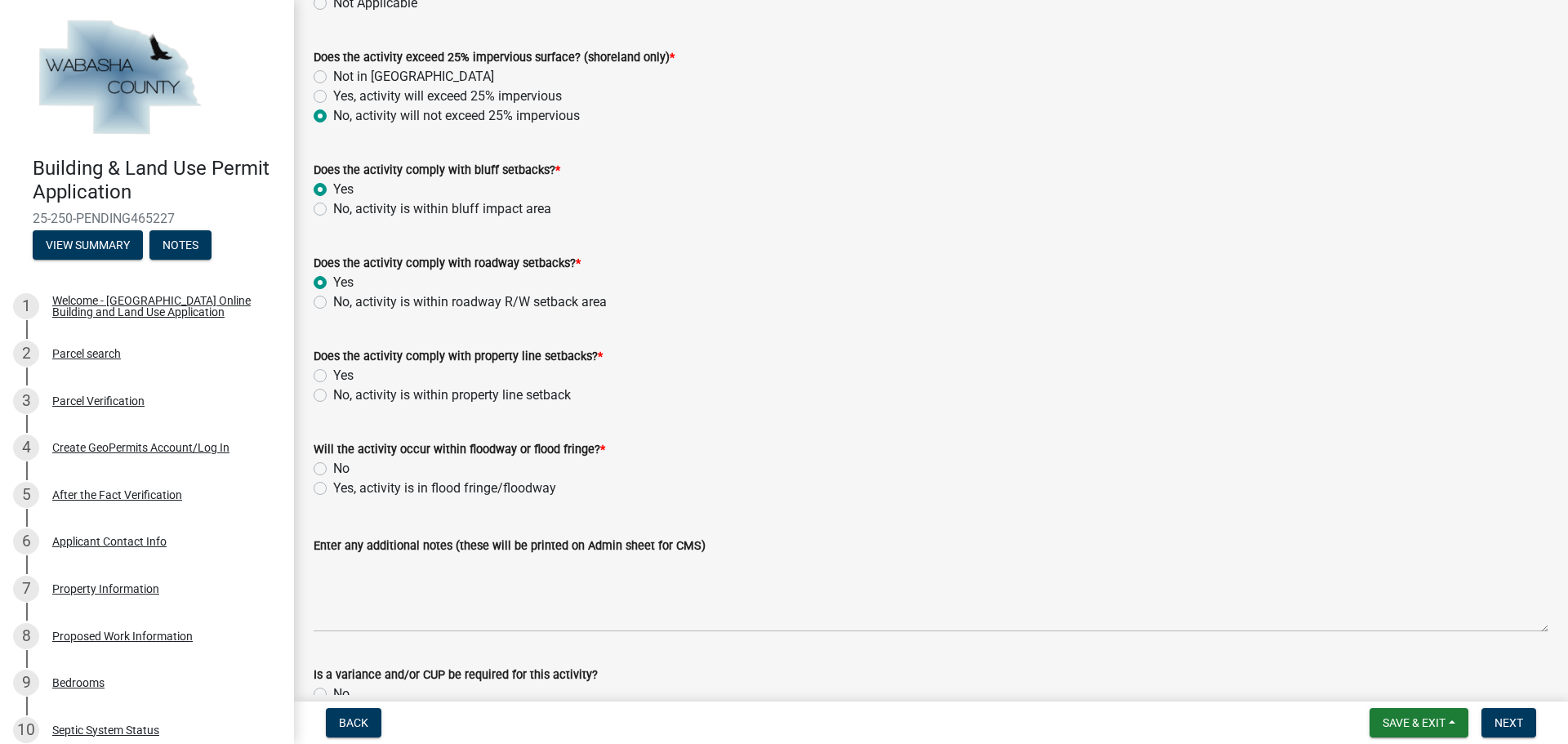
radio input "true"
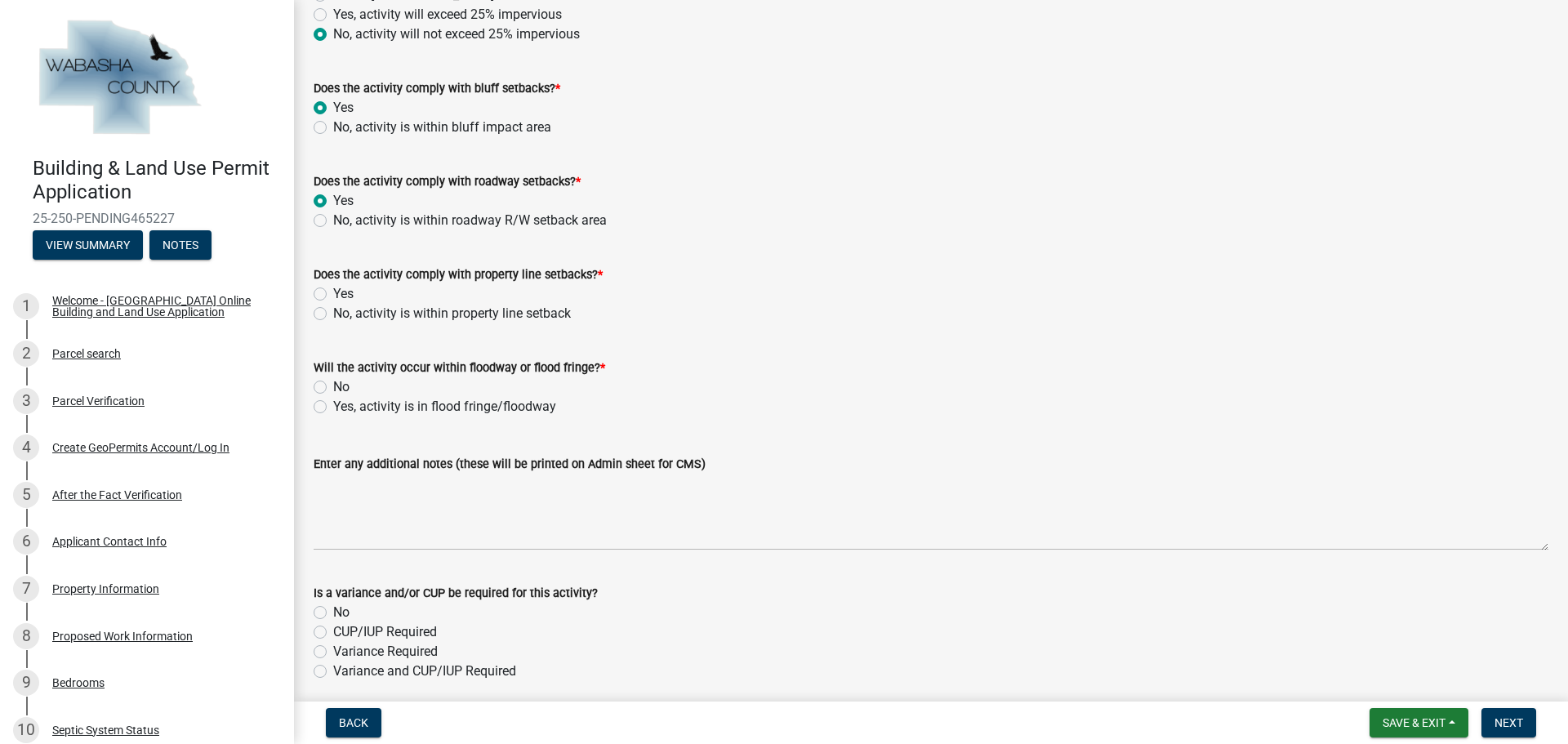
click at [333, 296] on label "Yes" at bounding box center [343, 294] width 21 height 20
click at [333, 295] on input "Yes" at bounding box center [338, 289] width 11 height 11
radio input "true"
click at [333, 385] on label "No" at bounding box center [341, 387] width 16 height 20
click at [333, 385] on input "No" at bounding box center [338, 382] width 11 height 11
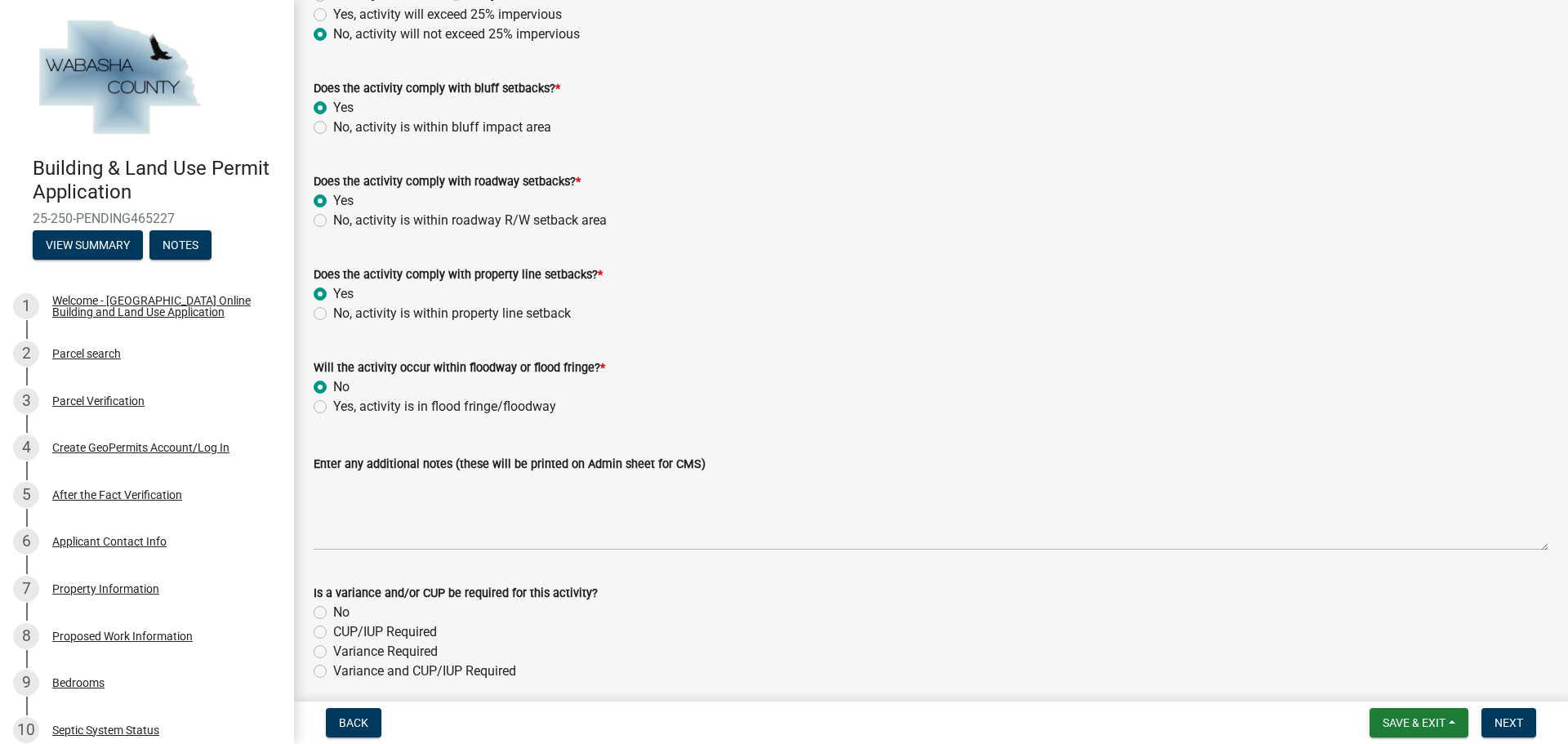
radio input "true"
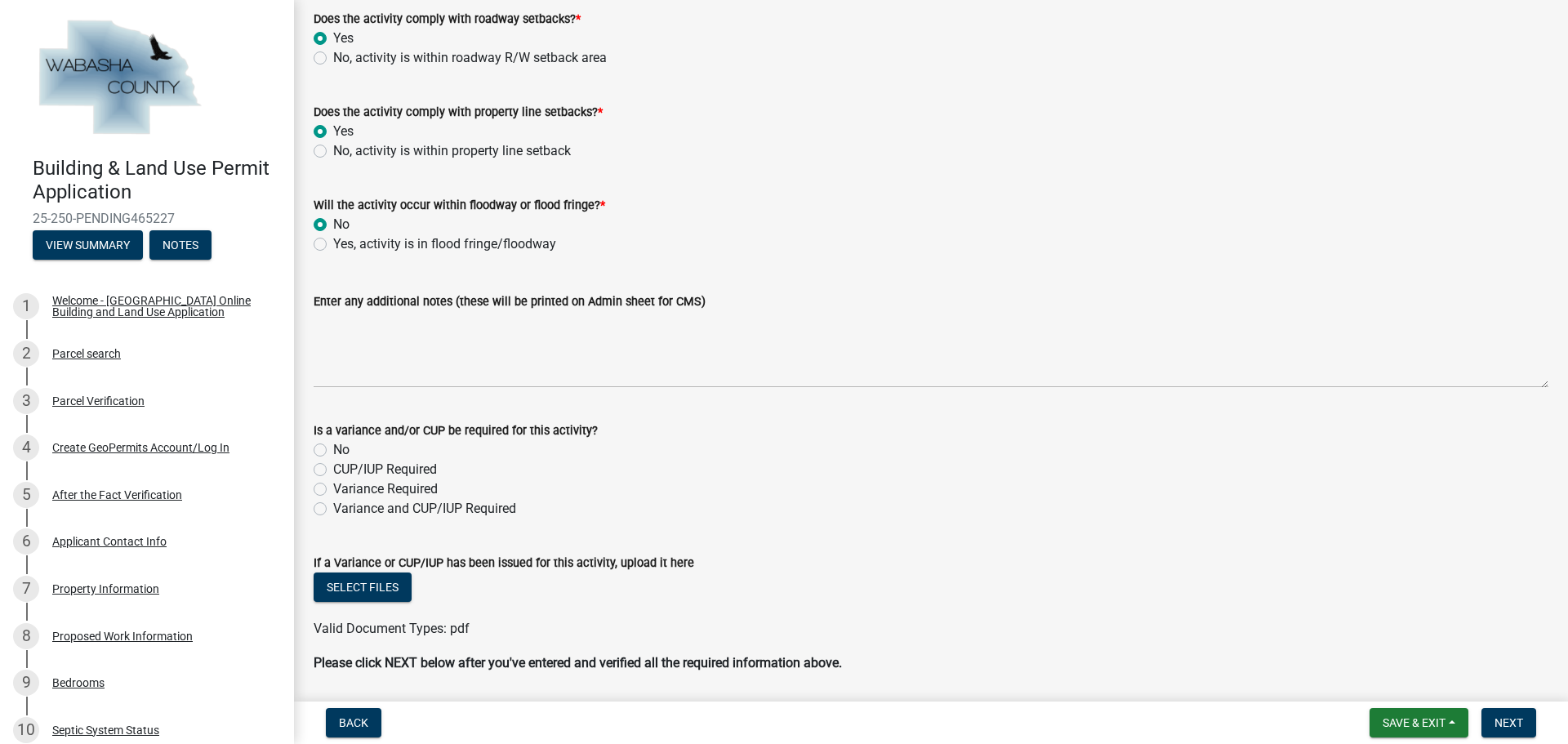
scroll to position [1551, 0]
click at [333, 446] on label "No" at bounding box center [341, 449] width 16 height 20
click at [333, 446] on input "No" at bounding box center [338, 444] width 11 height 11
radio input "true"
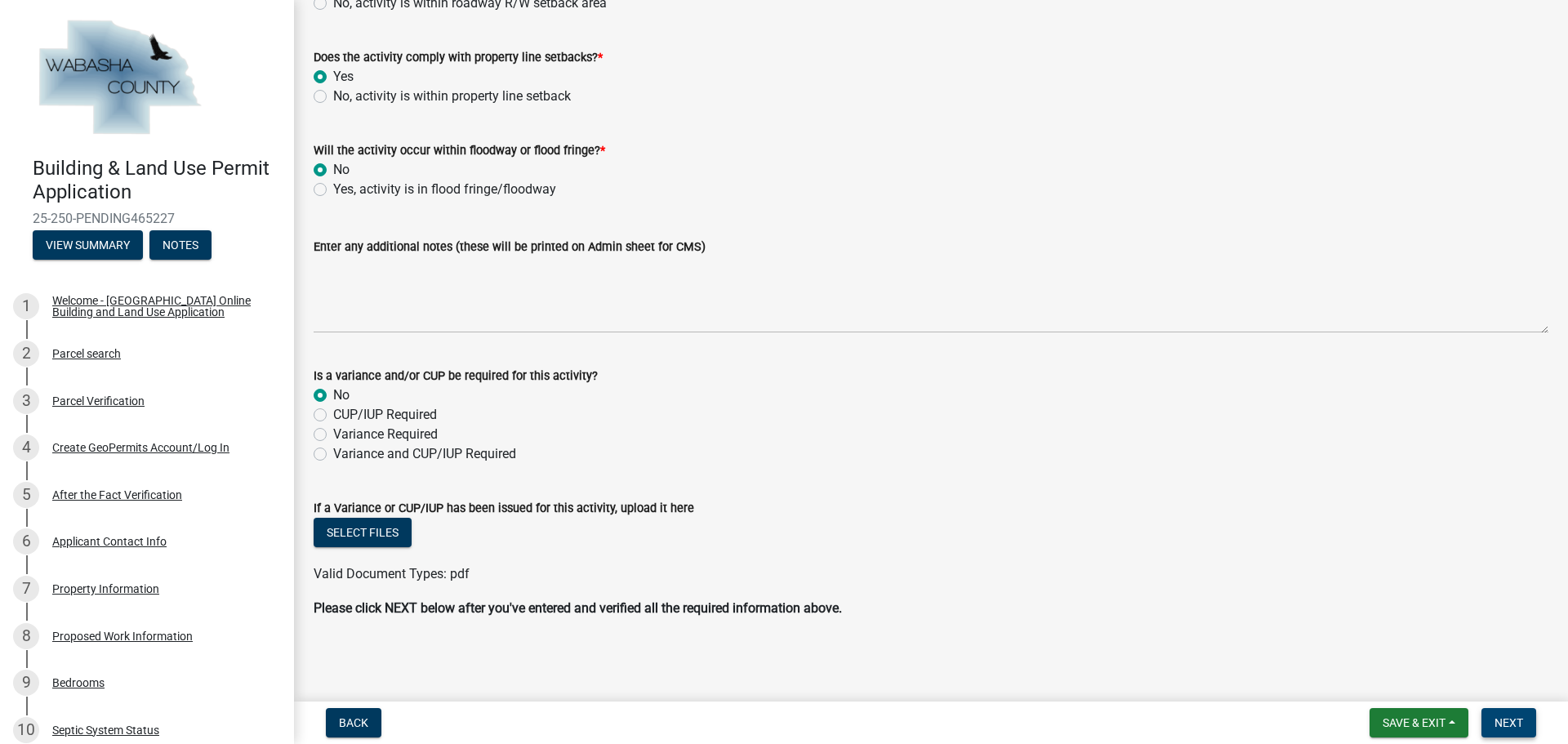
click at [1509, 719] on span "Next" at bounding box center [1508, 722] width 29 height 13
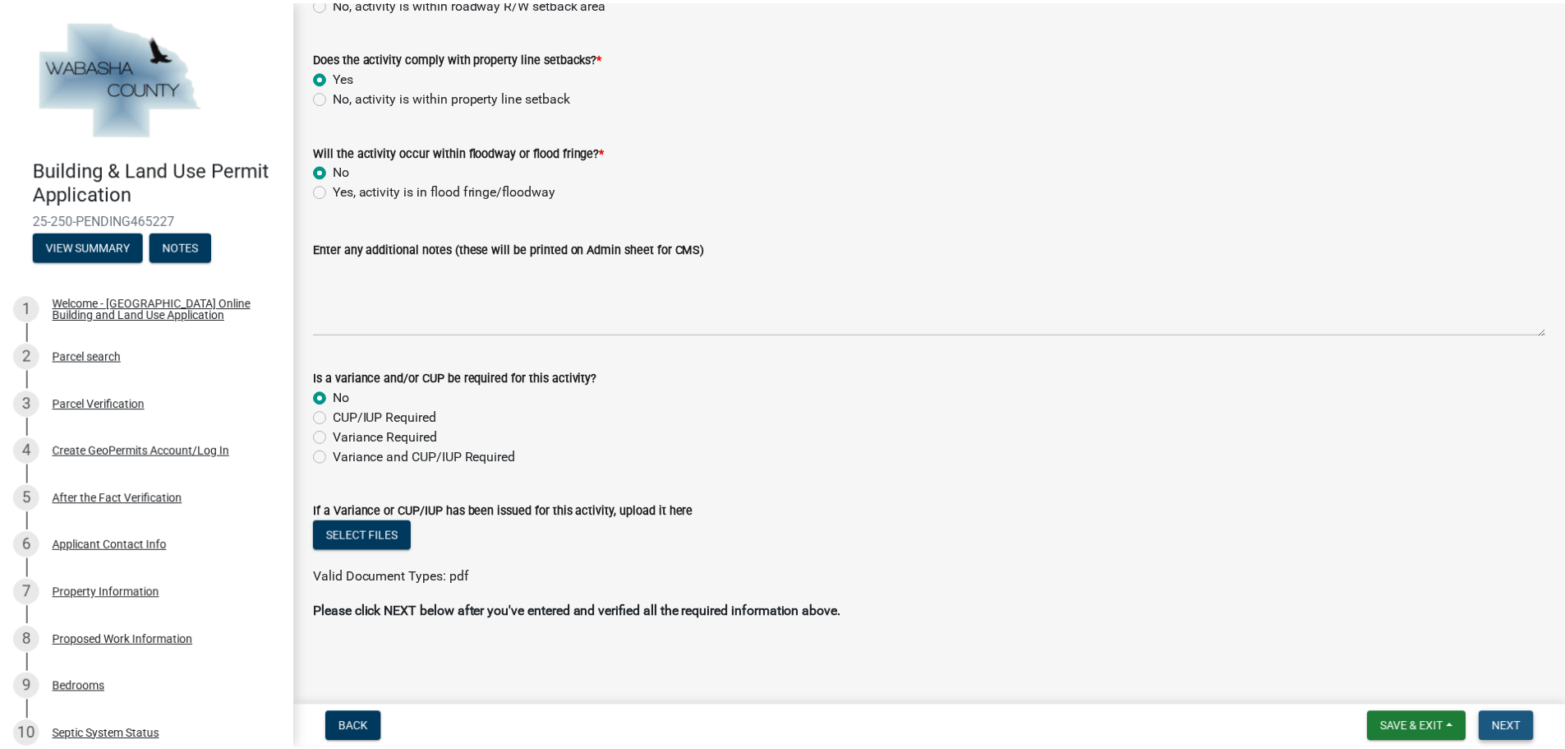
scroll to position [0, 0]
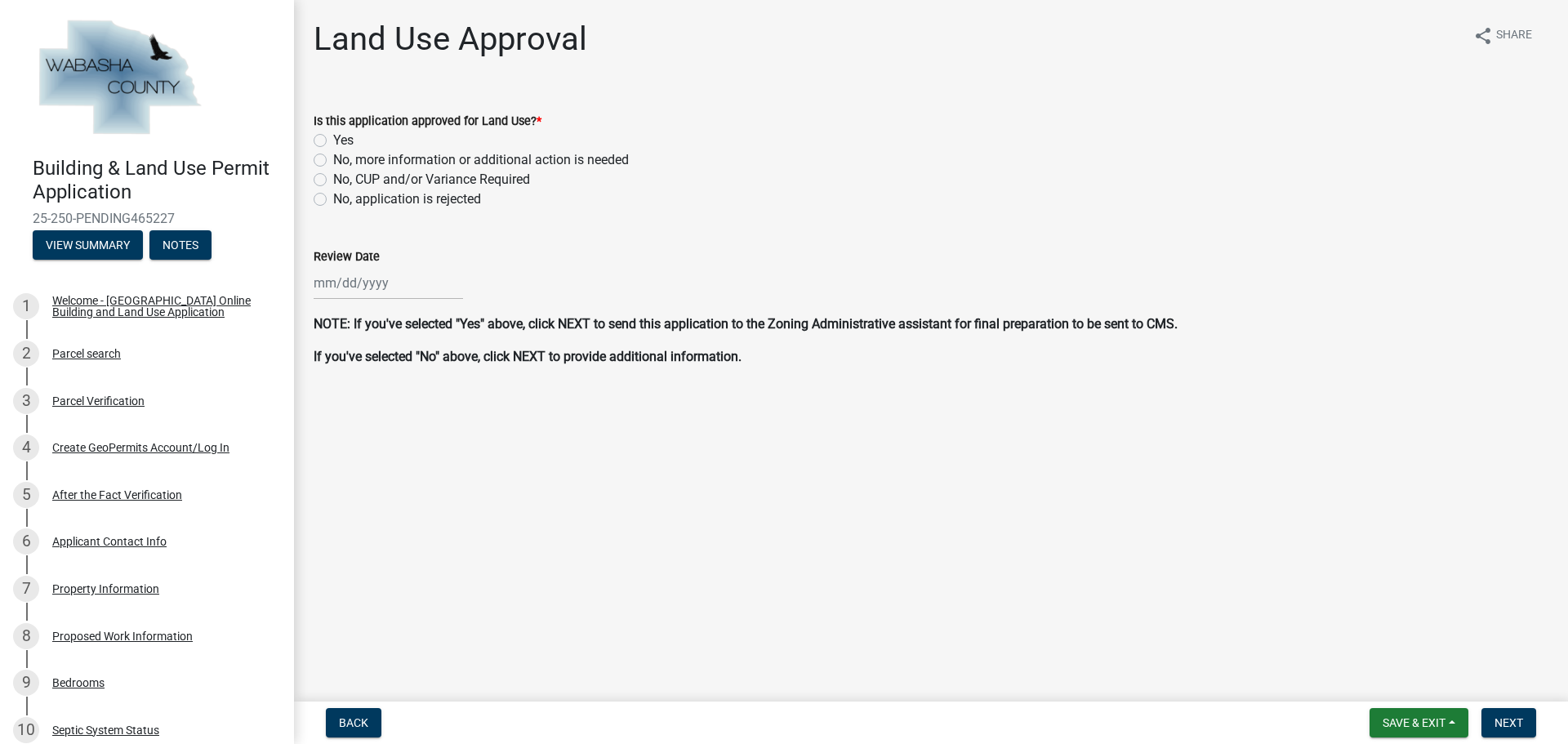
click at [333, 146] on label "Yes" at bounding box center [343, 140] width 21 height 20
click at [333, 141] on input "Yes" at bounding box center [338, 135] width 11 height 11
radio input "true"
select select "8"
select select "2025"
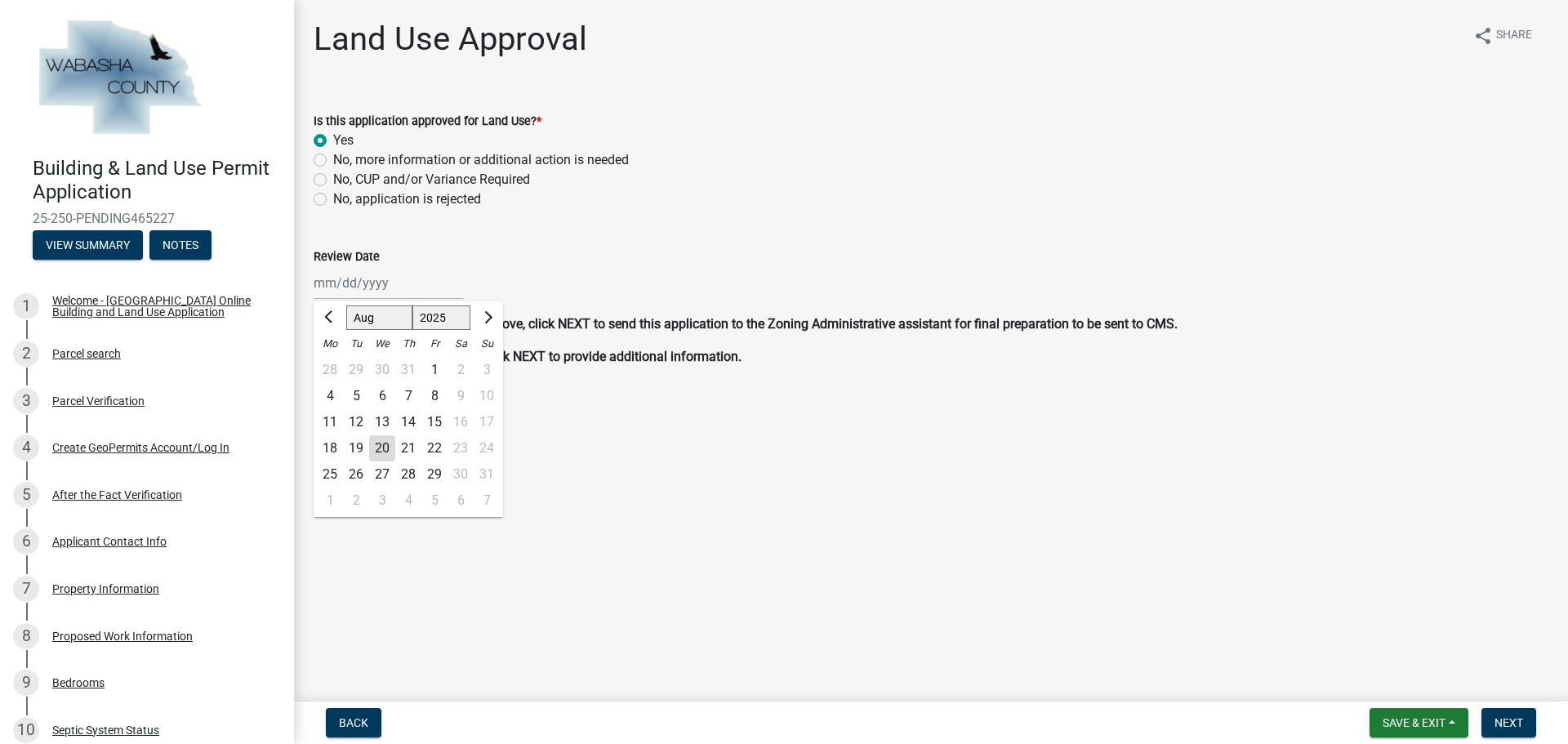
click at [373, 278] on div "Jan Feb Mar Apr May Jun Jul Aug Sep Oct Nov Dec 2024 2025 2026 Mo Tu We Th Fr S…" at bounding box center [389, 283] width 149 height 34
click at [378, 443] on div "20" at bounding box center [382, 448] width 26 height 26
type input "08/20/2025"
click at [1508, 720] on span "Next" at bounding box center [1508, 722] width 29 height 13
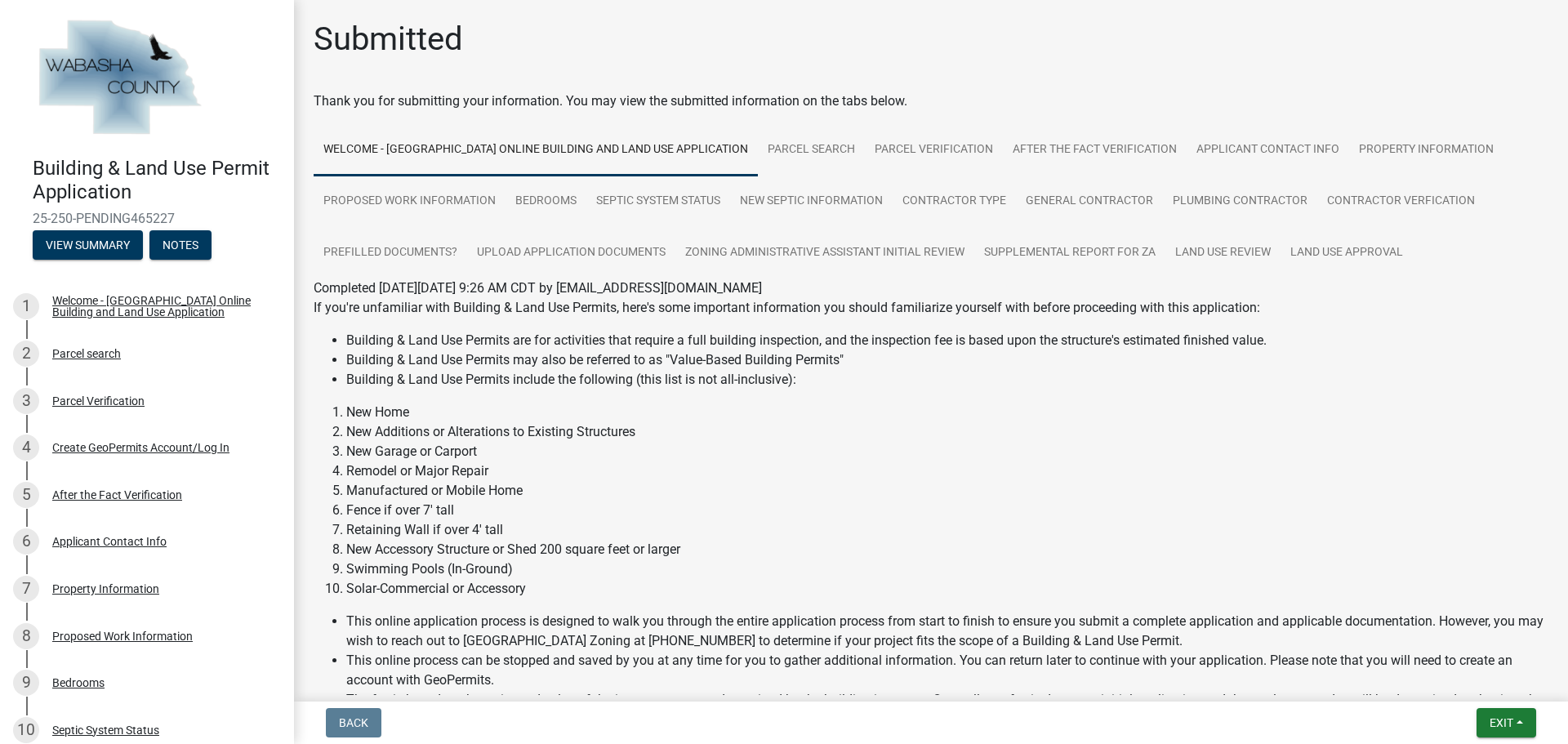
click at [1070, 65] on div "Submitted" at bounding box center [931, 46] width 1234 height 53
click at [1502, 720] on span "Exit" at bounding box center [1501, 722] width 24 height 13
click at [1473, 684] on button "Save & Exit" at bounding box center [1470, 679] width 130 height 39
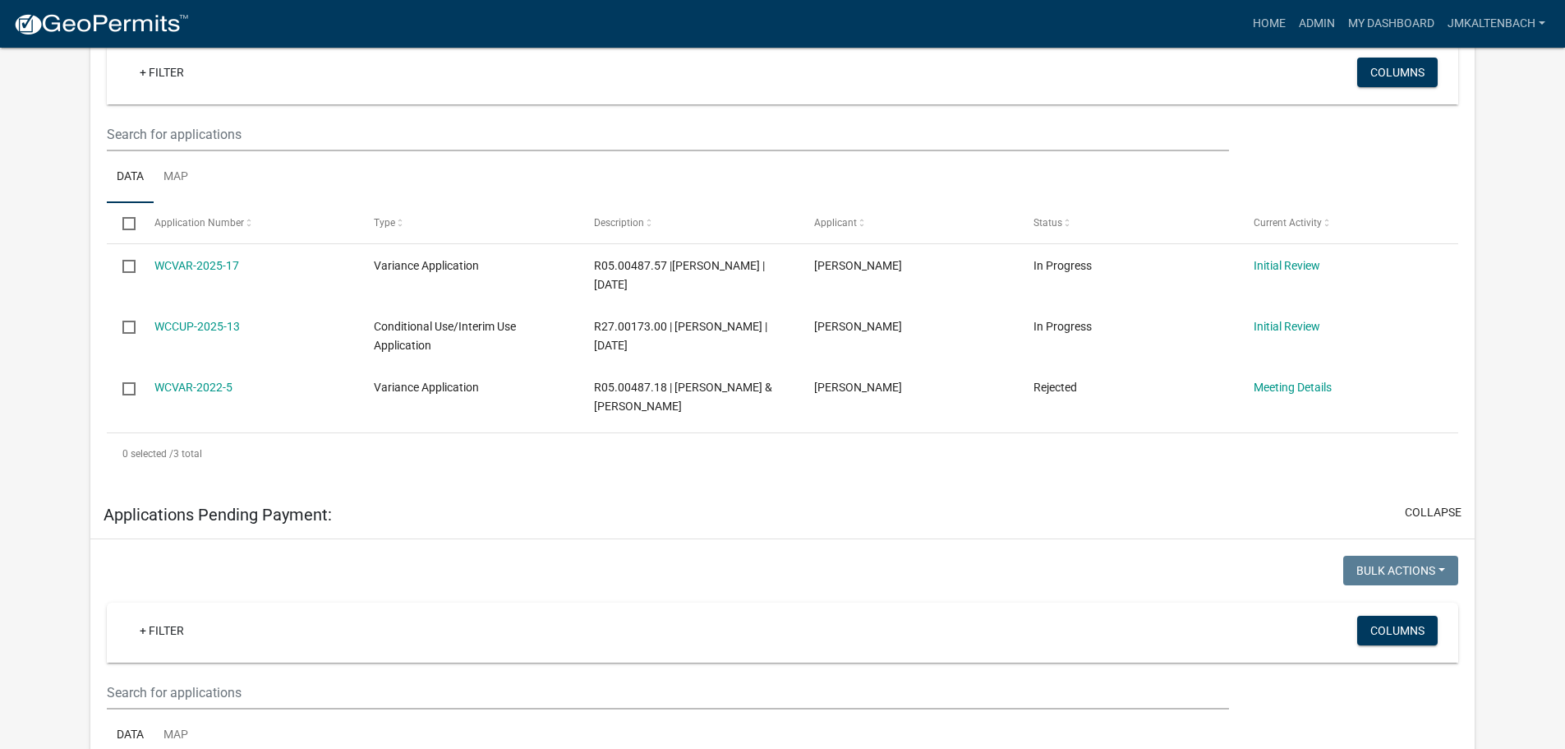
scroll to position [329, 0]
